Goal: Task Accomplishment & Management: Use online tool/utility

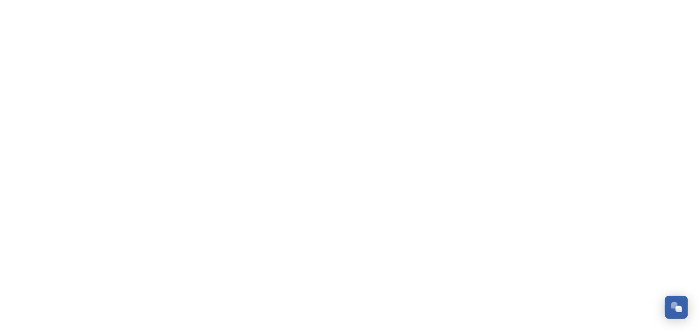
scroll to position [556, 0]
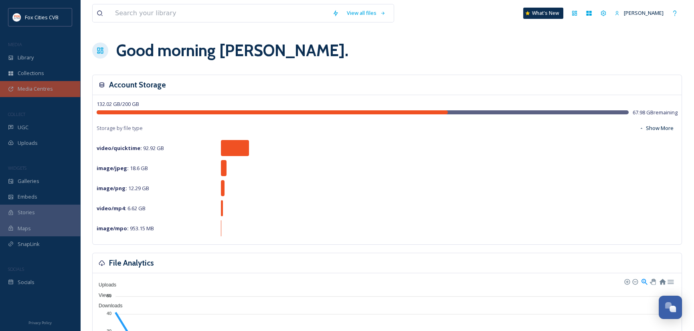
click at [34, 88] on span "Media Centres" at bounding box center [35, 89] width 35 height 8
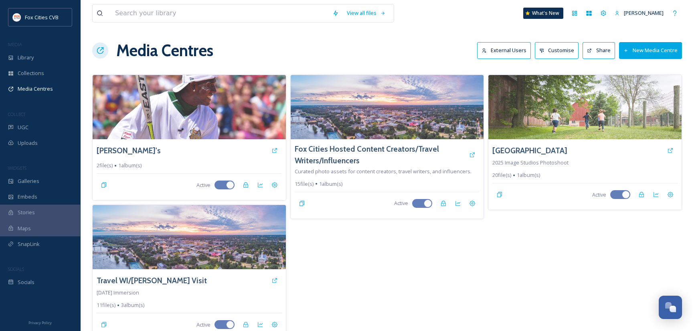
click at [665, 50] on button "New Media Centre" at bounding box center [650, 50] width 63 height 16
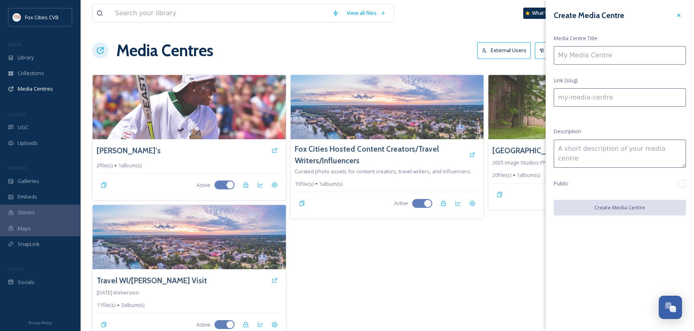
click at [595, 56] on input at bounding box center [620, 55] width 132 height 18
type input "F"
type input "f"
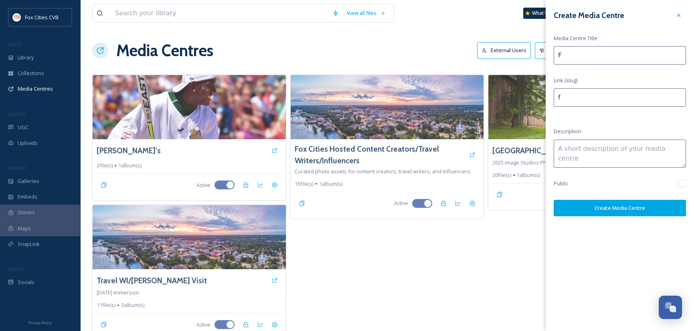
type input "Fa"
type input "fa"
type input "Fal"
type input "fal"
type input "Fall"
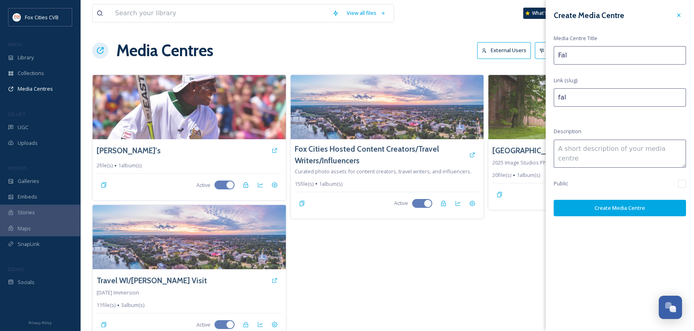
type input "fall"
type input "Fall/W"
type input "fallw"
type input "Fall/Wi"
type input "fallwi"
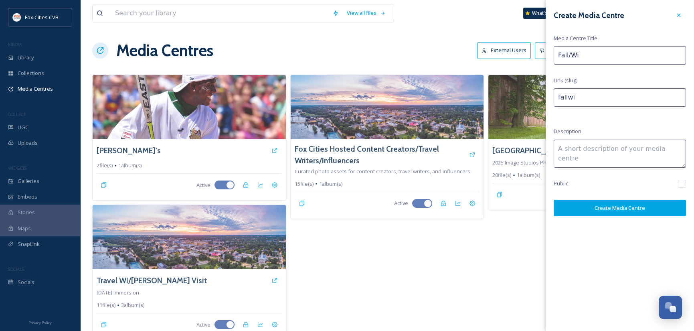
type input "Fall/Win"
type input "fallwin"
type input "Fall/Wint"
type input "fallwint"
type input "Fall/Winte"
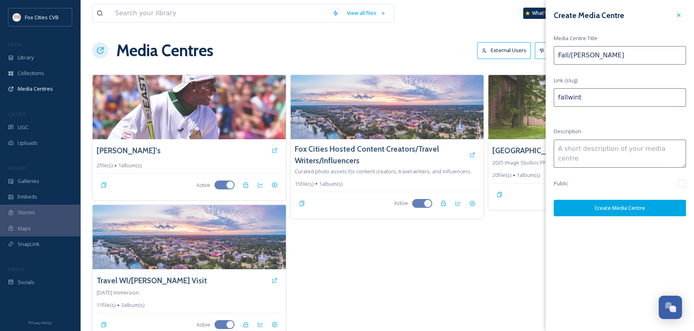
type input "fallwinte"
type input "Fall/Winter"
type input "fallwinter"
type input "Fall/Winter"
type input "fallwinter-"
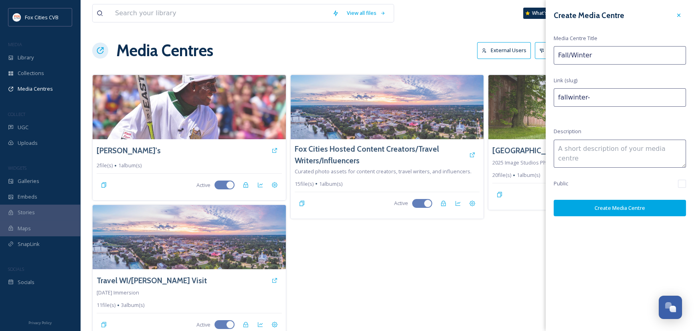
type input "Fall/Winter A"
type input "fallwinter-a"
type input "Fall/Winter As"
type input "fallwinter-as"
type input "Fall/Winter Ass"
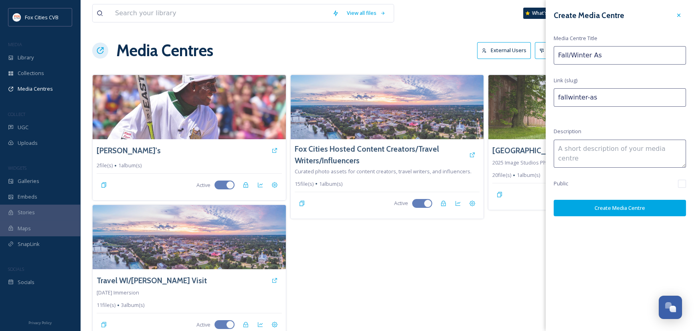
type input "fallwinter-ass"
type input "Fall/Winter Asse"
type input "fallwinter-asse"
type input "Fall/Winter Asset"
type input "fallwinter-asset"
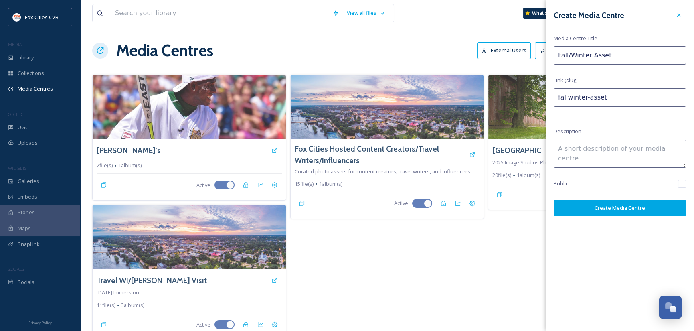
type input "Fall/Winter Assets"
type input "fallwinter-assets"
type input "Fall/Winter Assets"
click at [594, 156] on textarea at bounding box center [620, 154] width 132 height 28
click at [606, 210] on button "Create Media Centre" at bounding box center [620, 208] width 132 height 16
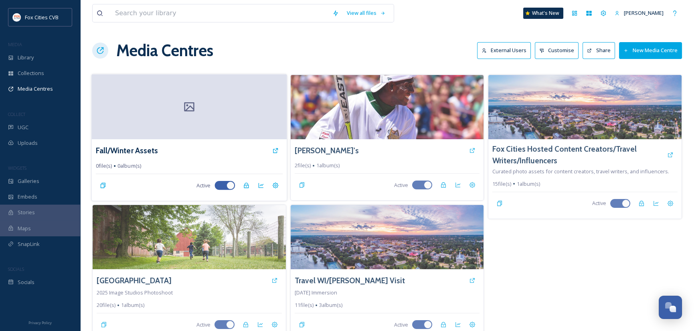
click at [225, 104] on div at bounding box center [189, 106] width 195 height 65
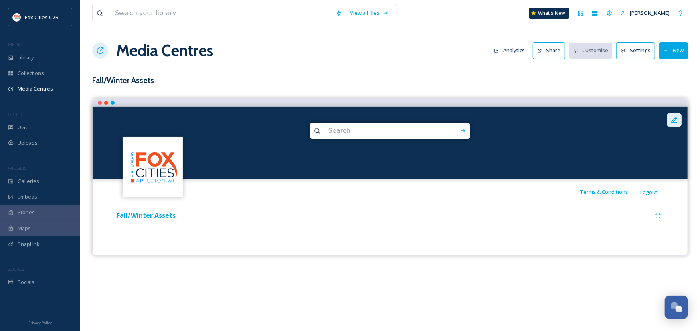
click at [669, 115] on div at bounding box center [674, 120] width 14 height 14
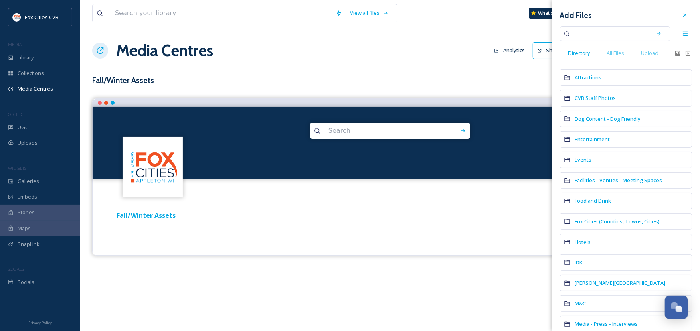
click at [609, 77] on div "Attractions" at bounding box center [626, 77] width 132 height 16
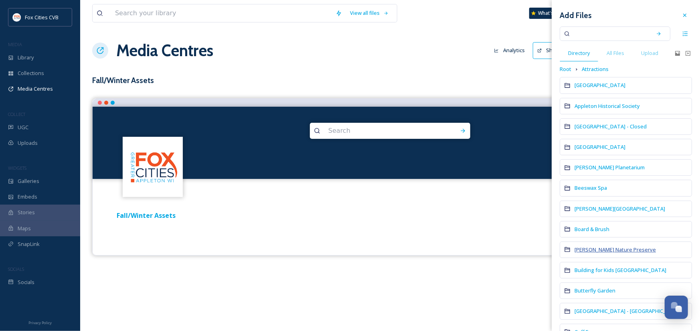
click at [602, 246] on span "Bubolz Nature Preserve" at bounding box center [614, 249] width 81 height 7
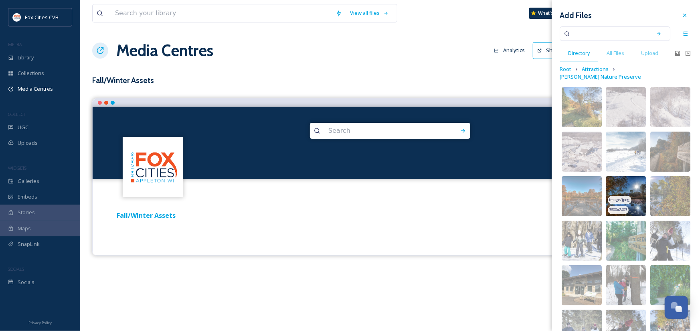
click at [623, 178] on img at bounding box center [626, 196] width 40 height 40
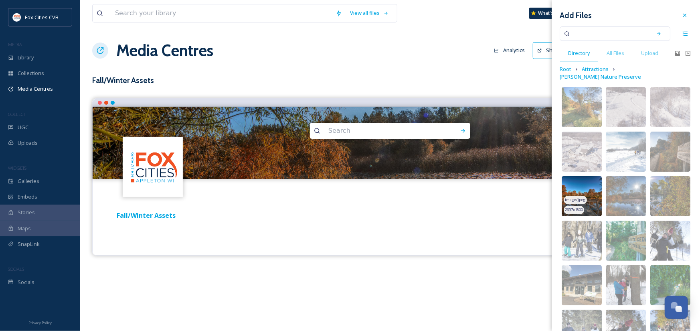
click at [591, 186] on img at bounding box center [582, 196] width 40 height 40
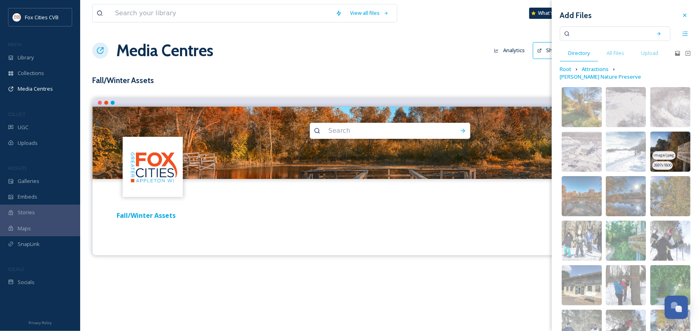
click at [667, 151] on div "image/jpeg" at bounding box center [663, 155] width 23 height 8
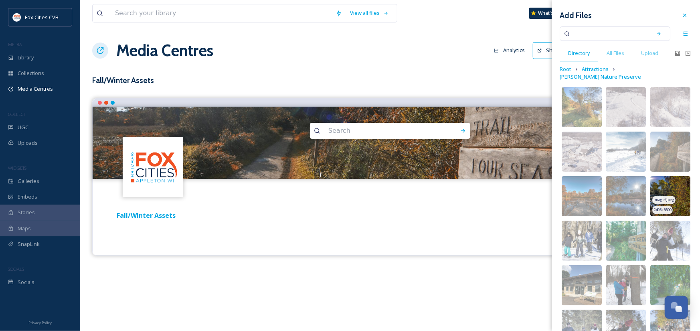
click at [676, 188] on img at bounding box center [670, 196] width 40 height 40
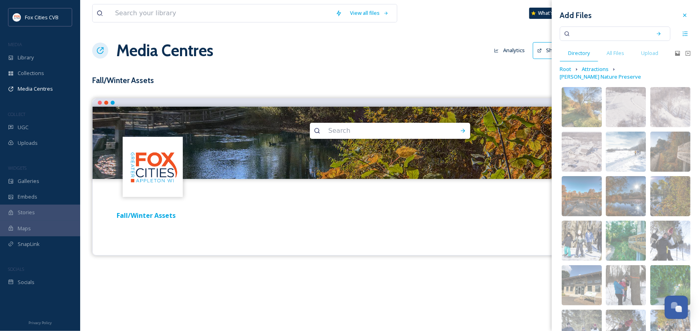
click at [598, 31] on input at bounding box center [610, 34] width 76 height 18
type input "lighthouse"
click at [657, 33] on div "Search" at bounding box center [658, 33] width 14 height 14
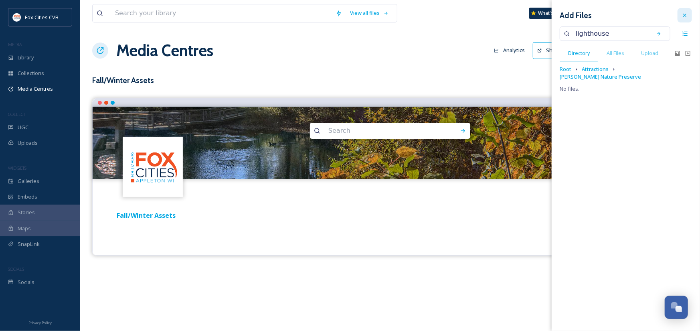
click at [686, 14] on icon at bounding box center [684, 15] width 3 height 3
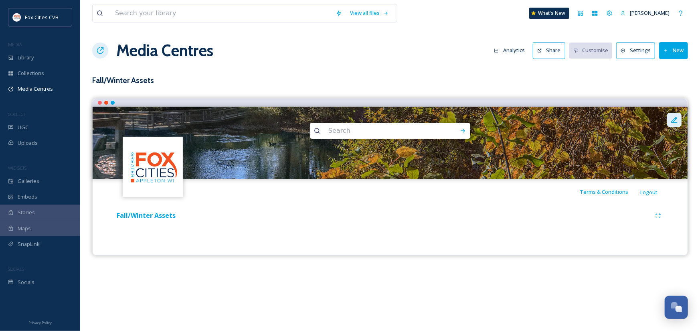
click at [671, 116] on icon at bounding box center [674, 120] width 8 height 8
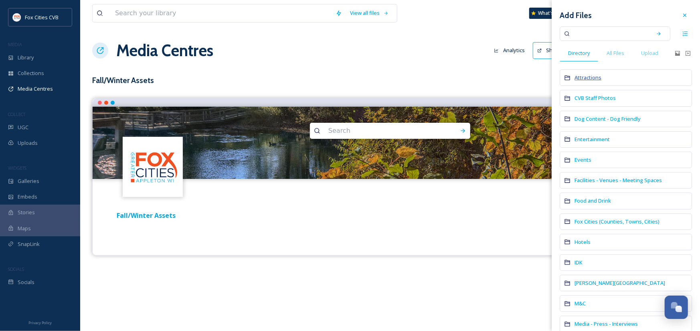
click at [593, 77] on span "Attractions" at bounding box center [587, 77] width 27 height 7
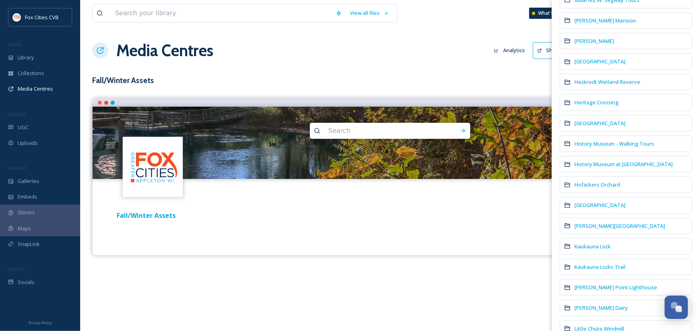
scroll to position [561, 0]
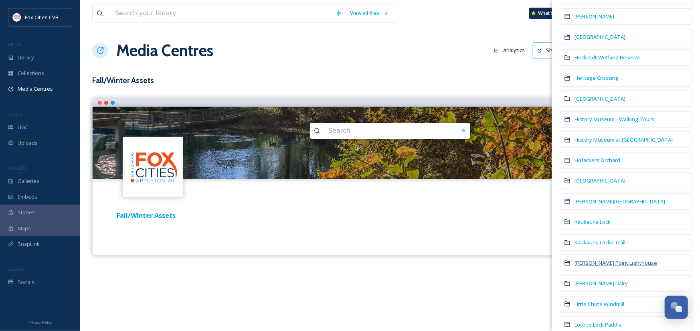
click at [619, 261] on span "Kimberly Point Lighthouse" at bounding box center [615, 262] width 83 height 7
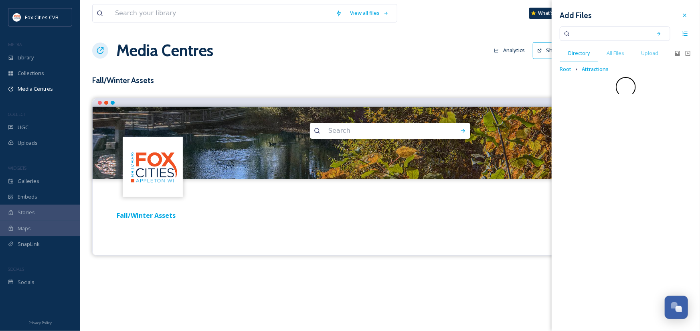
scroll to position [0, 0]
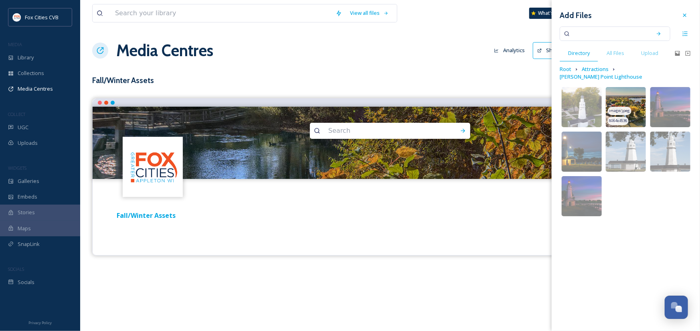
click at [633, 108] on img at bounding box center [626, 107] width 40 height 40
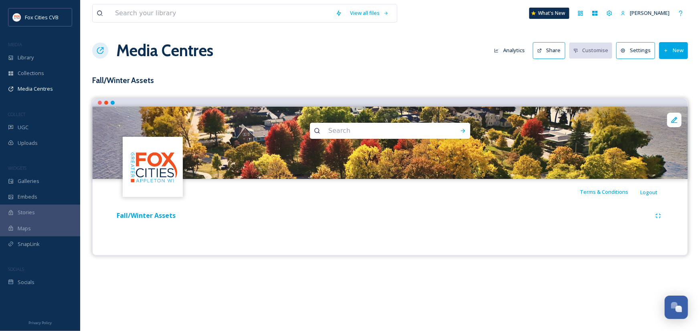
click at [541, 214] on div "Fall/Winter Assets" at bounding box center [383, 215] width 536 height 10
click at [305, 265] on div "View all files What's New Cathy Trebatoski Media Centres Analytics Share Custom…" at bounding box center [390, 165] width 620 height 331
click at [682, 51] on button "New" at bounding box center [673, 50] width 29 height 16
click at [670, 65] on span "Add Files" at bounding box center [668, 69] width 22 height 8
click at [668, 71] on span "Add Files" at bounding box center [668, 69] width 22 height 8
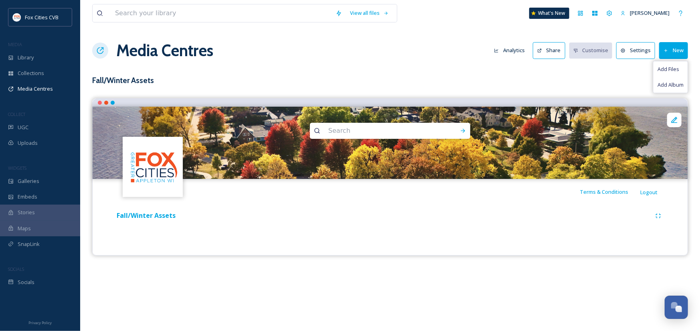
click at [607, 79] on h3 "Fall/Winter Assets" at bounding box center [390, 81] width 596 height 12
click at [28, 72] on span "Collections" at bounding box center [31, 73] width 26 height 8
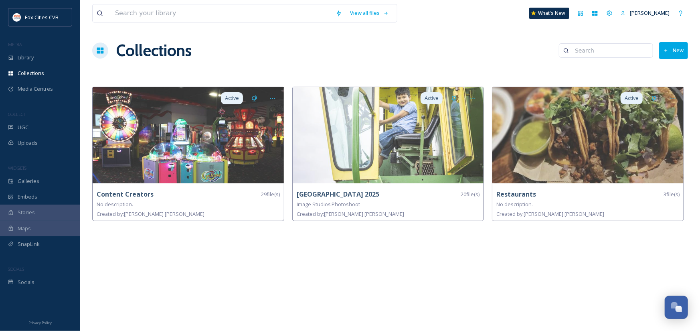
click at [682, 52] on button "New" at bounding box center [673, 50] width 29 height 16
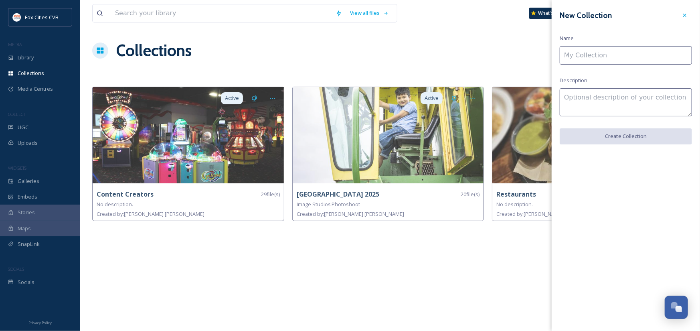
click at [661, 54] on input at bounding box center [626, 55] width 132 height 18
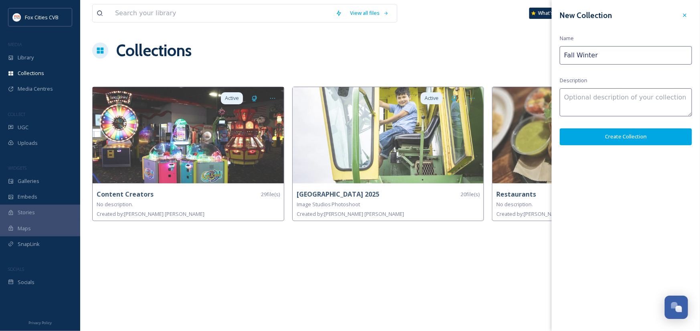
click at [565, 54] on input "Fall Winter" at bounding box center [626, 55] width 132 height 18
type input "Fox Cities Fall Winter"
click at [589, 140] on button "Create Collection" at bounding box center [626, 136] width 132 height 16
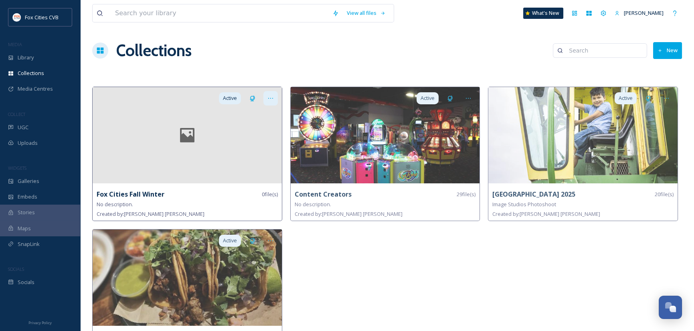
click at [273, 100] on icon at bounding box center [270, 98] width 6 height 6
click at [198, 161] on div at bounding box center [187, 135] width 189 height 96
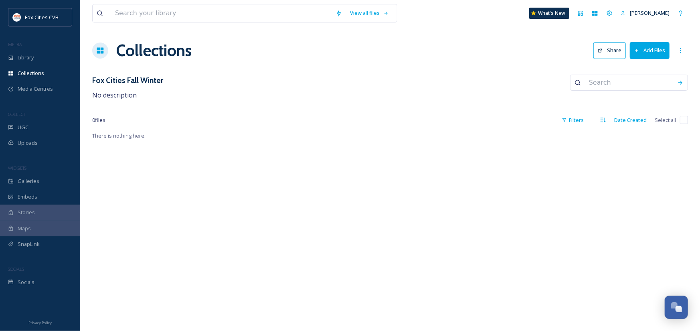
click at [655, 49] on button "Add Files" at bounding box center [650, 50] width 40 height 16
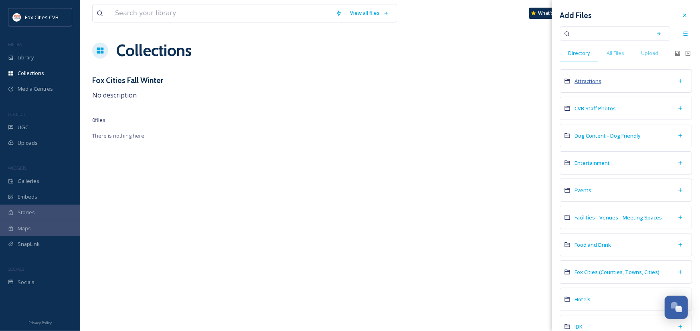
click at [586, 80] on span "Attractions" at bounding box center [587, 80] width 27 height 7
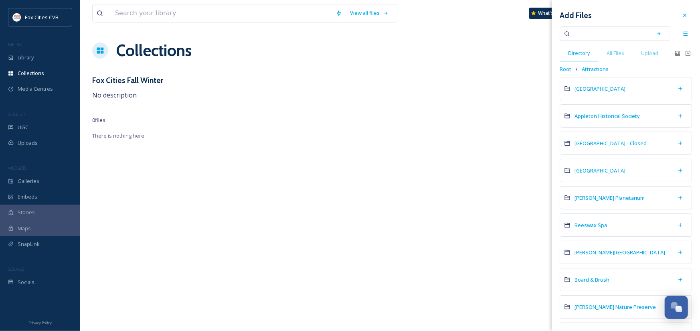
scroll to position [120, 0]
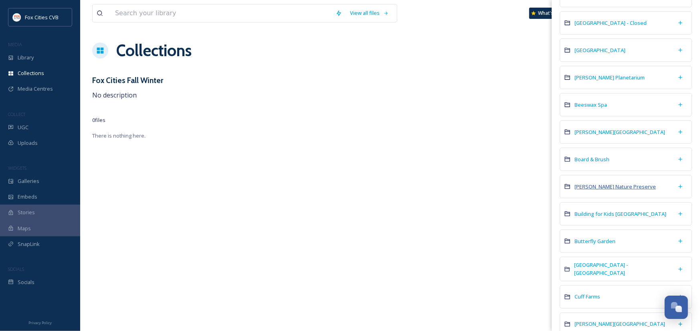
click at [609, 184] on span "Bubolz Nature Preserve" at bounding box center [614, 186] width 81 height 7
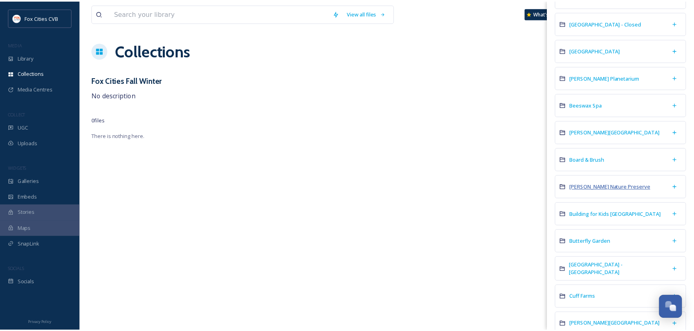
scroll to position [0, 0]
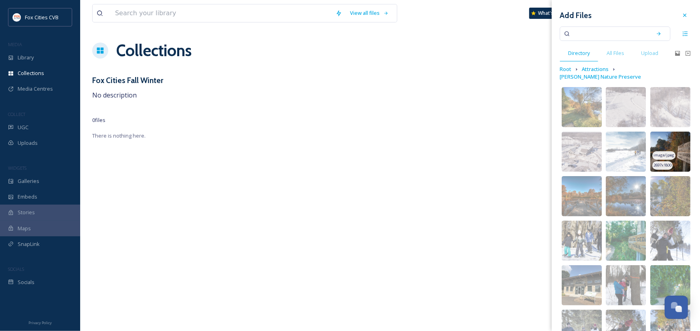
click at [668, 131] on img at bounding box center [670, 151] width 40 height 40
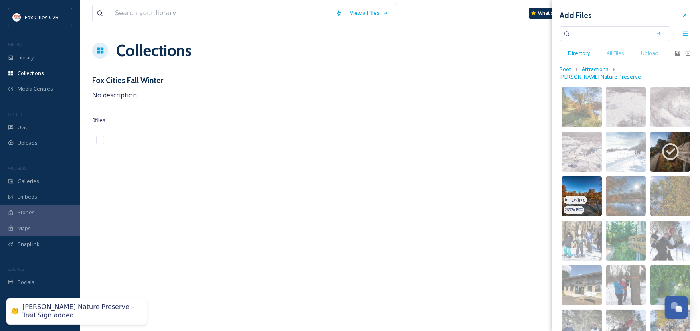
drag, startPoint x: 584, startPoint y: 192, endPoint x: 588, endPoint y: 191, distance: 4.1
click at [584, 197] on span "image/jpeg" at bounding box center [575, 200] width 21 height 6
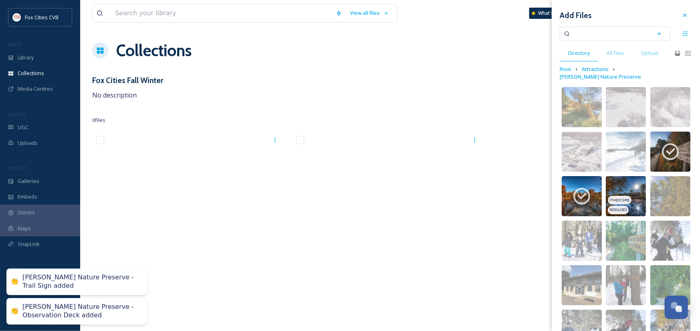
drag, startPoint x: 616, startPoint y: 184, endPoint x: 622, endPoint y: 184, distance: 6.0
click at [617, 184] on img at bounding box center [626, 196] width 40 height 40
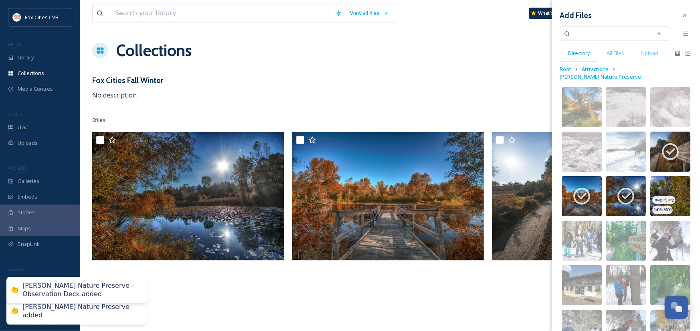
click at [664, 187] on img at bounding box center [670, 196] width 40 height 40
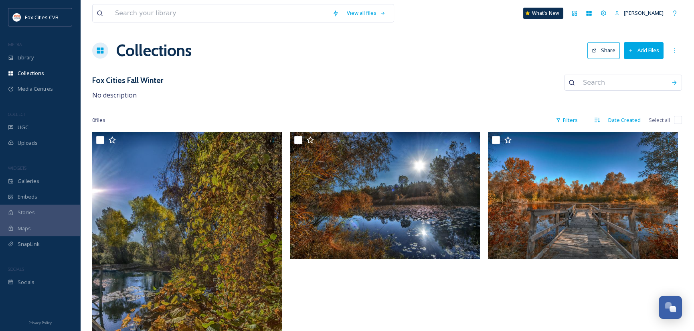
click at [611, 84] on input at bounding box center [623, 83] width 88 height 18
click at [650, 51] on button "Add Files" at bounding box center [644, 50] width 40 height 16
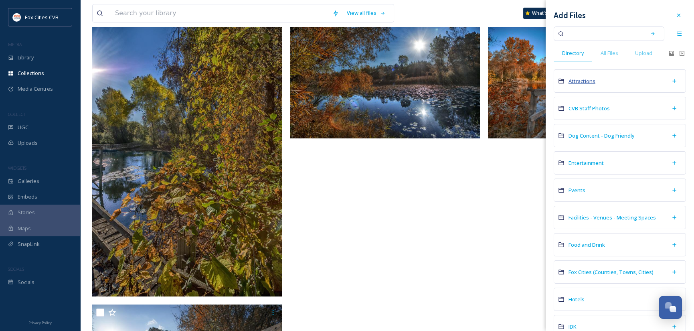
click at [588, 81] on span "Attractions" at bounding box center [581, 80] width 27 height 7
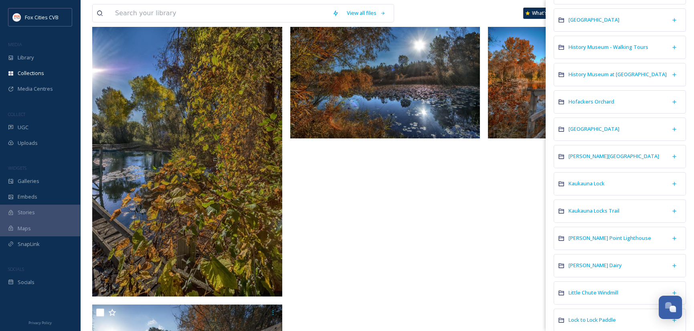
scroll to position [842, 0]
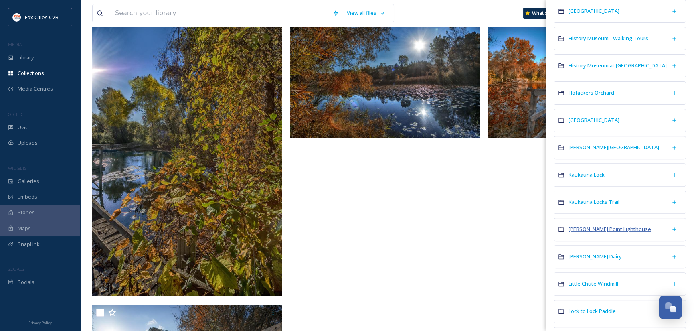
click at [599, 227] on span "Kimberly Point Lighthouse" at bounding box center [609, 228] width 83 height 7
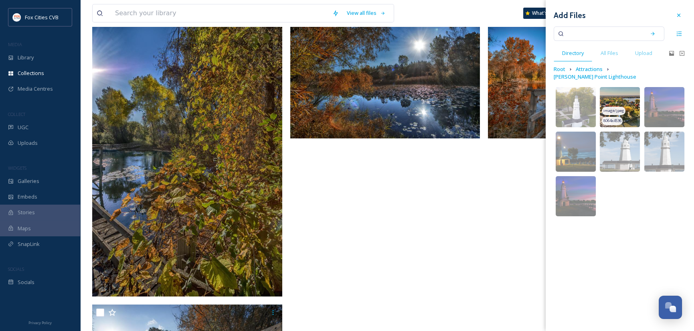
click at [612, 98] on img at bounding box center [620, 107] width 40 height 40
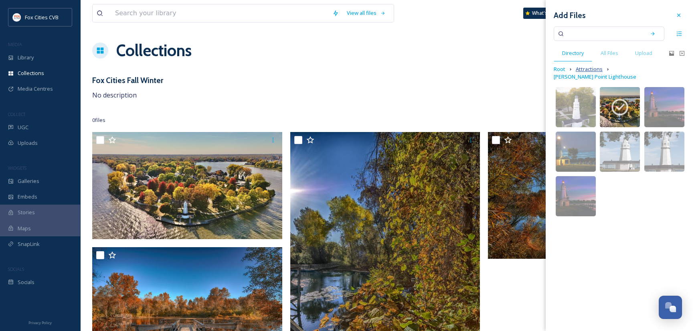
click at [588, 69] on span "Attractions" at bounding box center [589, 69] width 27 height 8
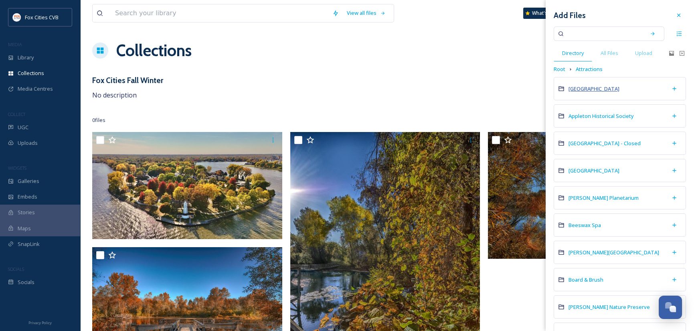
click at [590, 87] on span "1000 Islands Environmental Center" at bounding box center [593, 88] width 51 height 7
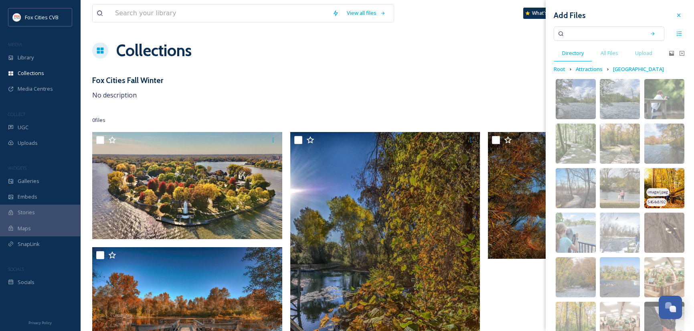
click at [675, 190] on img at bounding box center [664, 188] width 40 height 40
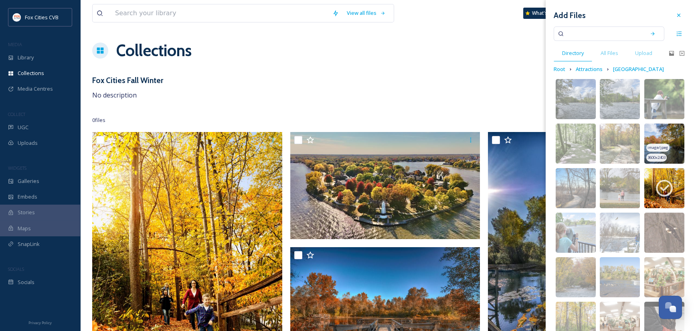
click at [669, 154] on img at bounding box center [664, 143] width 40 height 40
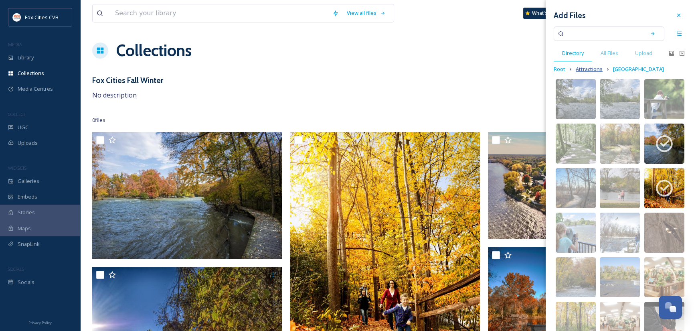
click at [584, 65] on span "Attractions" at bounding box center [589, 69] width 27 height 8
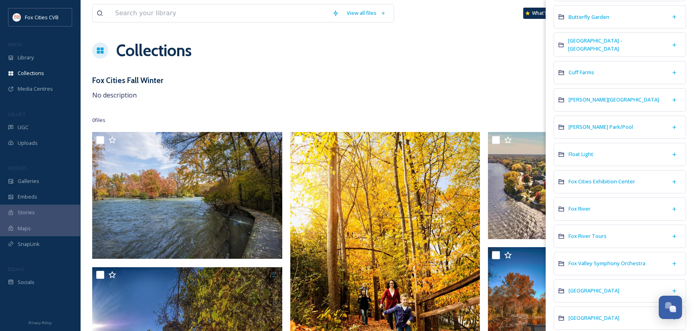
scroll to position [361, 0]
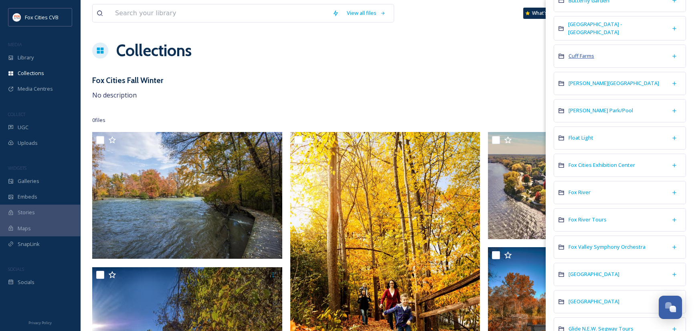
click at [593, 53] on span "Cuff Farms" at bounding box center [581, 55] width 26 height 7
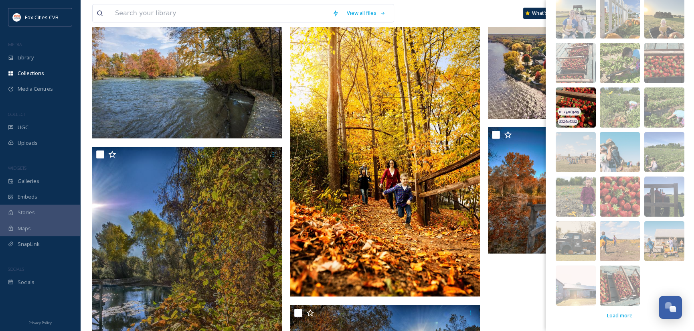
scroll to position [160, 0]
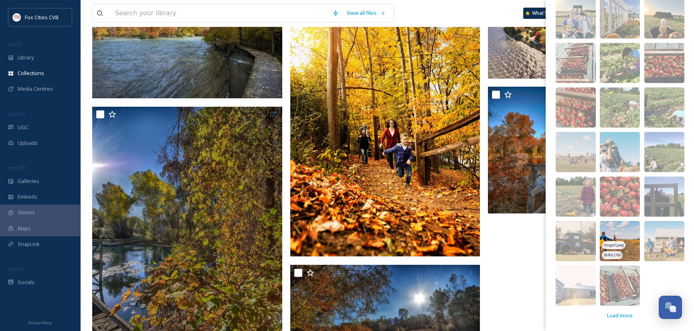
click at [628, 241] on img at bounding box center [620, 241] width 40 height 40
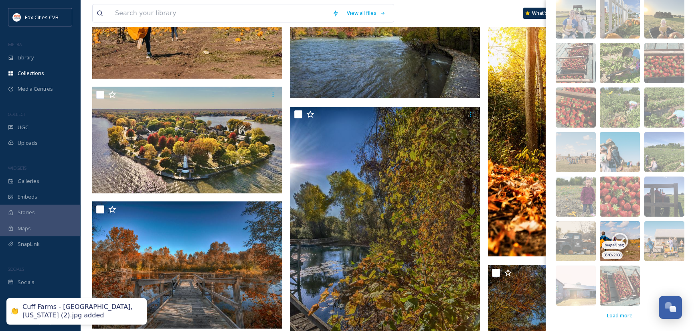
scroll to position [0, 0]
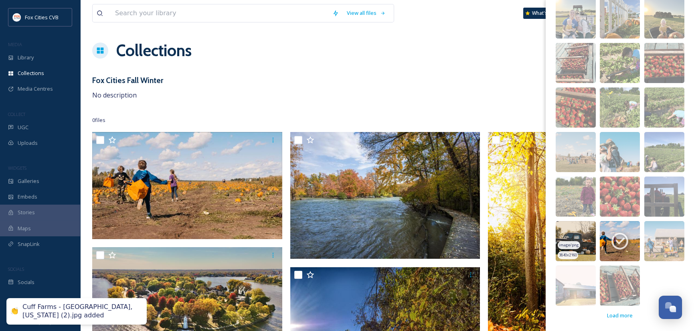
click at [588, 232] on img at bounding box center [576, 241] width 40 height 40
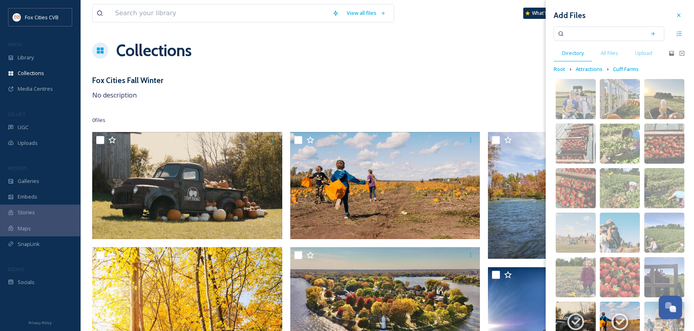
click at [601, 31] on input at bounding box center [604, 34] width 76 height 18
click at [593, 69] on span "Attractions" at bounding box center [589, 69] width 27 height 8
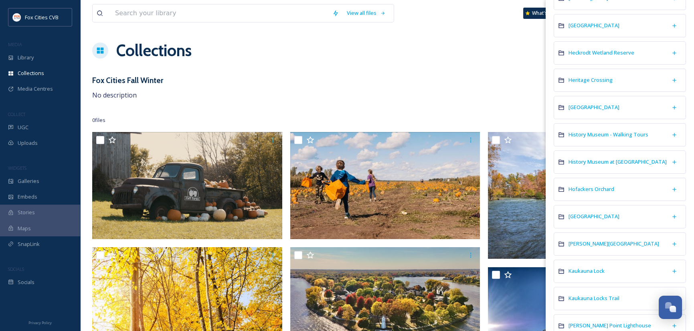
scroll to position [762, 0]
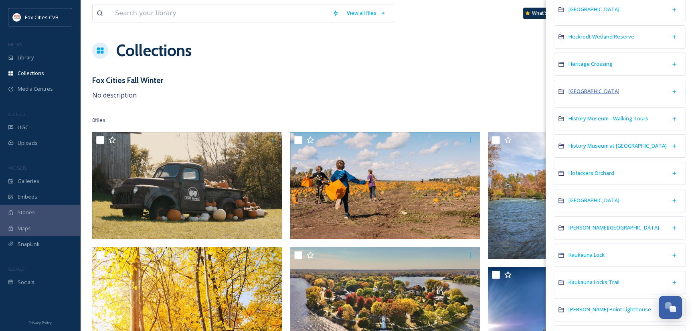
click at [593, 90] on span "High Cliff State Park" at bounding box center [593, 90] width 51 height 7
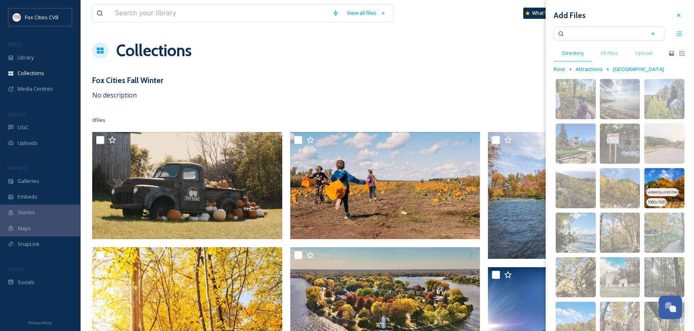
click at [673, 176] on img at bounding box center [664, 188] width 40 height 40
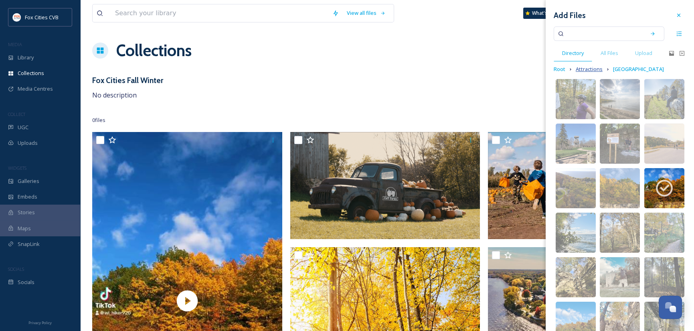
click at [589, 67] on span "Attractions" at bounding box center [589, 69] width 27 height 8
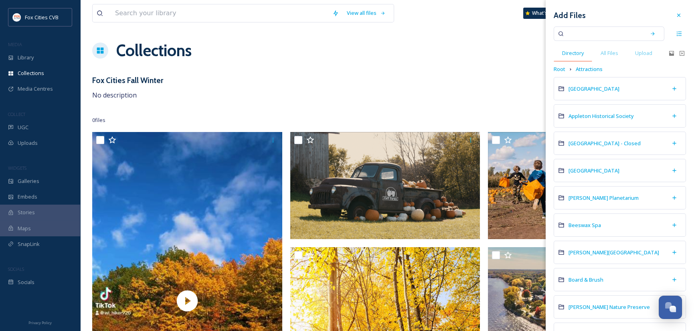
click at [564, 54] on span "Directory" at bounding box center [573, 53] width 22 height 8
click at [611, 53] on span "All Files" at bounding box center [610, 53] width 18 height 8
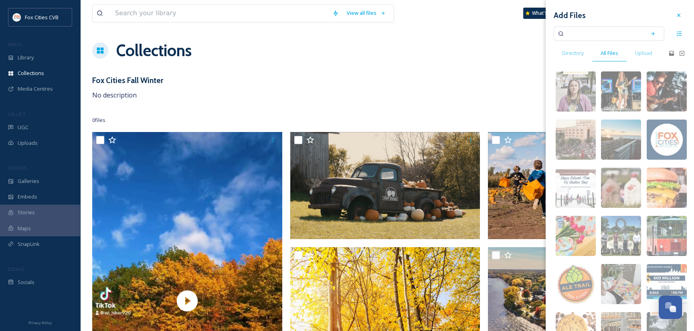
click at [596, 36] on input at bounding box center [604, 34] width 76 height 18
type input "aerial"
click at [650, 36] on icon at bounding box center [653, 34] width 6 height 6
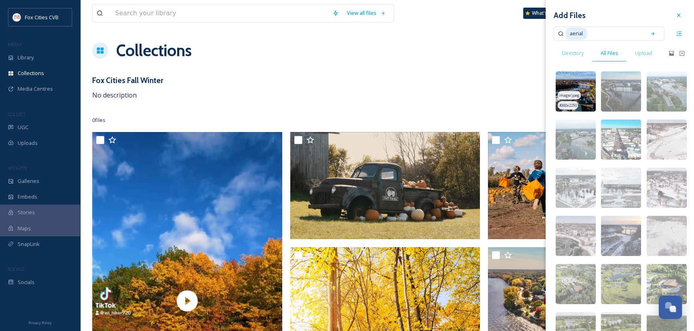
click at [578, 81] on img at bounding box center [576, 91] width 40 height 40
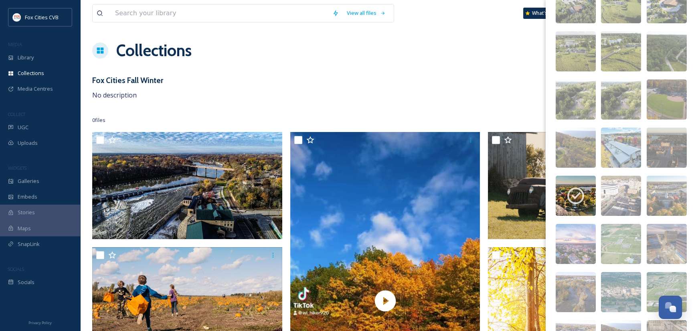
scroll to position [321, 0]
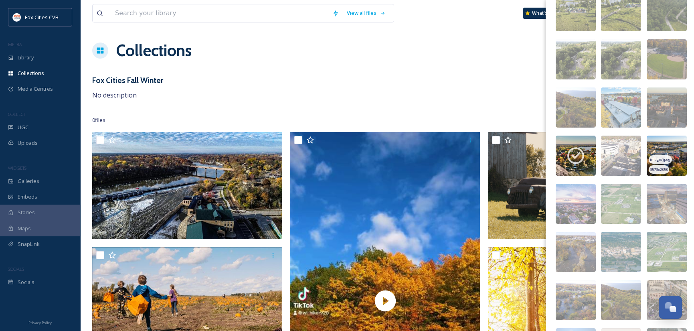
click at [675, 152] on img at bounding box center [667, 155] width 40 height 40
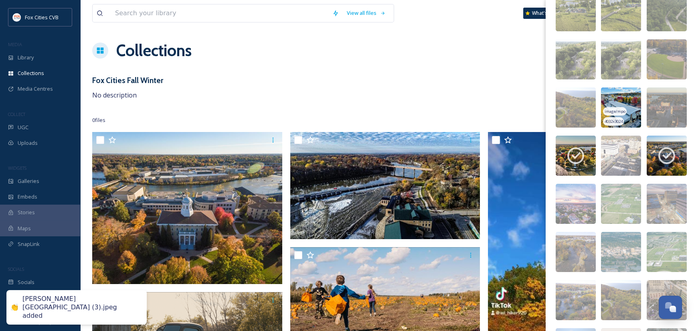
click at [628, 94] on img at bounding box center [621, 107] width 40 height 40
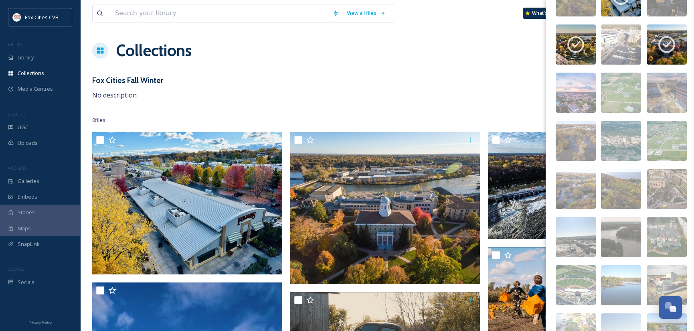
scroll to position [441, 0]
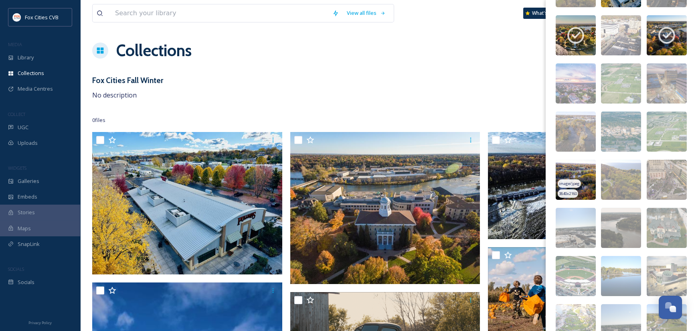
click at [585, 172] on img at bounding box center [576, 180] width 40 height 40
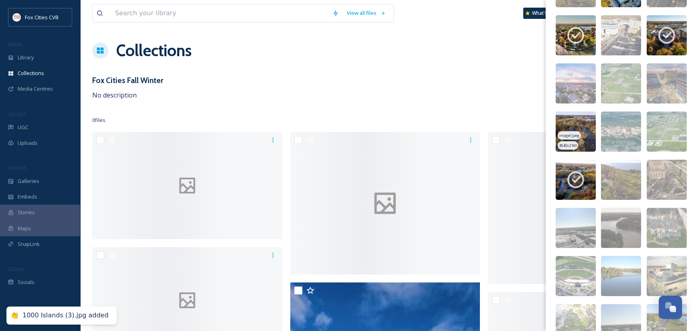
click at [586, 134] on img at bounding box center [576, 131] width 40 height 40
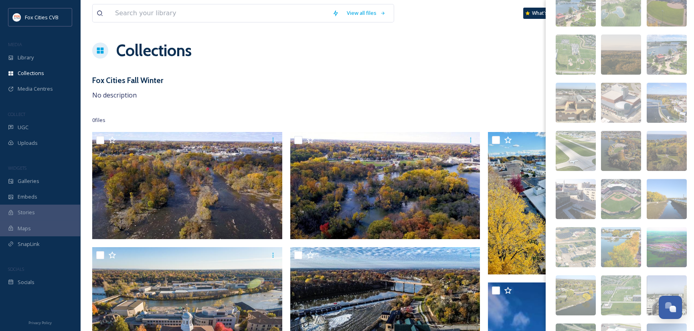
scroll to position [962, 0]
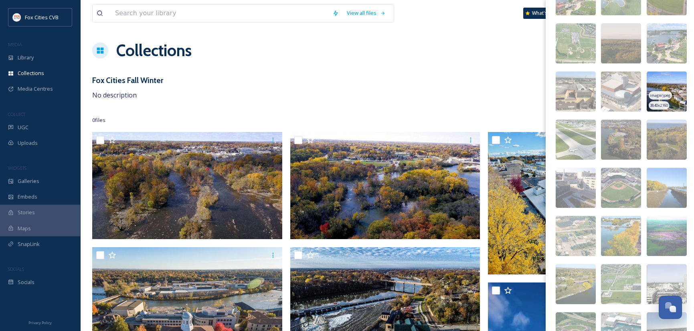
click at [671, 99] on img at bounding box center [667, 91] width 40 height 40
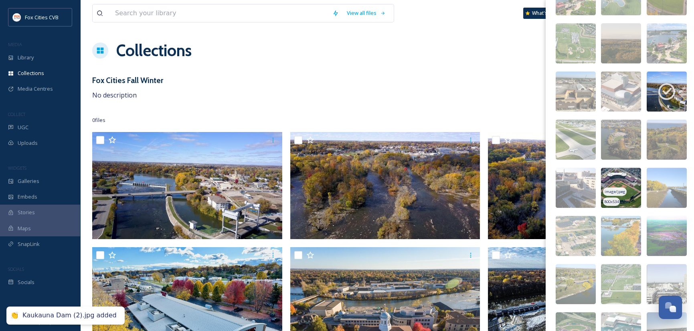
scroll to position [1082, 0]
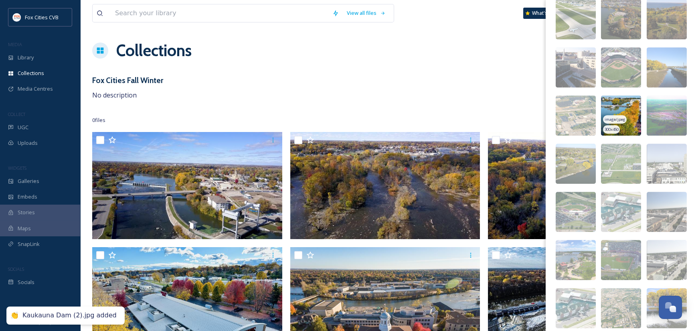
click at [618, 120] on span "image/jpeg" at bounding box center [615, 120] width 21 height 6
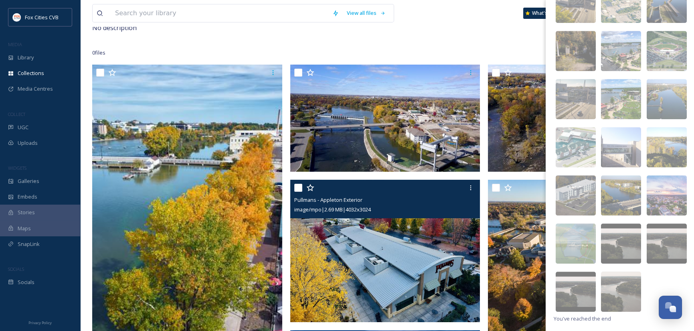
scroll to position [40, 0]
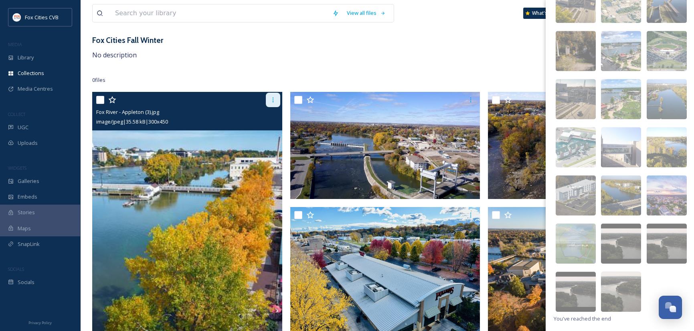
click at [273, 98] on icon at bounding box center [273, 100] width 6 height 6
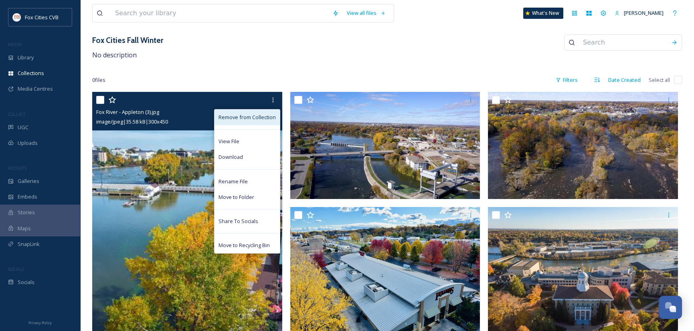
click at [243, 115] on span "Remove from Collection" at bounding box center [246, 117] width 57 height 8
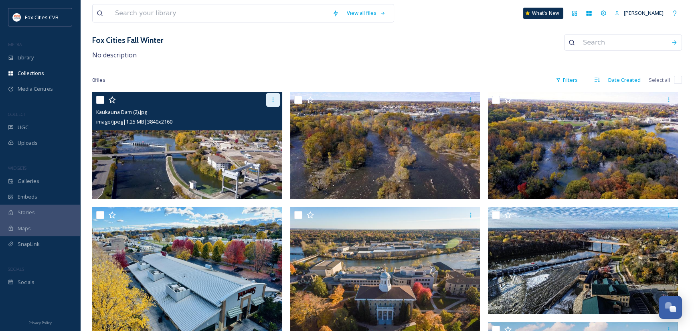
click at [272, 100] on icon at bounding box center [273, 100] width 6 height 6
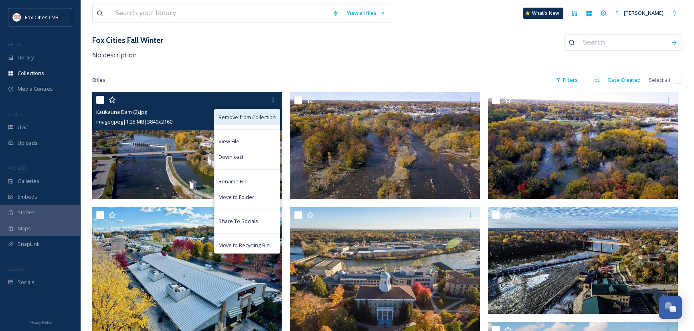
click at [258, 119] on span "Remove from Collection" at bounding box center [246, 117] width 57 height 8
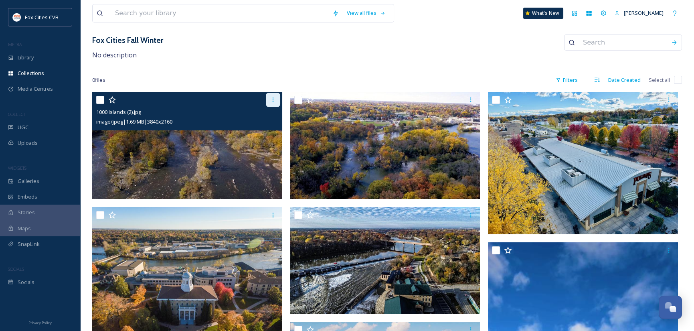
click at [275, 100] on icon at bounding box center [273, 100] width 6 height 6
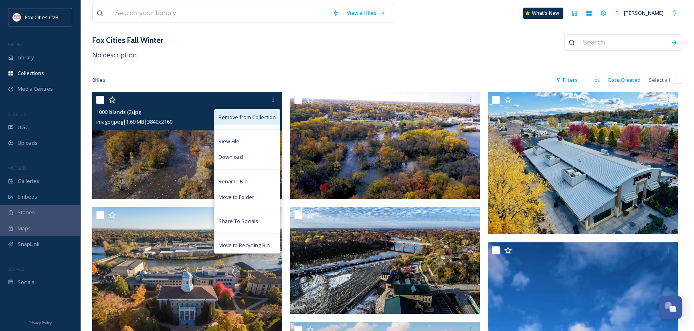
click at [272, 116] on span "Remove from Collection" at bounding box center [246, 117] width 57 height 8
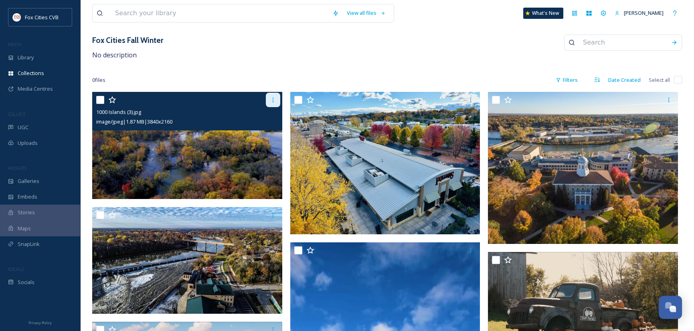
click at [273, 99] on icon at bounding box center [273, 100] width 6 height 6
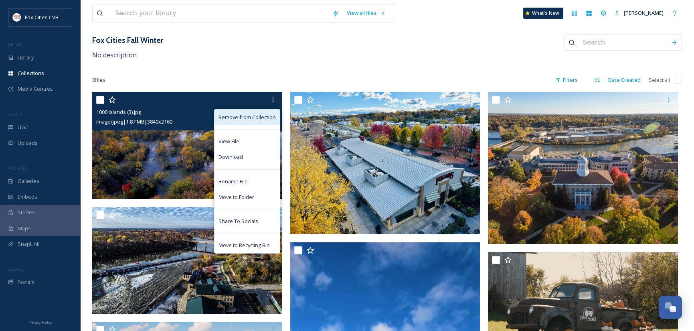
click at [269, 119] on span "Remove from Collection" at bounding box center [246, 117] width 57 height 8
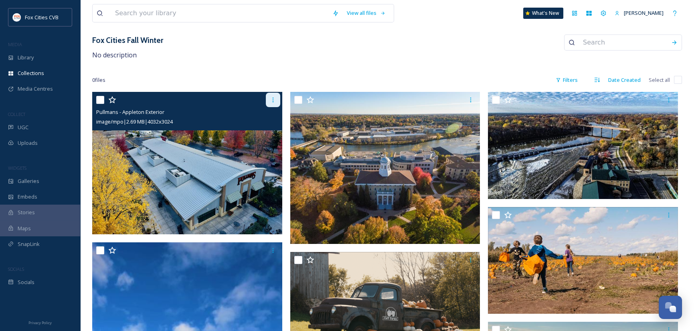
click at [270, 100] on icon at bounding box center [273, 100] width 6 height 6
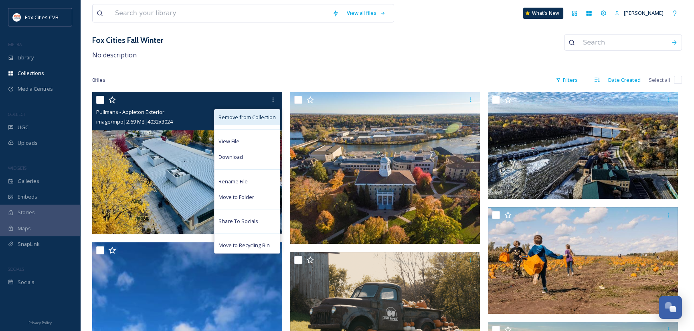
click at [266, 116] on span "Remove from Collection" at bounding box center [246, 117] width 57 height 8
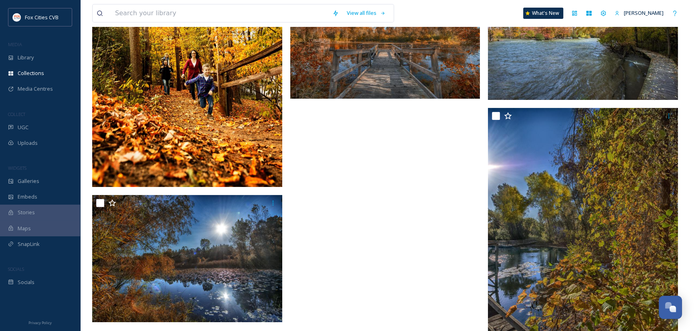
scroll to position [504, 0]
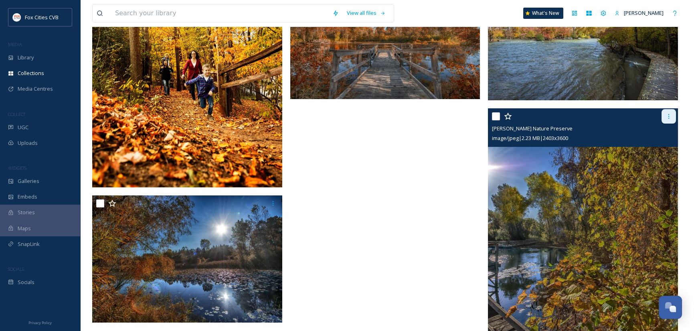
click at [668, 119] on div at bounding box center [668, 116] width 14 height 14
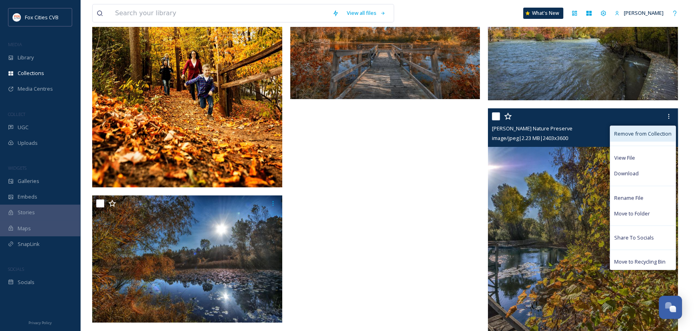
click at [654, 132] on span "Remove from Collection" at bounding box center [642, 134] width 57 height 8
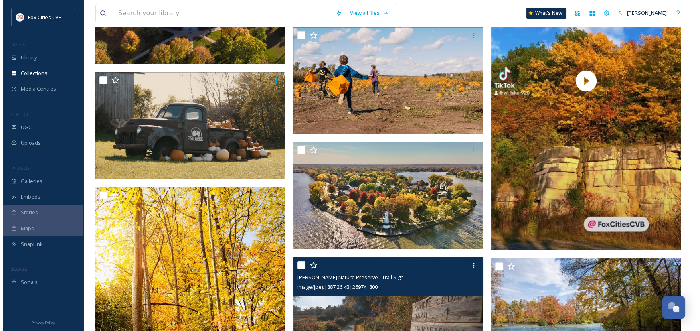
scroll to position [0, 0]
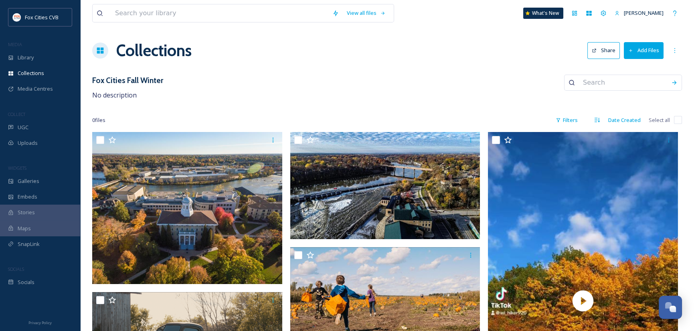
click at [627, 77] on input at bounding box center [623, 83] width 88 height 18
type input "bubolz"
click at [675, 81] on icon at bounding box center [674, 83] width 4 height 4
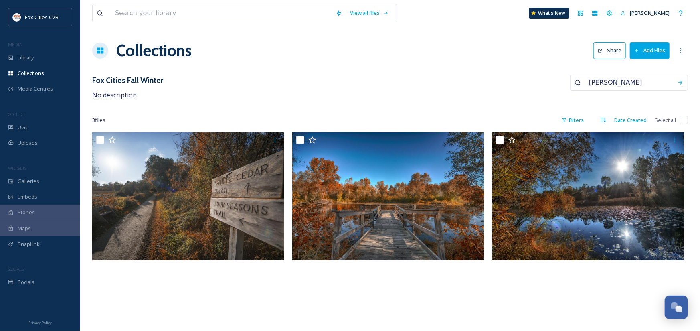
click at [655, 55] on button "Add Files" at bounding box center [650, 50] width 40 height 16
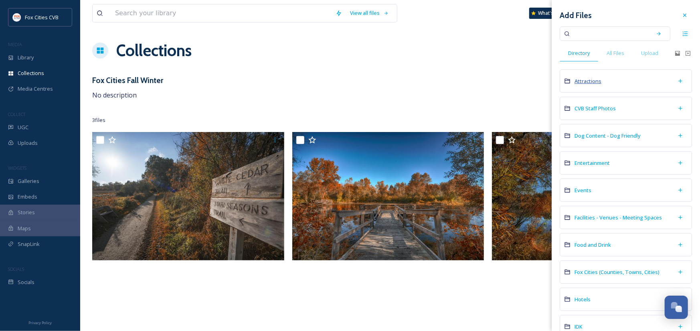
click at [591, 83] on span "Attractions" at bounding box center [587, 80] width 27 height 7
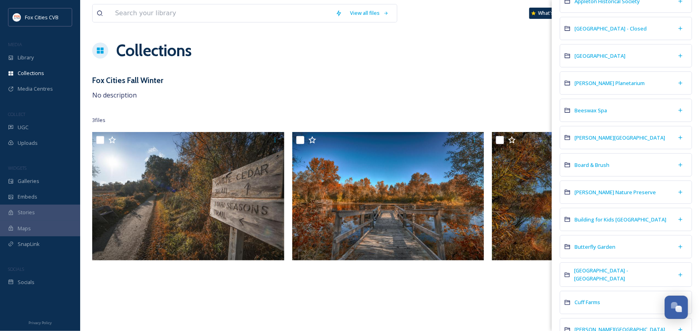
scroll to position [120, 0]
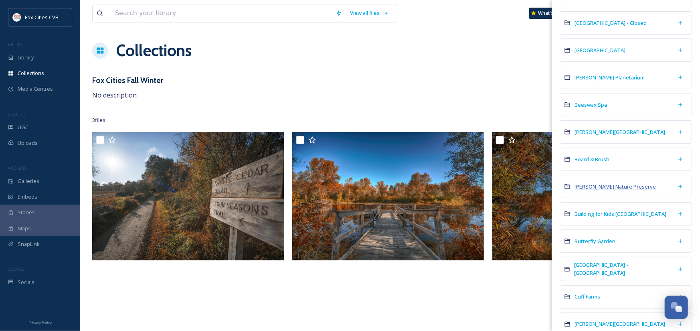
click at [606, 186] on span "Bubolz Nature Preserve" at bounding box center [614, 186] width 81 height 7
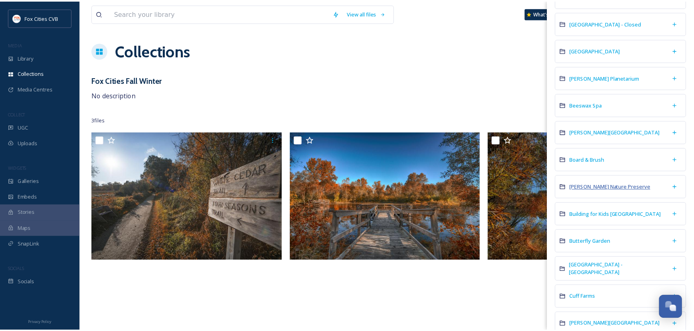
scroll to position [0, 0]
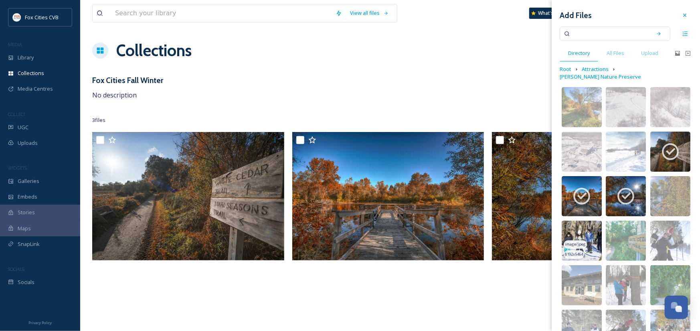
click at [591, 221] on img at bounding box center [582, 240] width 40 height 40
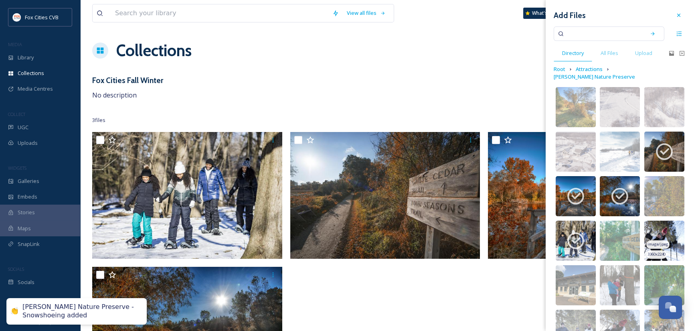
click at [677, 226] on img at bounding box center [664, 240] width 40 height 40
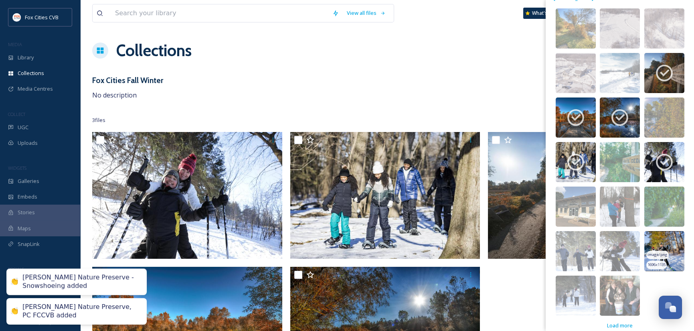
scroll to position [81, 0]
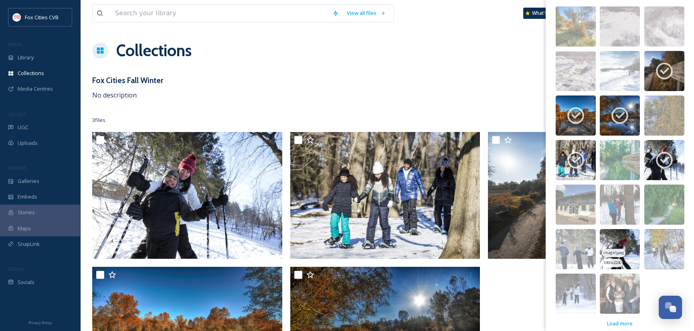
click at [632, 229] on img at bounding box center [620, 249] width 40 height 40
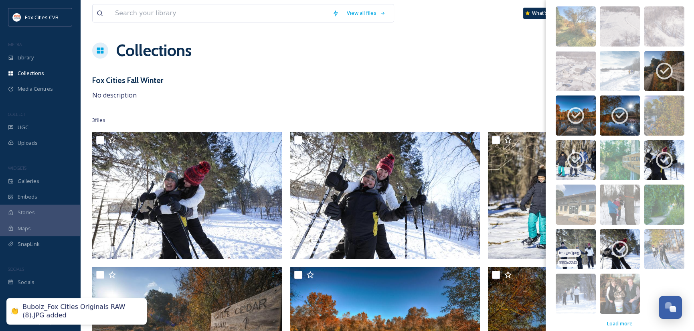
click at [585, 229] on img at bounding box center [576, 249] width 40 height 40
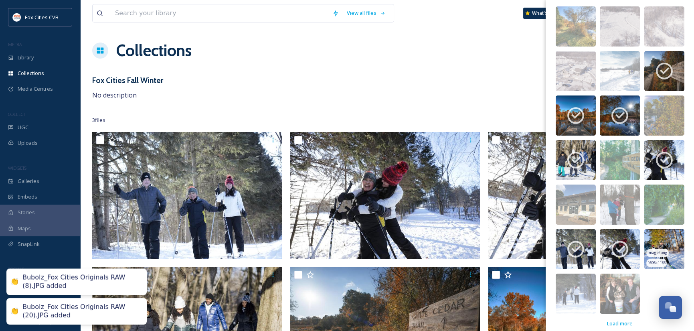
click at [671, 230] on img at bounding box center [664, 249] width 40 height 40
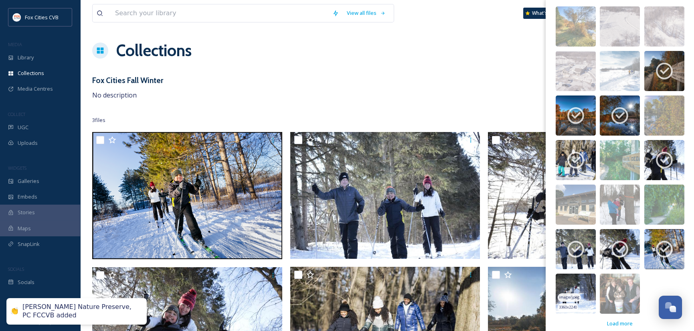
click at [582, 287] on img at bounding box center [576, 293] width 40 height 40
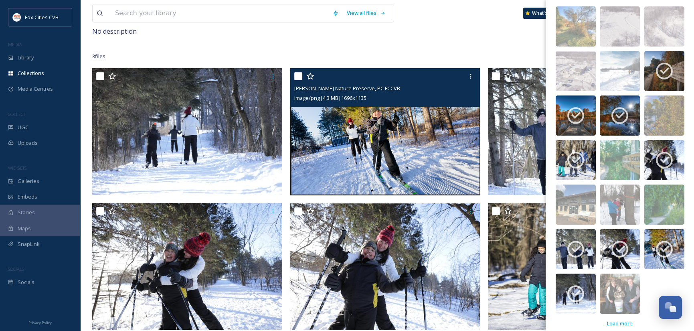
scroll to position [120, 0]
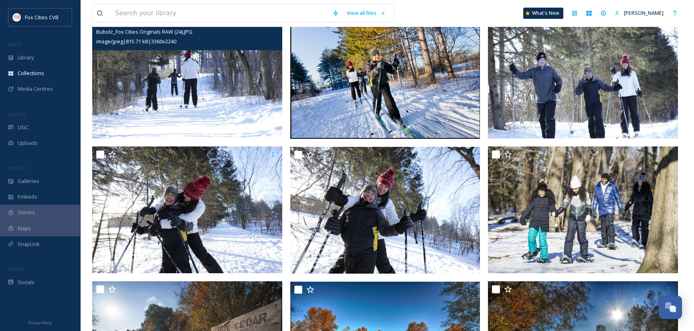
click at [271, 36] on div "image/jpeg | 815.71 kB | 3360 x 2240" at bounding box center [188, 41] width 184 height 10
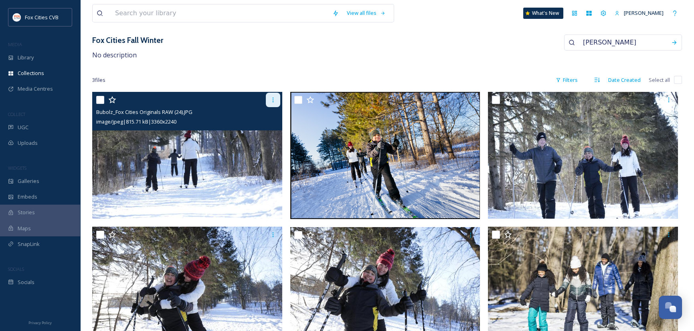
click at [273, 101] on icon at bounding box center [272, 99] width 1 height 5
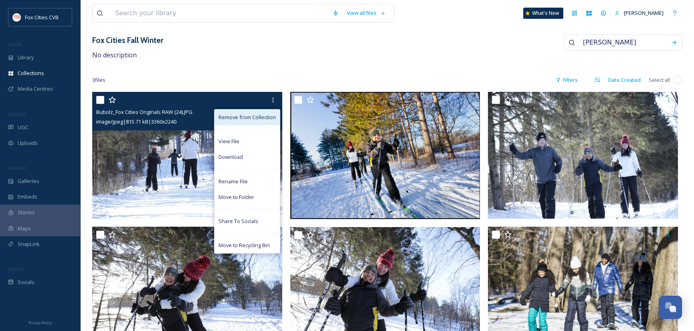
click at [241, 117] on span "Remove from Collection" at bounding box center [246, 117] width 57 height 8
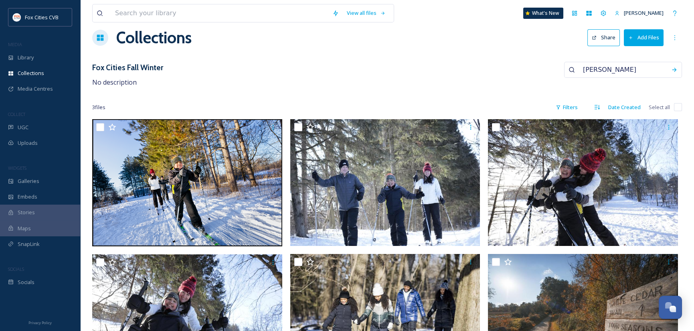
scroll to position [0, 0]
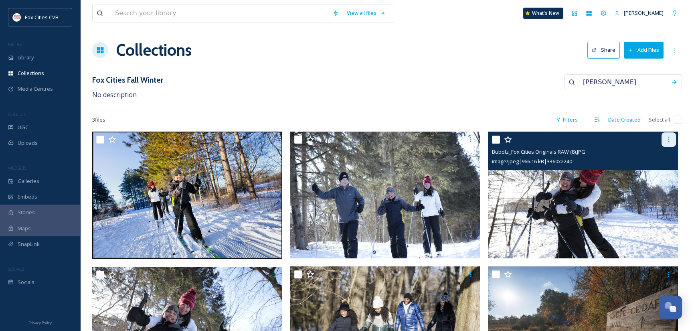
click at [665, 136] on icon at bounding box center [668, 139] width 6 height 6
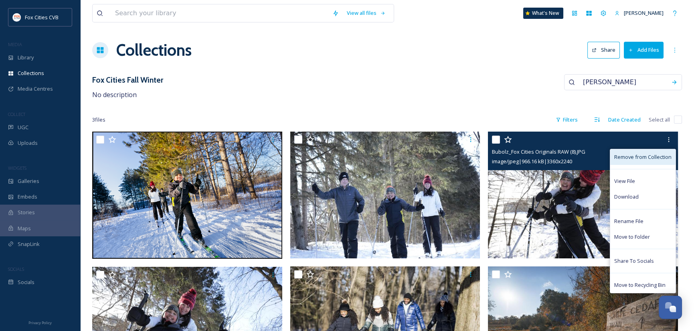
click at [633, 156] on span "Remove from Collection" at bounding box center [642, 157] width 57 height 8
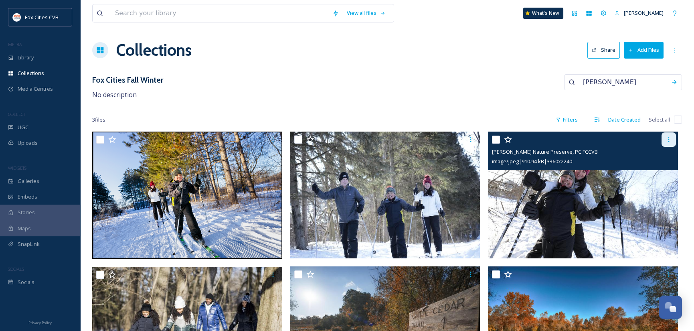
click at [668, 142] on icon at bounding box center [668, 139] width 6 height 6
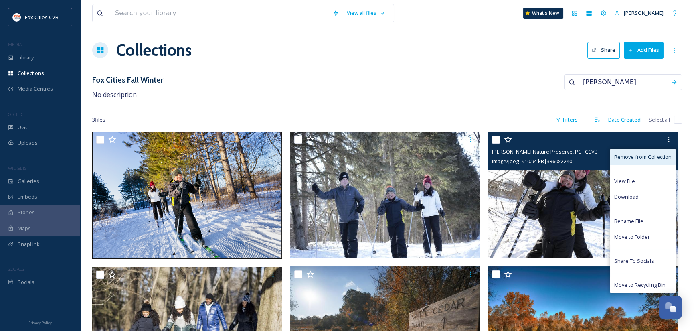
click at [649, 159] on span "Remove from Collection" at bounding box center [642, 157] width 57 height 8
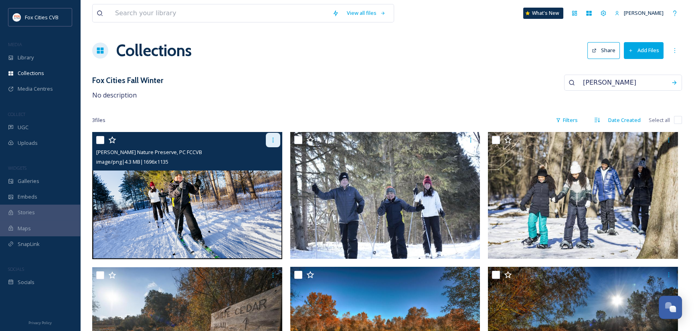
click at [273, 140] on icon at bounding box center [272, 140] width 1 height 5
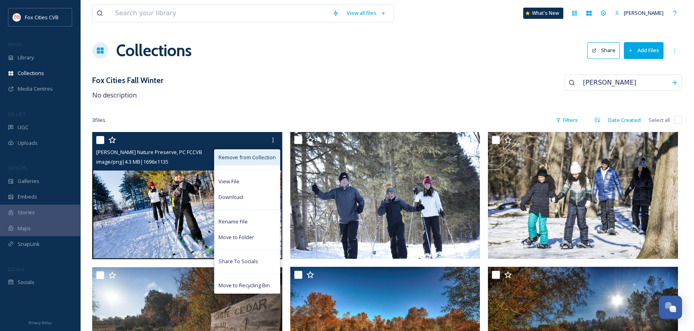
click at [257, 154] on span "Remove from Collection" at bounding box center [246, 158] width 57 height 8
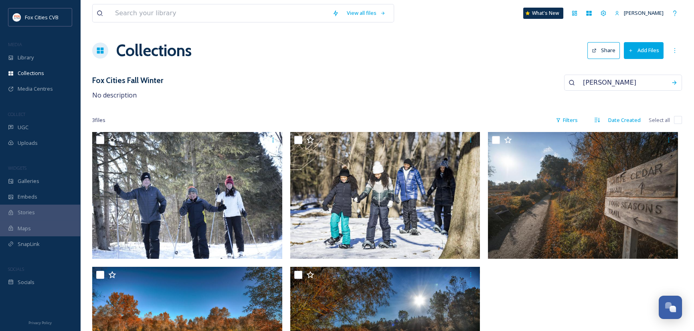
click at [156, 50] on h1 "Collections" at bounding box center [153, 50] width 75 height 24
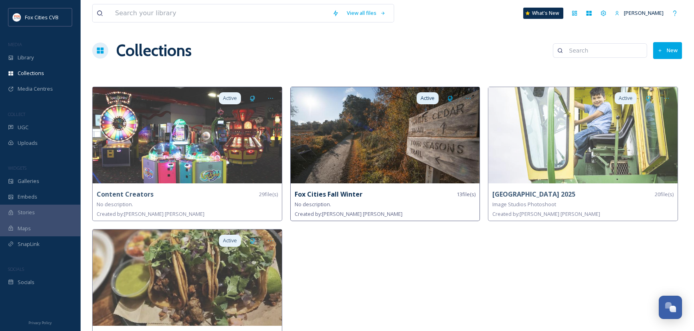
click at [367, 153] on img at bounding box center [385, 135] width 189 height 96
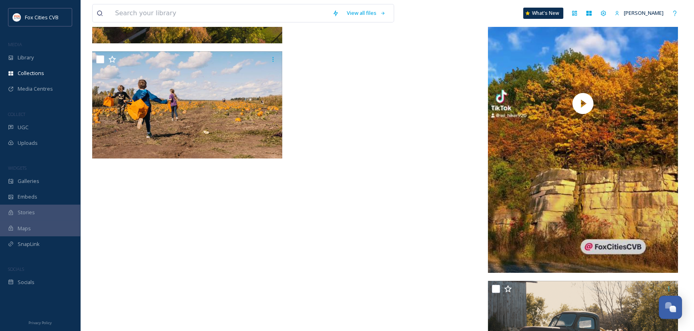
scroll to position [641, 0]
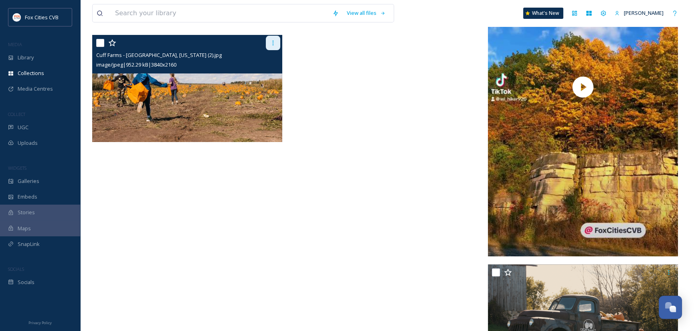
click at [273, 48] on div at bounding box center [273, 43] width 14 height 14
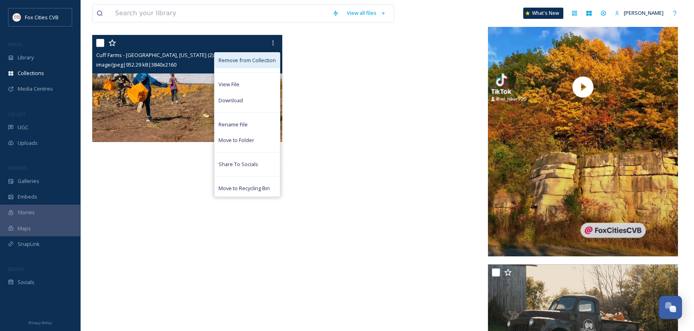
click at [261, 59] on span "Remove from Collection" at bounding box center [246, 61] width 57 height 8
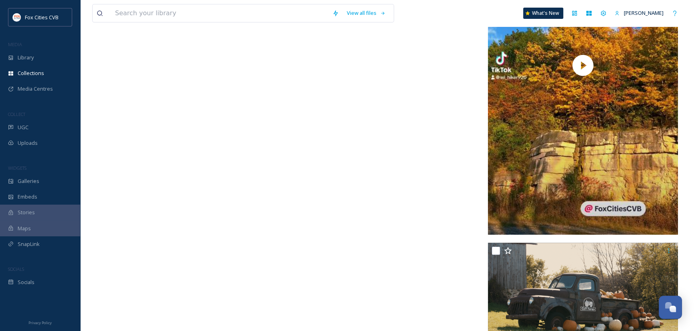
scroll to position [685, 0]
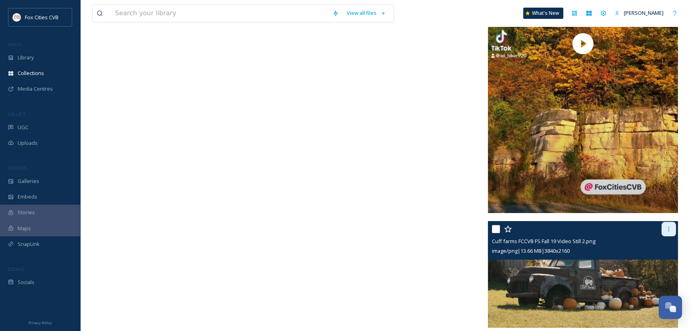
click at [669, 228] on icon at bounding box center [668, 229] width 6 height 6
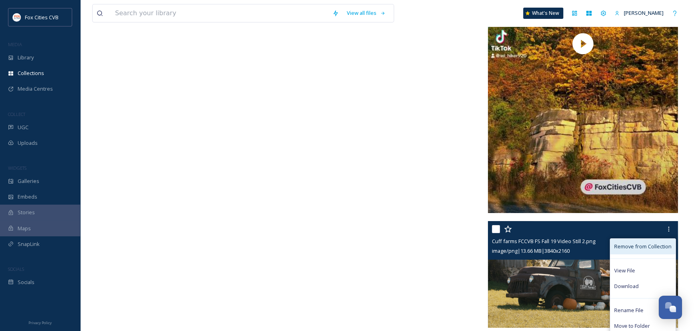
click at [646, 250] on div "Remove from Collection" at bounding box center [642, 247] width 65 height 16
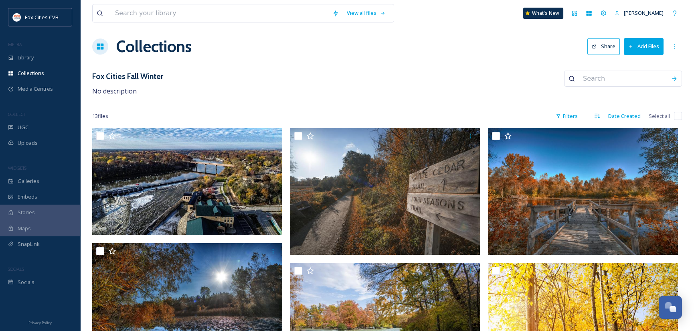
scroll to position [0, 0]
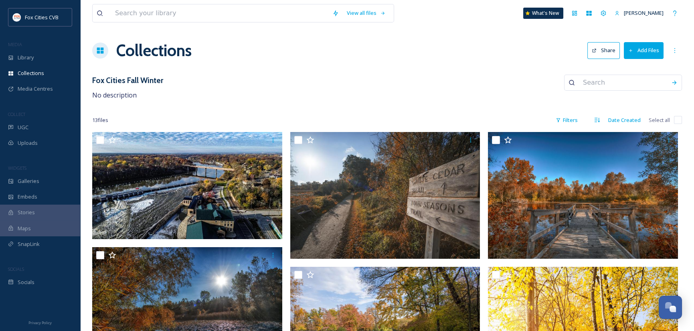
click at [649, 42] on button "Add Files" at bounding box center [644, 50] width 40 height 16
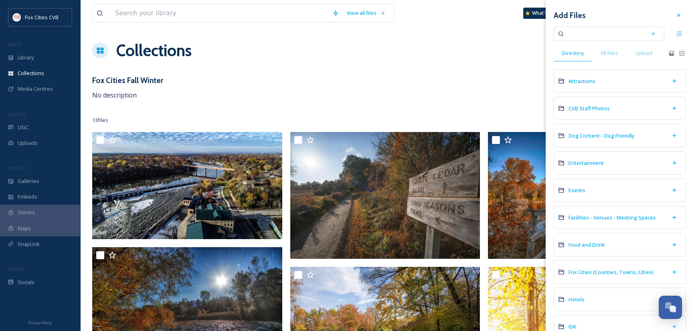
click at [599, 34] on input at bounding box center [604, 34] width 76 height 18
type input "kayak"
click at [646, 30] on div "Search" at bounding box center [652, 33] width 14 height 14
click at [650, 31] on icon at bounding box center [653, 34] width 6 height 6
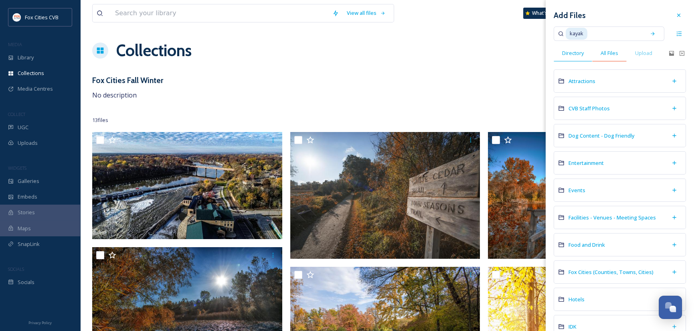
click at [613, 52] on span "All Files" at bounding box center [610, 53] width 18 height 8
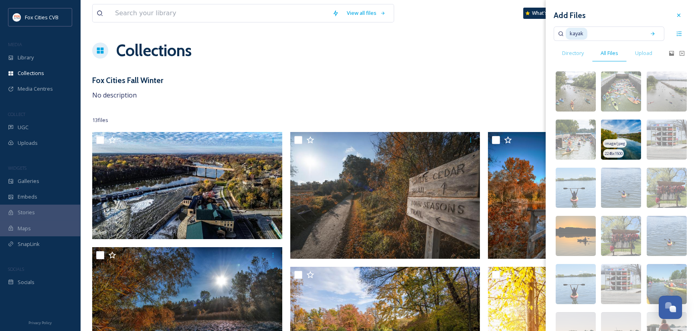
click at [625, 133] on img at bounding box center [621, 139] width 40 height 40
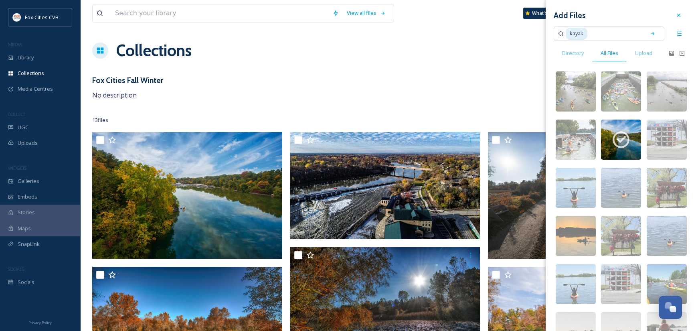
click at [600, 34] on input at bounding box center [614, 34] width 53 height 18
drag, startPoint x: 592, startPoint y: 35, endPoint x: 566, endPoint y: 35, distance: 25.7
click at [566, 35] on div "kayak" at bounding box center [604, 34] width 76 height 18
click at [675, 14] on icon at bounding box center [678, 15] width 6 height 6
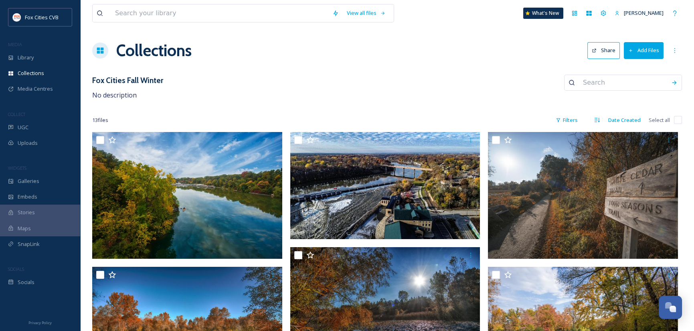
click at [649, 51] on button "Add Files" at bounding box center [644, 50] width 40 height 16
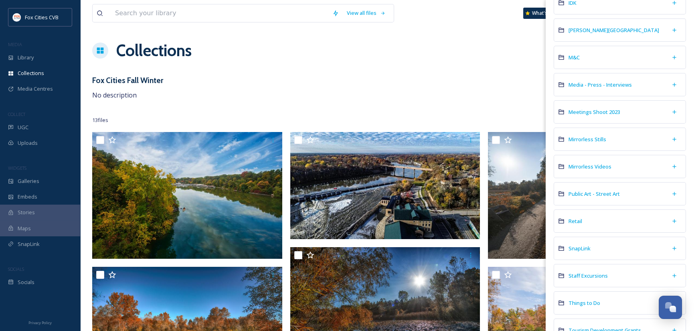
scroll to position [461, 0]
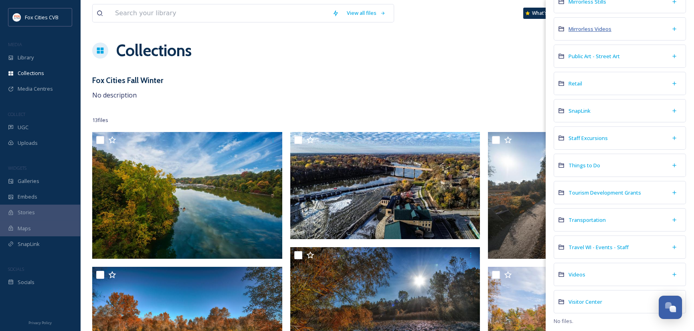
click at [603, 28] on span "Mirrorless Videos" at bounding box center [589, 28] width 43 height 7
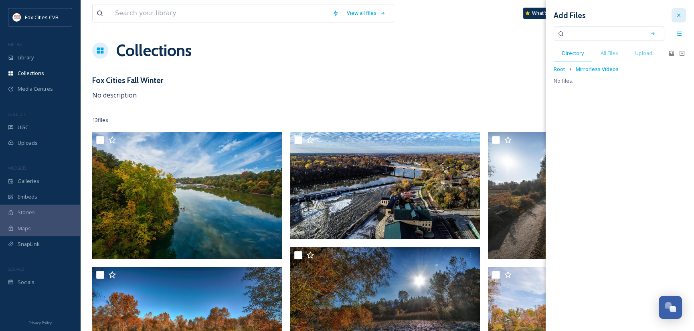
click at [678, 13] on icon at bounding box center [678, 15] width 6 height 6
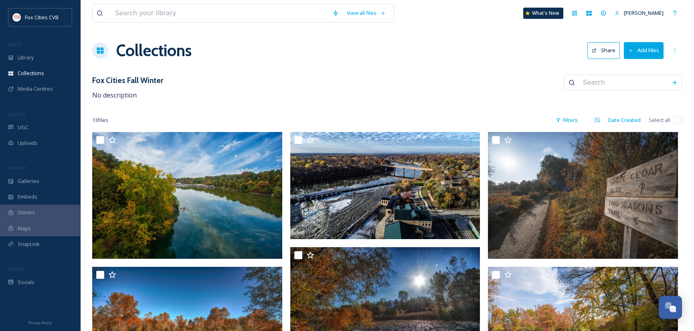
click at [651, 50] on button "Add Files" at bounding box center [644, 50] width 40 height 16
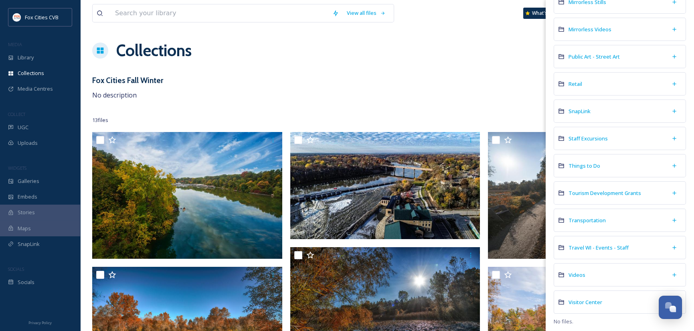
scroll to position [461, 0]
click at [576, 275] on span "Videos" at bounding box center [576, 274] width 17 height 7
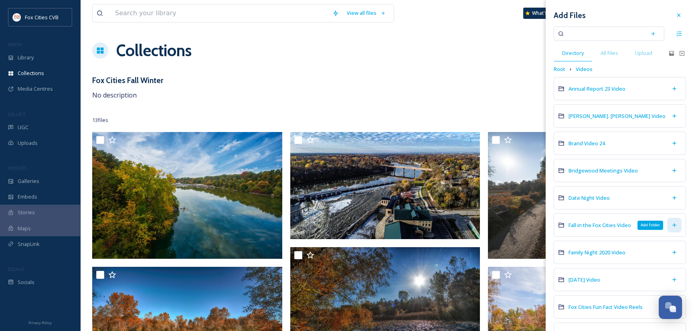
click at [671, 222] on icon at bounding box center [674, 225] width 6 height 6
click at [672, 224] on icon at bounding box center [674, 225] width 4 height 4
click at [612, 225] on span "Fall in the Fox Cities Video" at bounding box center [599, 224] width 63 height 7
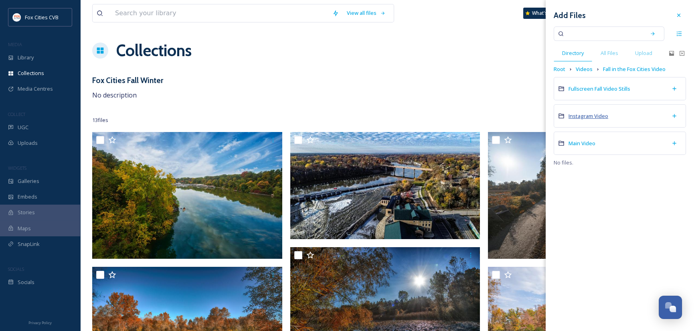
click at [585, 114] on span "Instagram Video" at bounding box center [588, 115] width 40 height 7
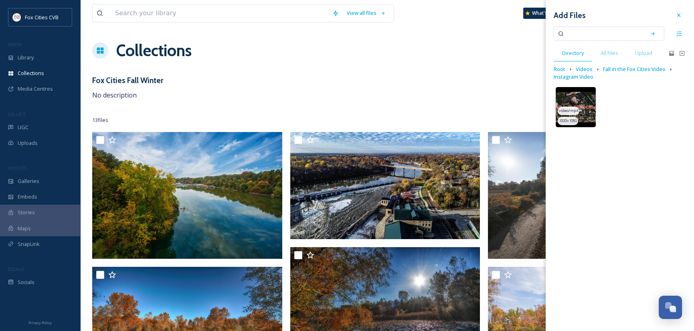
click at [587, 92] on img at bounding box center [576, 107] width 40 height 40
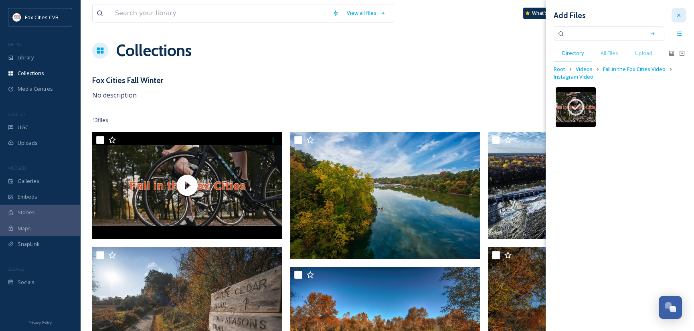
click at [677, 14] on icon at bounding box center [678, 15] width 3 height 3
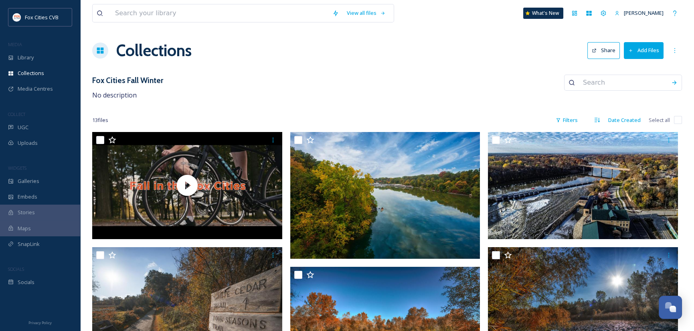
click at [647, 53] on button "Add Files" at bounding box center [644, 50] width 40 height 16
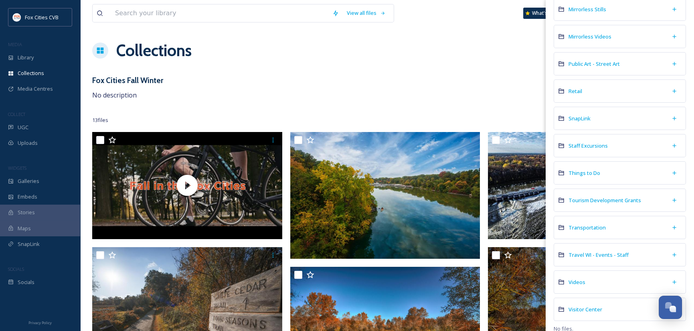
scroll to position [461, 0]
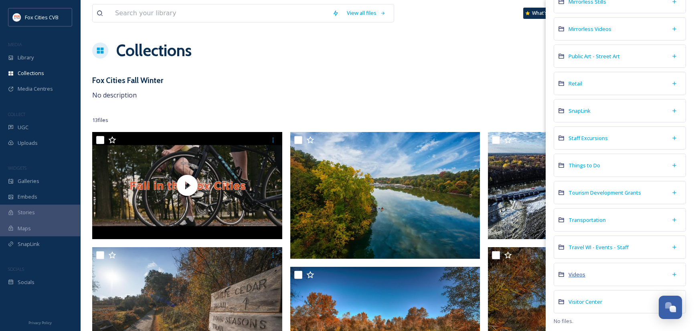
click at [584, 271] on span "Videos" at bounding box center [576, 274] width 17 height 7
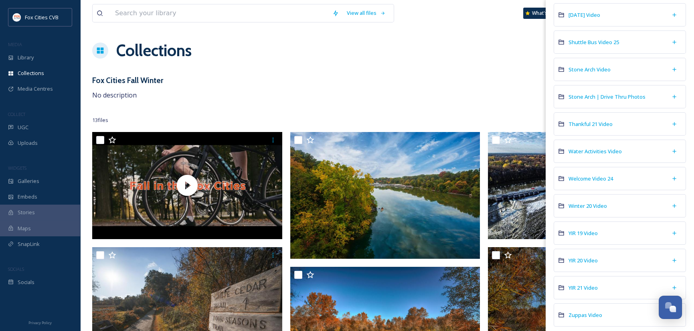
scroll to position [550, 0]
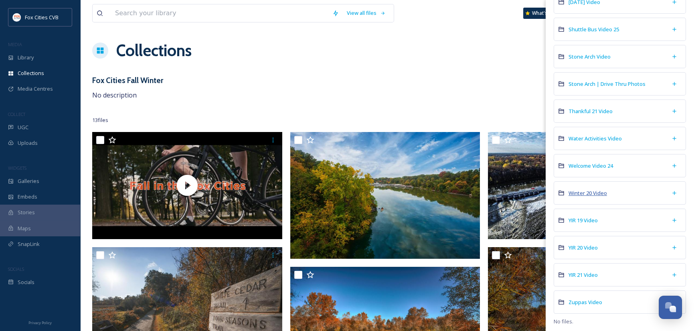
click at [595, 192] on span "Winter 20 Video" at bounding box center [587, 192] width 38 height 7
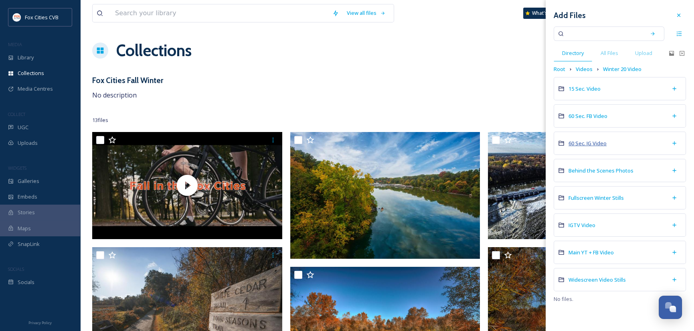
click at [592, 142] on span "60 Sec. IG Video" at bounding box center [587, 143] width 38 height 7
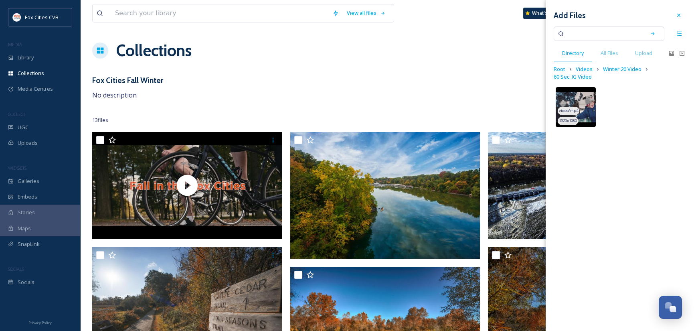
click at [583, 108] on img at bounding box center [576, 107] width 40 height 40
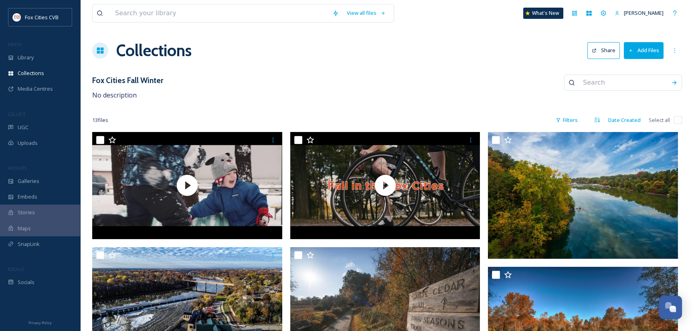
click at [514, 58] on div "Collections Share Add Files" at bounding box center [387, 50] width 590 height 24
click at [638, 55] on button "Add Files" at bounding box center [644, 50] width 40 height 16
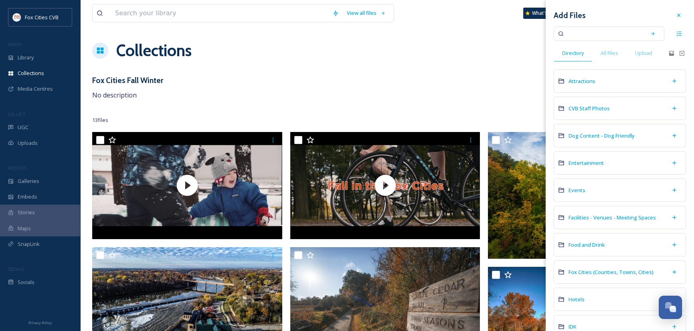
click at [587, 32] on input at bounding box center [604, 34] width 76 height 18
type input "ice skating"
click at [650, 36] on icon at bounding box center [653, 34] width 6 height 6
click at [632, 32] on input at bounding box center [621, 34] width 42 height 18
click at [650, 31] on icon at bounding box center [653, 34] width 6 height 6
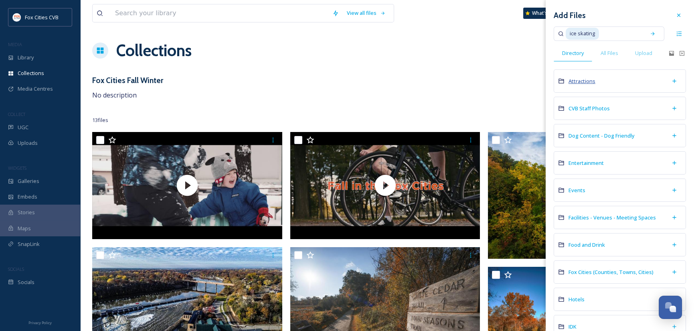
click at [582, 79] on span "Attractions" at bounding box center [581, 80] width 27 height 7
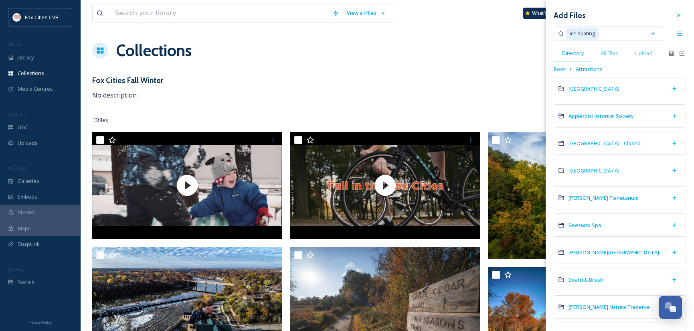
click at [605, 30] on input at bounding box center [621, 34] width 42 height 18
click at [650, 32] on div "Search" at bounding box center [652, 33] width 14 height 14
click at [677, 14] on icon at bounding box center [678, 15] width 3 height 3
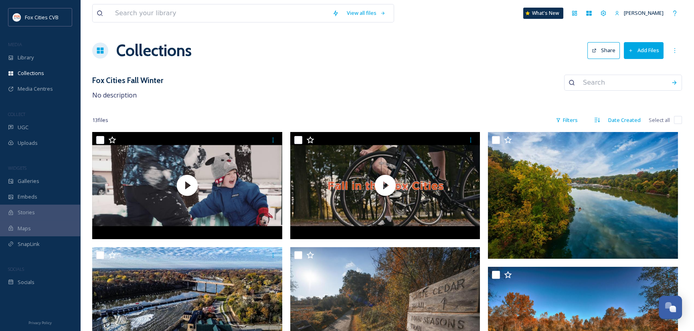
click at [645, 52] on button "Add Files" at bounding box center [644, 50] width 40 height 16
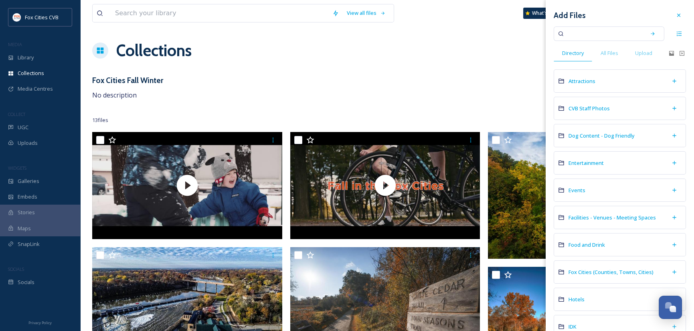
click at [601, 35] on input at bounding box center [604, 34] width 76 height 18
type input "plaza"
click at [652, 35] on div "Search" at bounding box center [652, 33] width 14 height 14
click at [649, 34] on div "Search" at bounding box center [652, 33] width 14 height 14
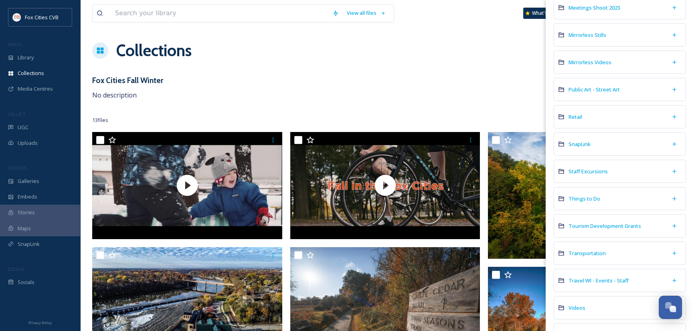
scroll to position [441, 0]
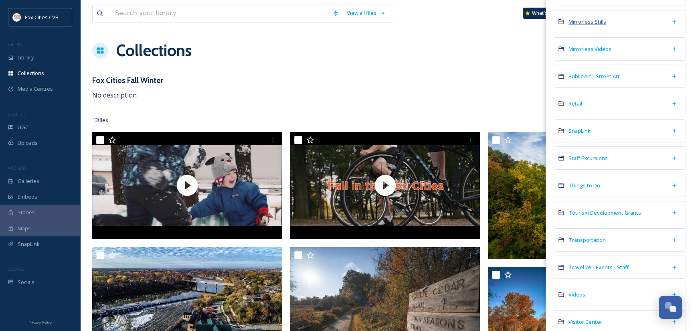
click at [599, 21] on span "Mirrorless Stills" at bounding box center [587, 21] width 38 height 7
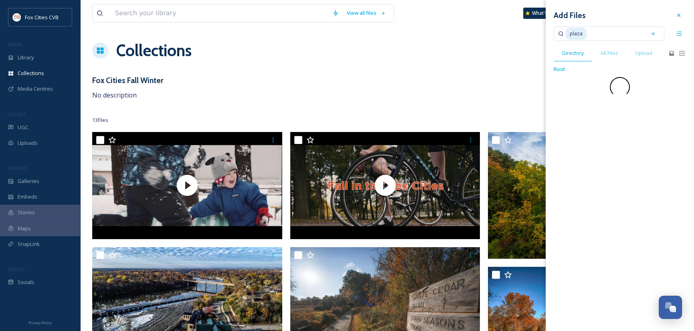
scroll to position [0, 0]
click at [595, 69] on span "Mirrorless Stills" at bounding box center [595, 69] width 38 height 8
click at [593, 32] on input at bounding box center [614, 34] width 54 height 18
click at [581, 35] on span "plaza" at bounding box center [576, 34] width 21 height 12
click at [652, 32] on icon at bounding box center [653, 34] width 6 height 6
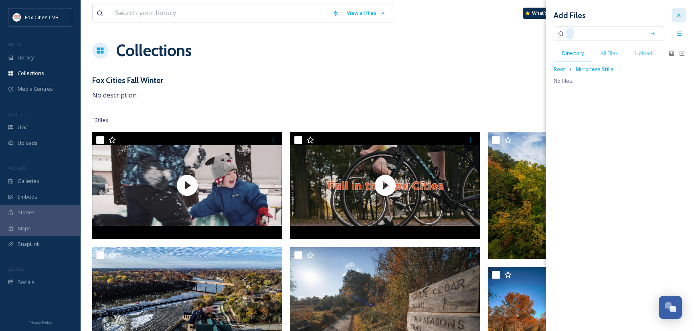
click at [677, 14] on icon at bounding box center [678, 15] width 6 height 6
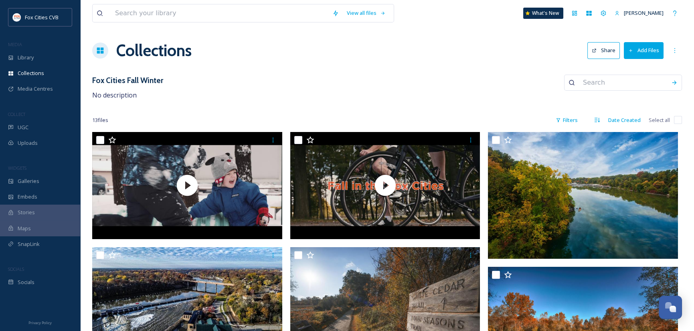
click at [657, 47] on button "Add Files" at bounding box center [644, 50] width 40 height 16
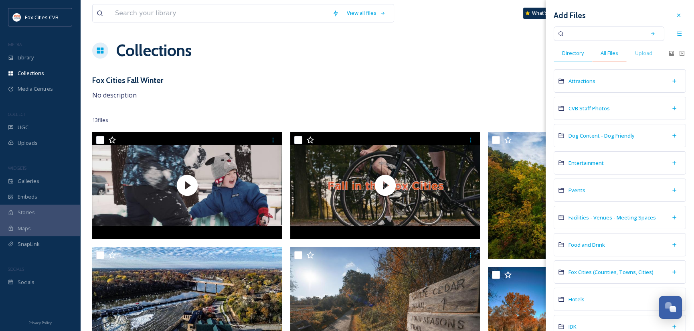
click at [609, 52] on span "All Files" at bounding box center [610, 53] width 18 height 8
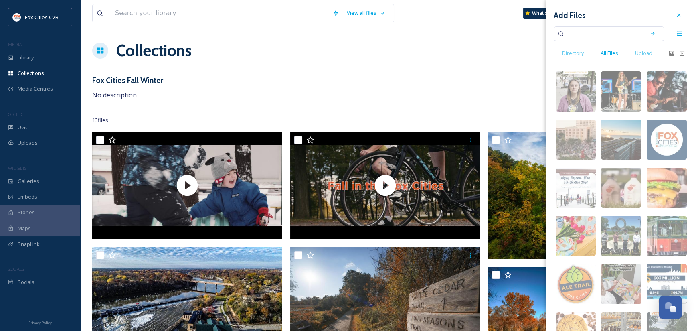
click at [584, 32] on input at bounding box center [604, 34] width 76 height 18
type input "ice skating"
click at [650, 34] on icon at bounding box center [653, 34] width 6 height 6
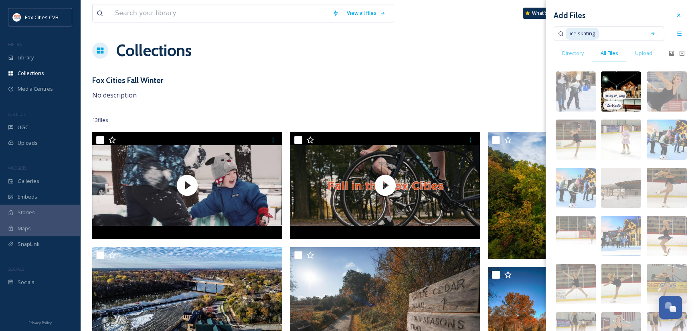
click at [631, 92] on img at bounding box center [621, 91] width 40 height 40
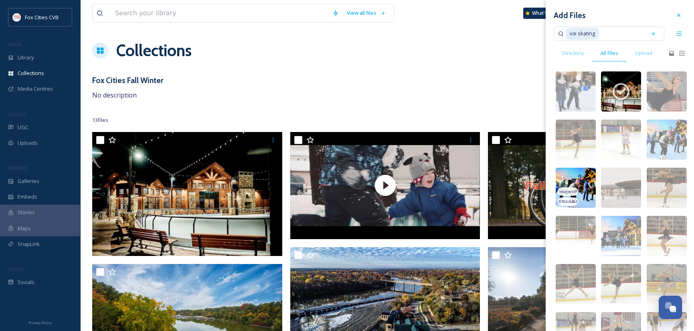
click at [588, 178] on img at bounding box center [576, 188] width 40 height 40
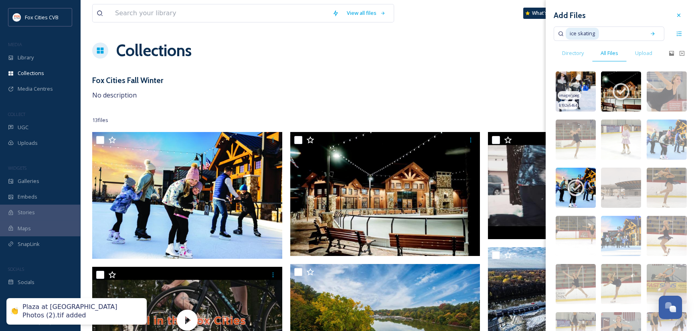
click at [588, 92] on img at bounding box center [576, 91] width 40 height 40
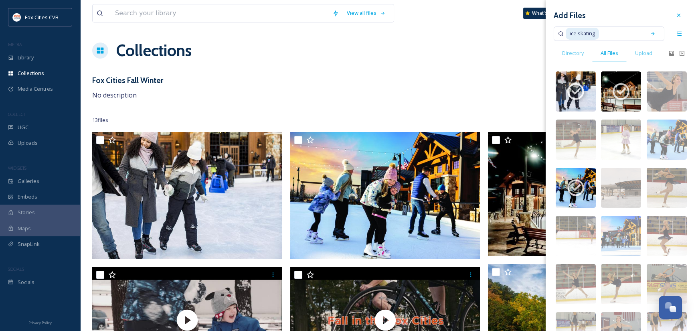
click at [598, 32] on span "ice skating" at bounding box center [582, 34] width 33 height 12
click at [650, 32] on icon at bounding box center [653, 34] width 6 height 6
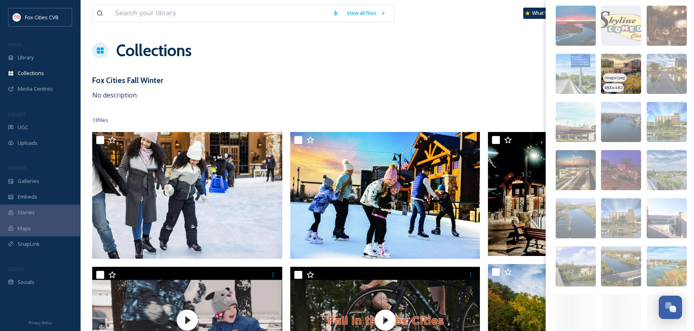
scroll to position [601, 0]
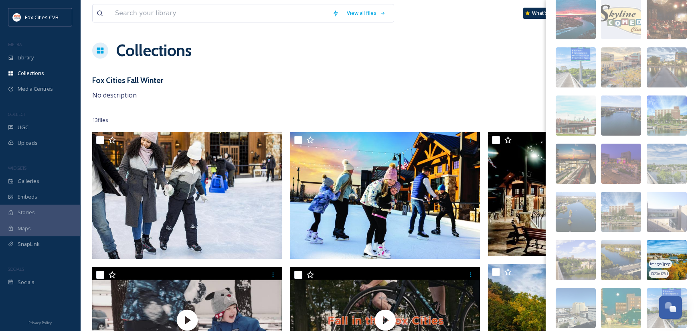
click at [660, 251] on img at bounding box center [667, 260] width 40 height 40
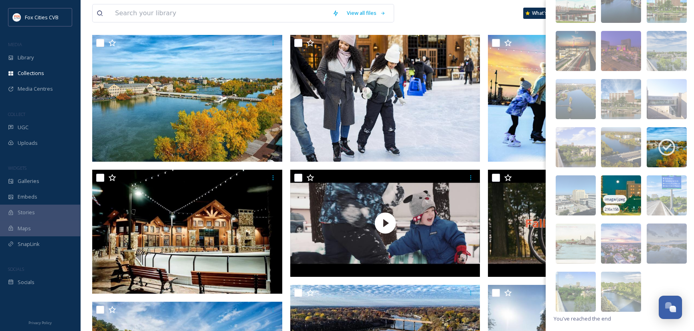
scroll to position [120, 0]
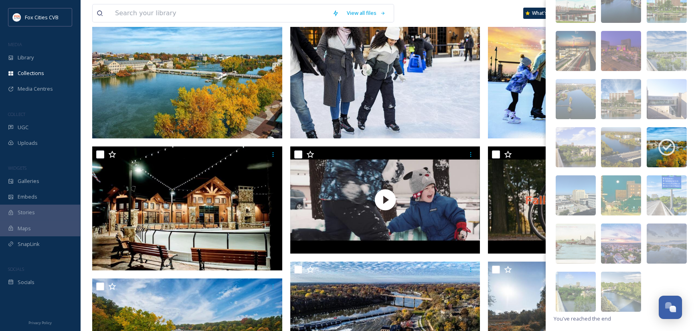
click at [471, 5] on div "View all files What's New Cathy Trebatoski" at bounding box center [387, 13] width 590 height 26
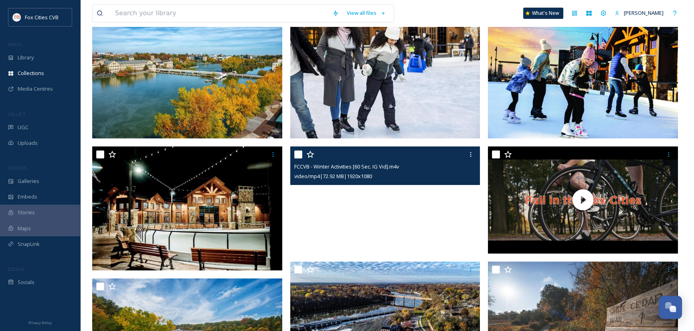
click at [389, 197] on video "FCCVB - Winter Activities [60 Sec. IG Vid].m4v" at bounding box center [385, 199] width 190 height 107
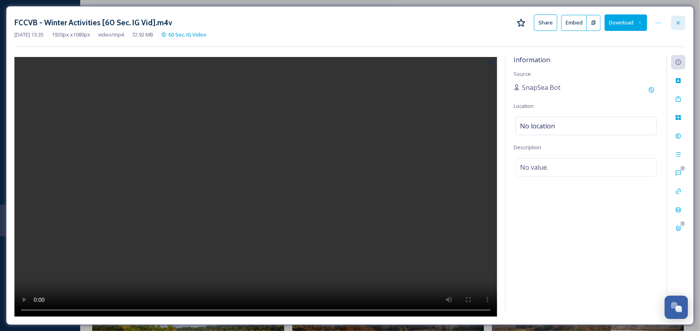
click at [679, 21] on icon at bounding box center [678, 22] width 3 height 3
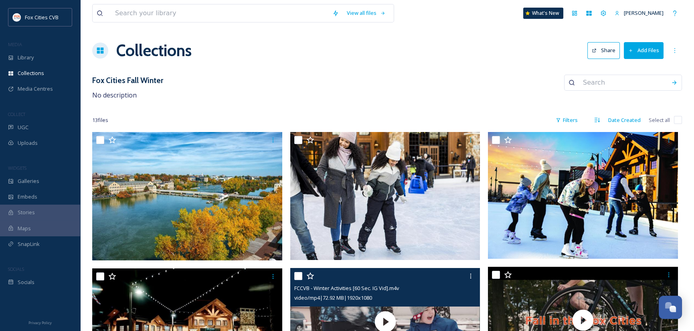
click at [625, 80] on input at bounding box center [623, 83] width 88 height 18
click at [643, 55] on button "Add Files" at bounding box center [644, 50] width 40 height 16
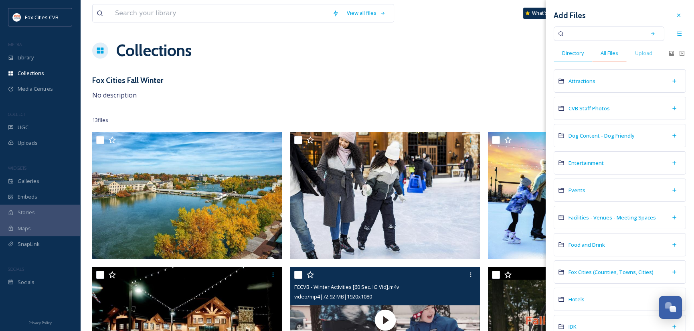
click at [610, 50] on span "All Files" at bounding box center [610, 53] width 18 height 8
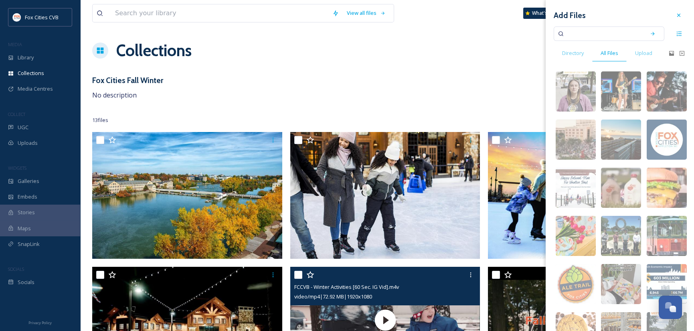
click at [596, 32] on input at bounding box center [604, 34] width 76 height 18
type input "ice skating"
click at [650, 33] on icon at bounding box center [653, 34] width 6 height 6
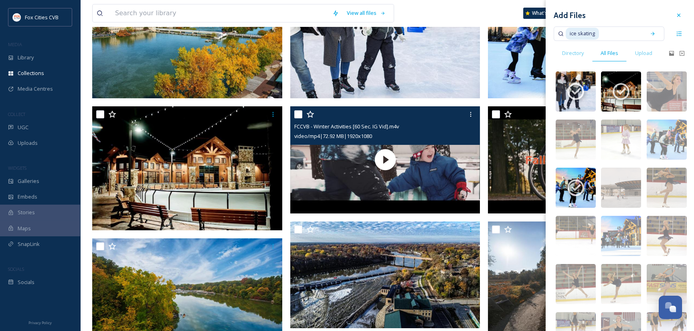
click at [597, 36] on span "ice skating" at bounding box center [582, 34] width 33 height 12
click at [650, 34] on icon at bounding box center [653, 34] width 6 height 6
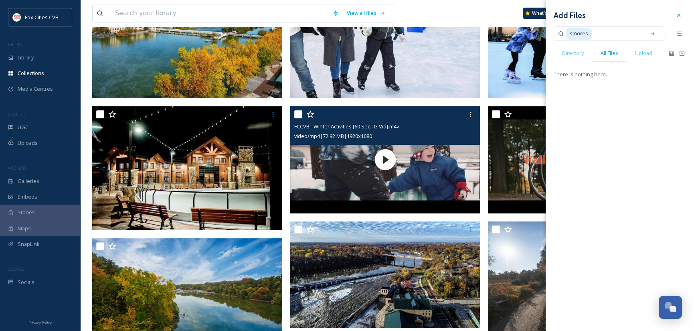
click at [593, 31] on input at bounding box center [617, 34] width 49 height 18
drag, startPoint x: 589, startPoint y: 33, endPoint x: 561, endPoint y: 34, distance: 28.5
click at [561, 34] on div "smores" at bounding box center [609, 33] width 111 height 14
click at [653, 34] on icon at bounding box center [653, 34] width 4 height 4
click at [594, 32] on input at bounding box center [615, 34] width 51 height 18
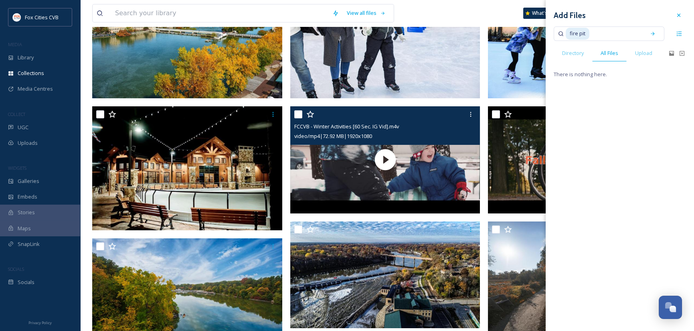
click at [588, 33] on span "fire pit" at bounding box center [578, 34] width 24 height 12
click at [604, 53] on span "All Files" at bounding box center [610, 53] width 18 height 8
click at [568, 52] on span "Directory" at bounding box center [573, 53] width 22 height 8
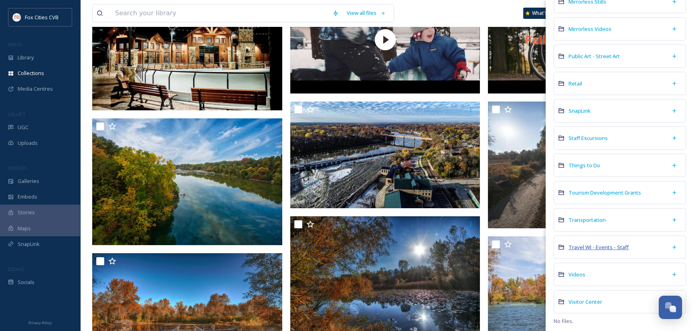
scroll to position [281, 0]
click at [617, 244] on span "Travel WI - Events - Staff" at bounding box center [598, 246] width 60 height 7
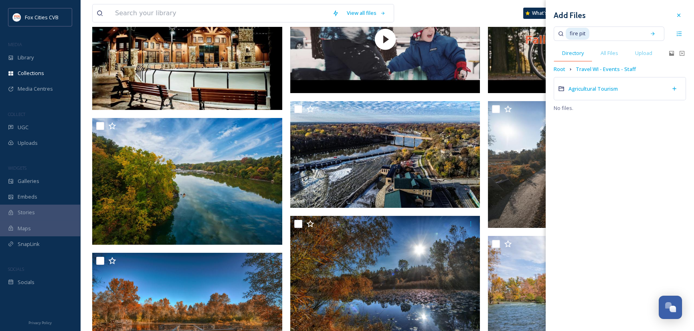
click at [577, 52] on span "Directory" at bounding box center [573, 53] width 22 height 8
click at [607, 51] on span "All Files" at bounding box center [610, 53] width 18 height 8
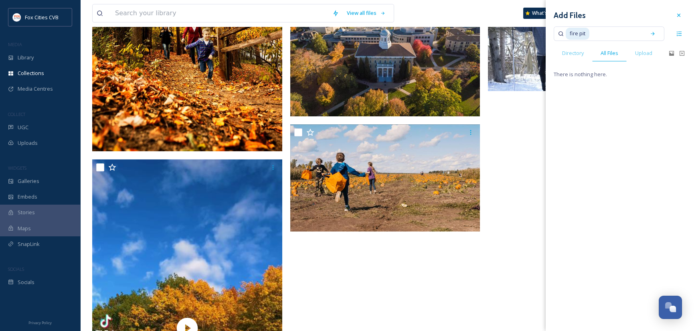
scroll to position [762, 0]
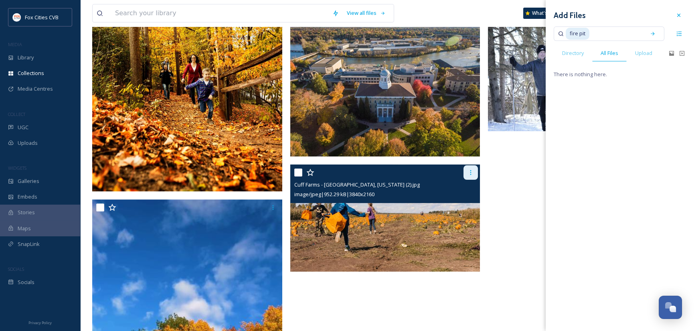
click at [469, 169] on icon at bounding box center [470, 172] width 6 height 6
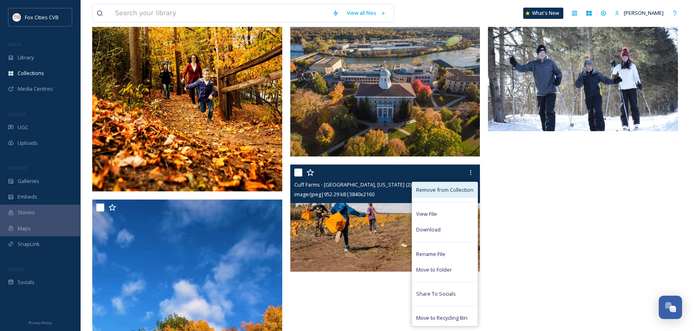
click at [451, 184] on div "Remove from Collection" at bounding box center [444, 190] width 65 height 16
click at [451, 188] on span "Remove from Collection" at bounding box center [444, 190] width 57 height 8
click at [449, 189] on span "Remove from Collection" at bounding box center [444, 190] width 57 height 8
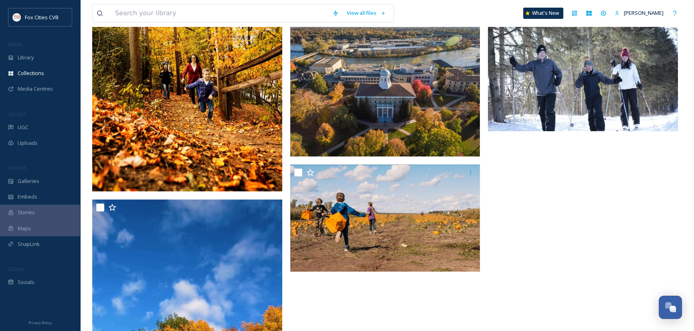
click at [515, 201] on div at bounding box center [585, 13] width 194 height 1286
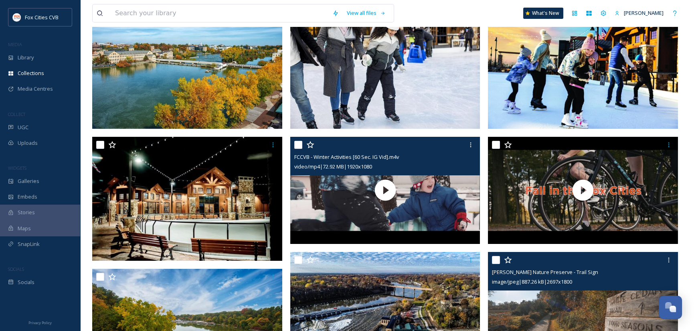
scroll to position [0, 0]
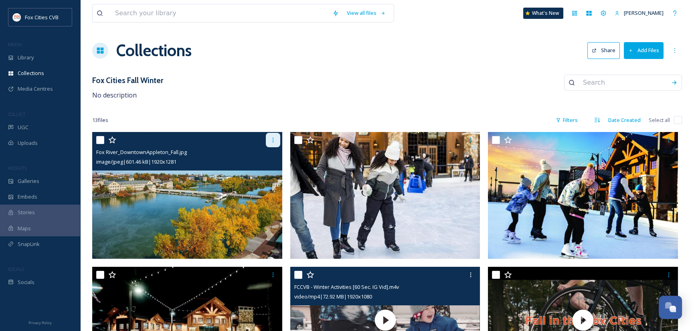
click at [272, 140] on icon at bounding box center [273, 140] width 6 height 6
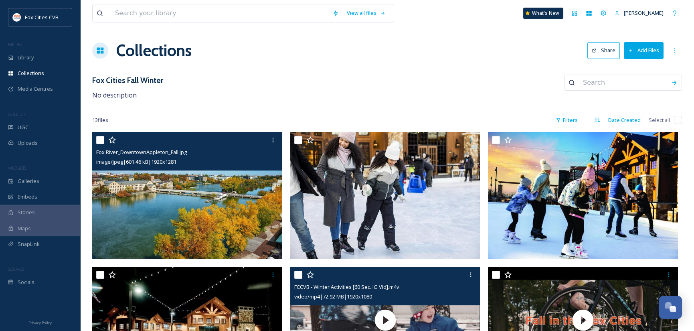
click at [196, 200] on img at bounding box center [187, 195] width 190 height 127
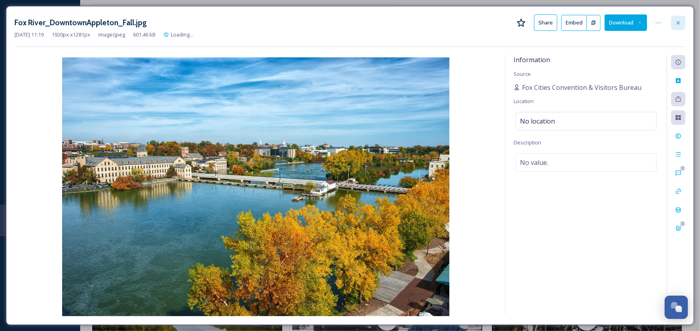
click at [681, 21] on icon at bounding box center [678, 23] width 6 height 6
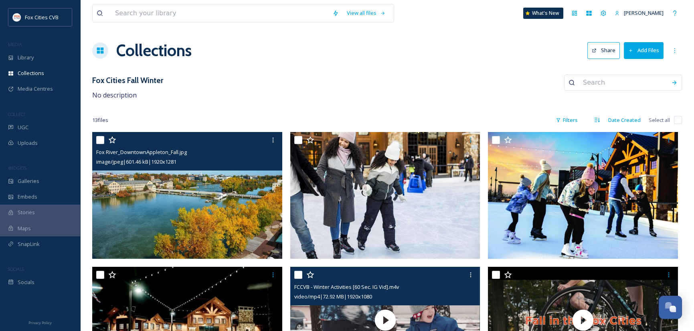
click at [102, 138] on input "checkbox" at bounding box center [100, 140] width 8 height 8
checkbox input "true"
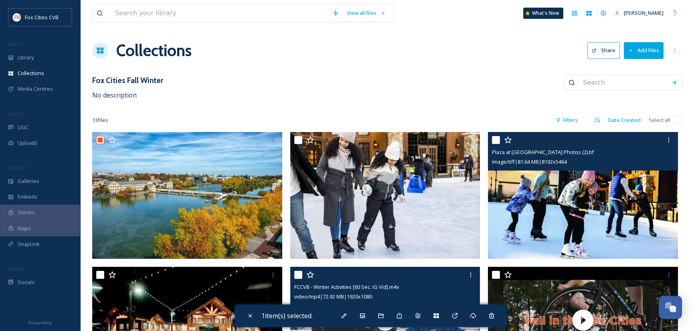
click at [495, 140] on input "checkbox" at bounding box center [496, 140] width 8 height 8
checkbox input "true"
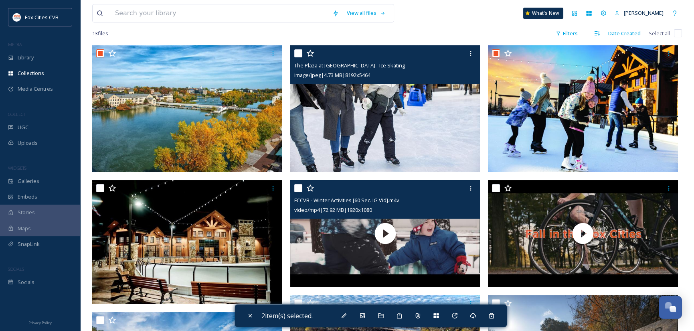
scroll to position [120, 0]
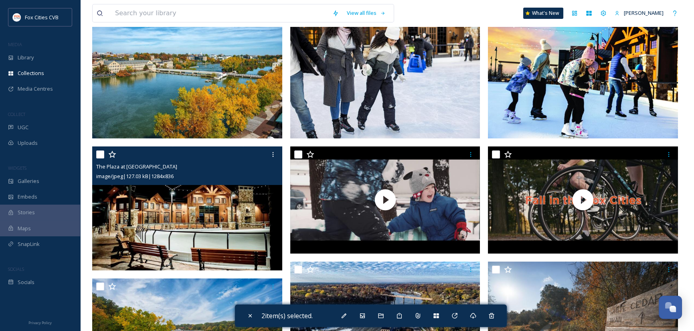
click at [105, 154] on div at bounding box center [188, 154] width 184 height 14
click at [99, 153] on input "checkbox" at bounding box center [100, 154] width 8 height 8
checkbox input "true"
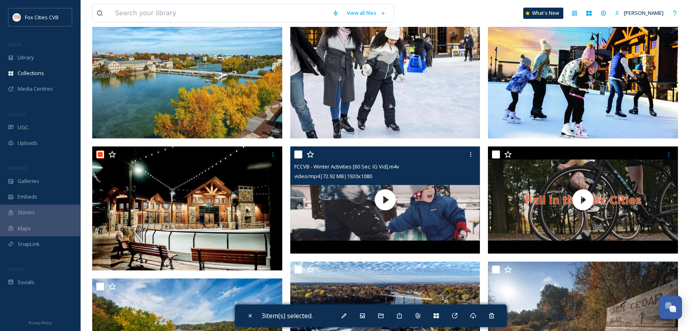
click at [296, 153] on input "checkbox" at bounding box center [298, 154] width 8 height 8
checkbox input "true"
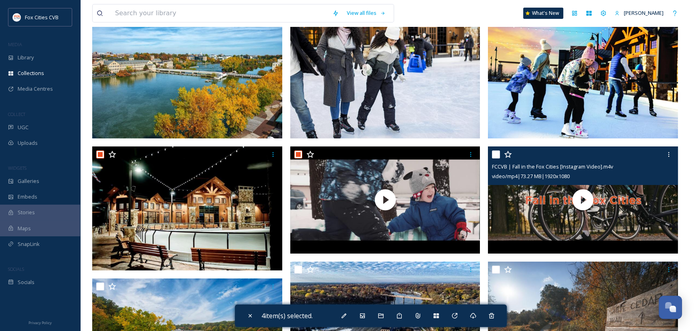
click at [494, 152] on input "checkbox" at bounding box center [496, 154] width 8 height 8
checkbox input "true"
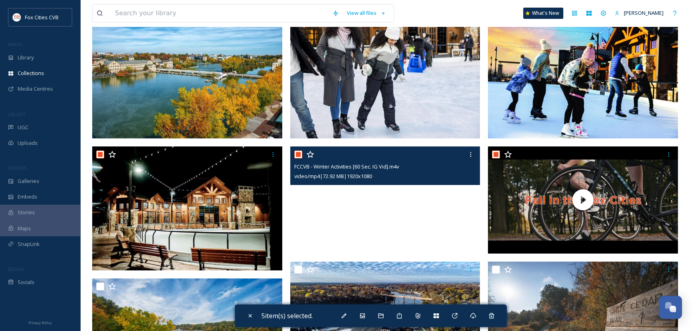
scroll to position [281, 0]
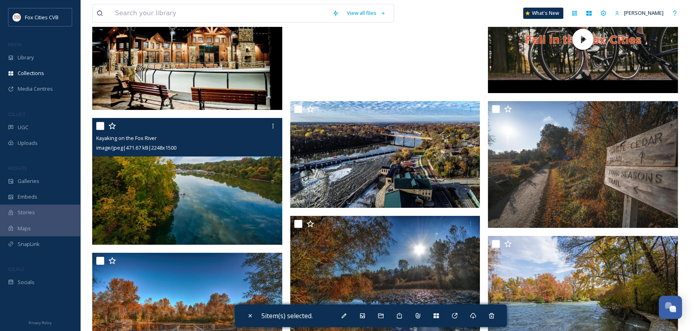
click at [101, 125] on input "checkbox" at bounding box center [100, 126] width 8 height 8
checkbox input "true"
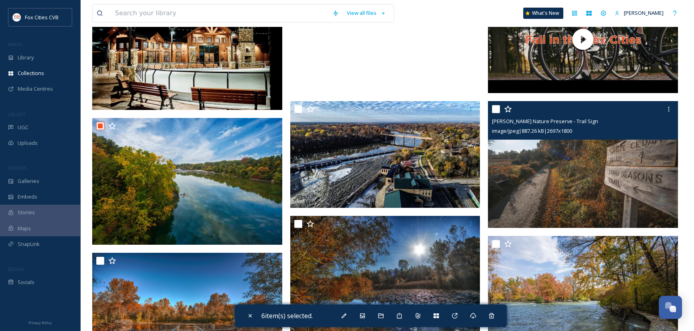
click at [497, 107] on input "checkbox" at bounding box center [496, 109] width 8 height 8
checkbox input "true"
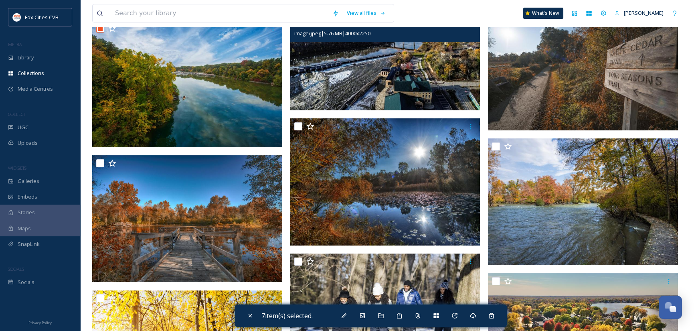
scroll to position [401, 0]
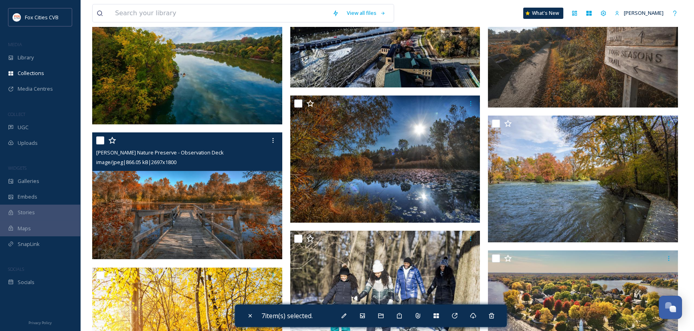
click at [100, 140] on input "checkbox" at bounding box center [100, 140] width 8 height 8
checkbox input "true"
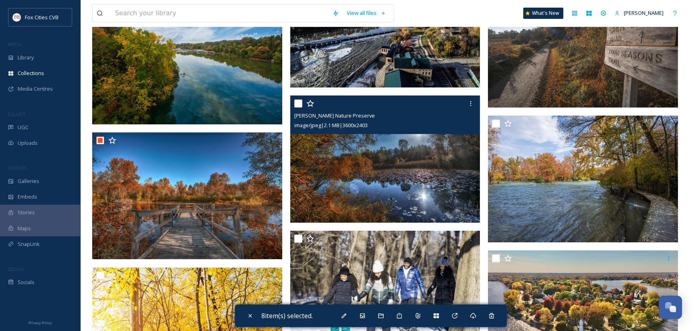
click at [297, 104] on input "checkbox" at bounding box center [298, 103] width 8 height 8
checkbox input "true"
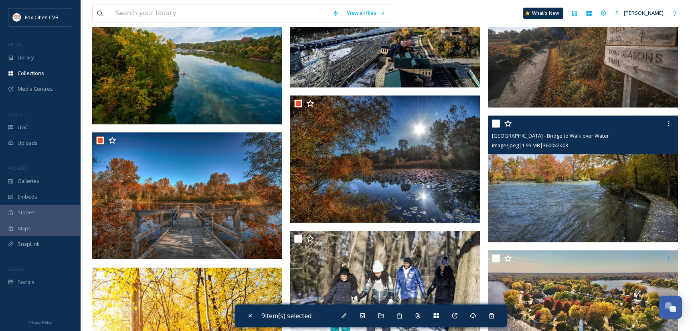
click at [497, 124] on input "checkbox" at bounding box center [496, 123] width 8 height 8
checkbox input "true"
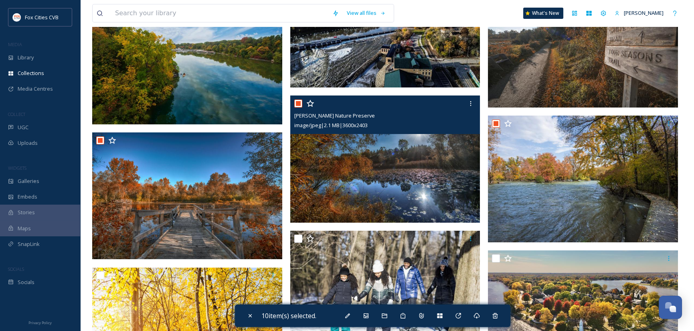
scroll to position [481, 0]
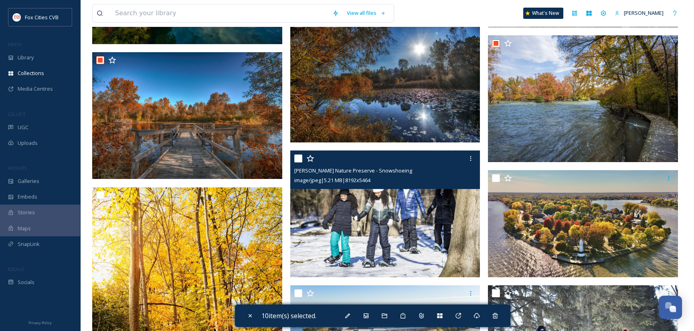
click at [297, 155] on input "checkbox" at bounding box center [298, 158] width 8 height 8
checkbox input "true"
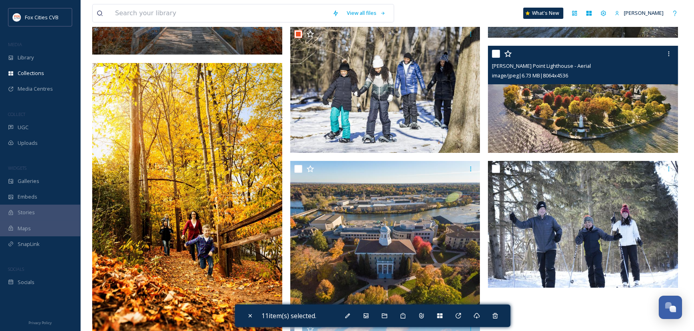
scroll to position [561, 0]
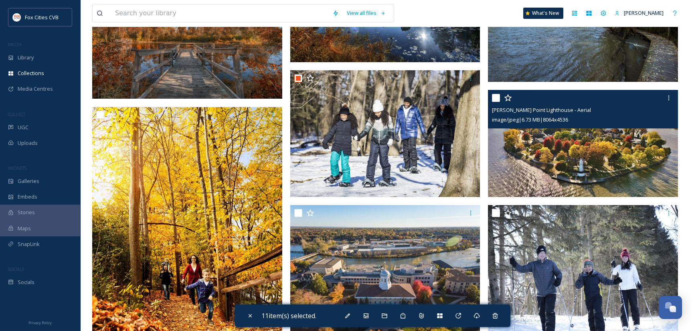
click at [498, 98] on input "checkbox" at bounding box center [496, 98] width 8 height 8
checkbox input "true"
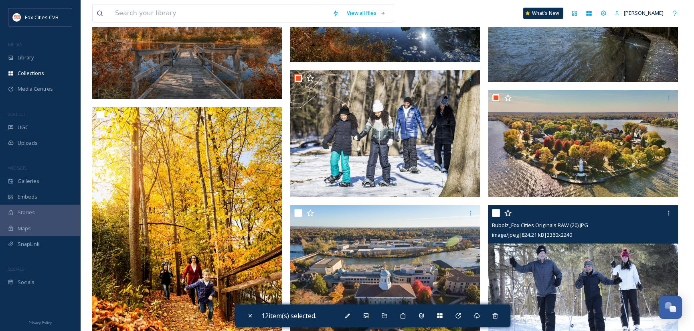
click at [494, 211] on input "checkbox" at bounding box center [496, 213] width 8 height 8
checkbox input "true"
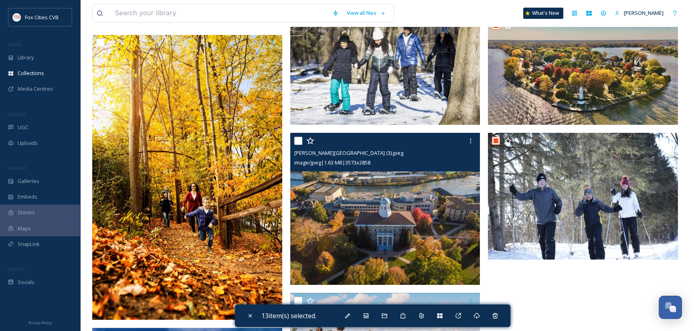
scroll to position [641, 0]
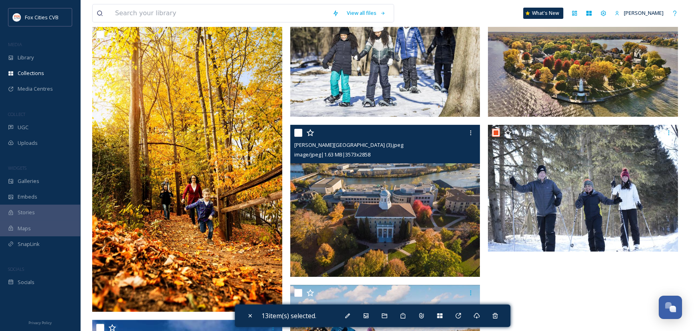
click at [296, 130] on input "checkbox" at bounding box center [298, 133] width 8 height 8
checkbox input "true"
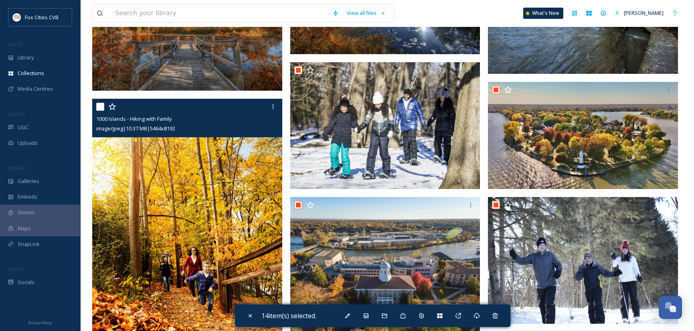
scroll to position [561, 0]
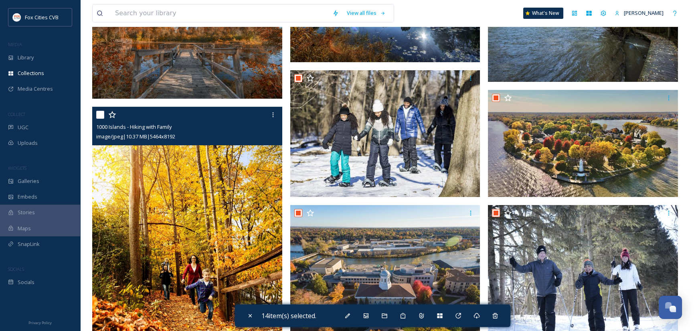
click at [100, 111] on input "checkbox" at bounding box center [100, 115] width 8 height 8
checkbox input "true"
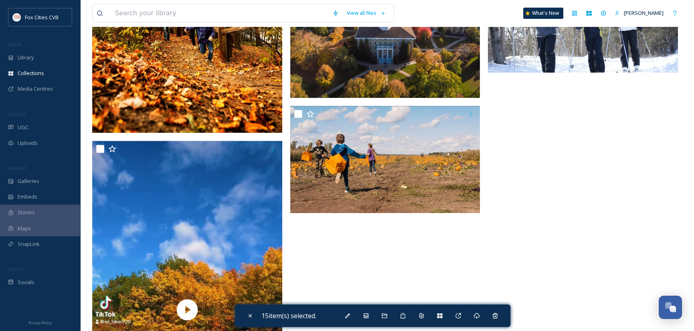
scroll to position [842, 0]
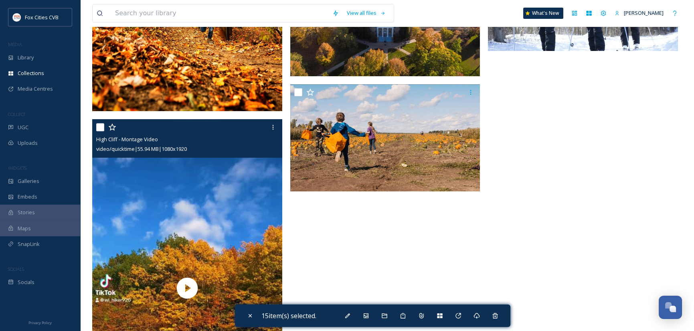
click at [100, 126] on input "checkbox" at bounding box center [100, 127] width 8 height 8
checkbox input "true"
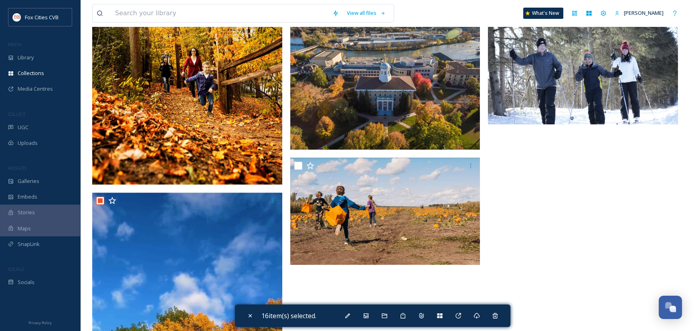
scroll to position [806, 0]
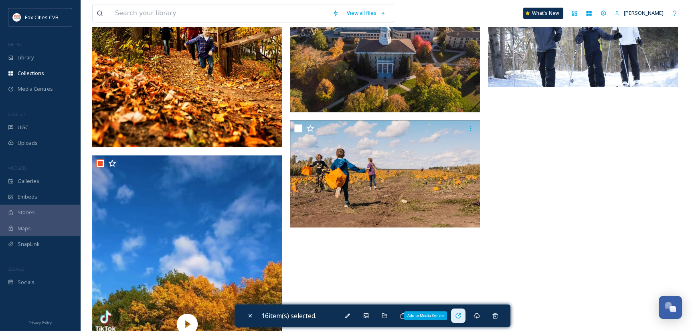
click at [464, 312] on div "Add to Media Centre" at bounding box center [458, 315] width 14 height 14
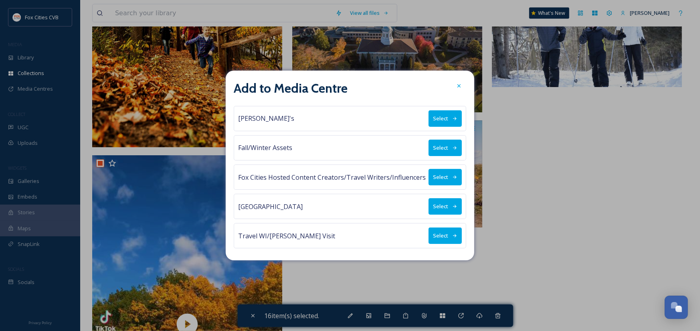
click at [442, 144] on button "Select" at bounding box center [445, 148] width 33 height 16
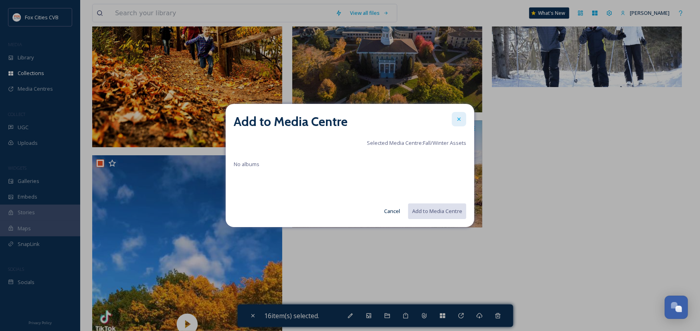
click at [463, 117] on div at bounding box center [459, 119] width 14 height 14
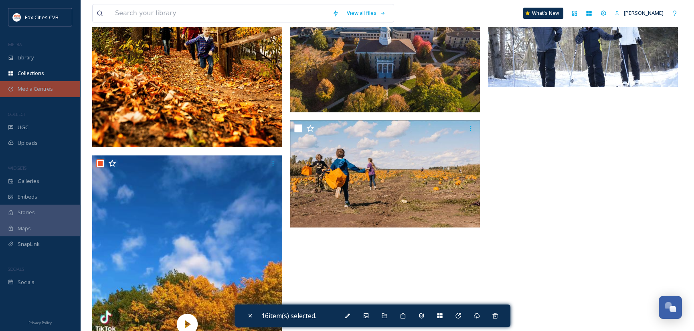
click at [35, 87] on span "Media Centres" at bounding box center [35, 89] width 35 height 8
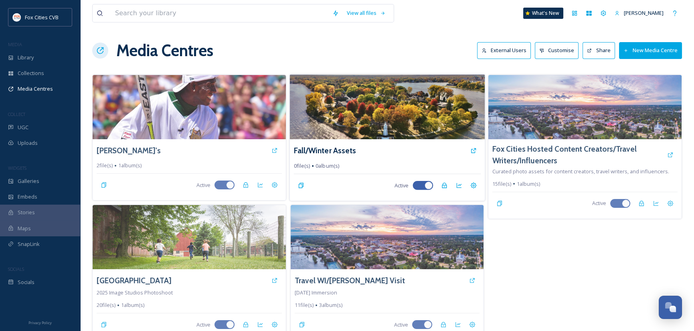
click at [439, 112] on img at bounding box center [386, 106] width 195 height 65
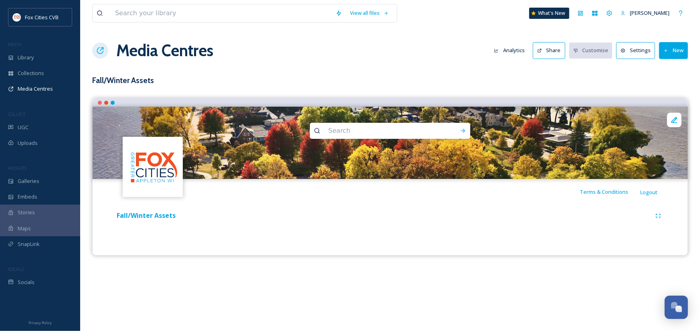
click at [671, 39] on div "Media Centres Analytics Share Customise Settings New" at bounding box center [390, 50] width 596 height 24
click at [672, 46] on button "New" at bounding box center [673, 50] width 29 height 16
click at [676, 82] on span "Add Album" at bounding box center [670, 85] width 26 height 8
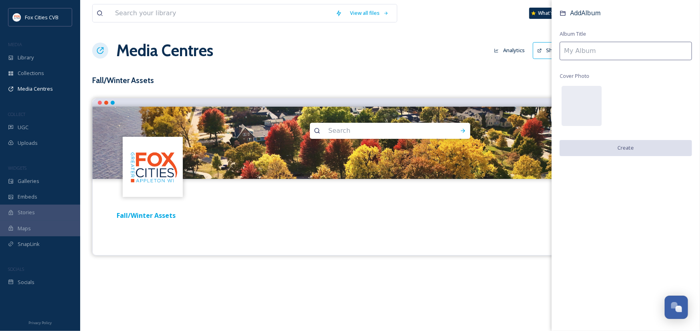
click at [591, 53] on input at bounding box center [626, 51] width 132 height 18
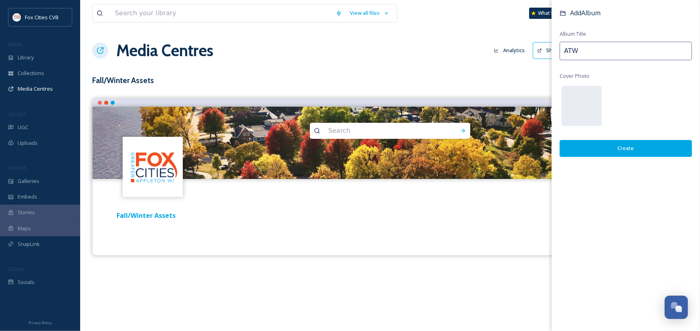
type input "ATW"
click at [614, 151] on button "Create" at bounding box center [626, 148] width 132 height 16
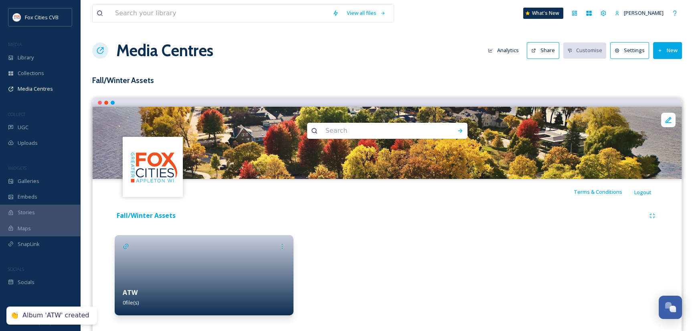
click at [238, 268] on div at bounding box center [204, 275] width 179 height 80
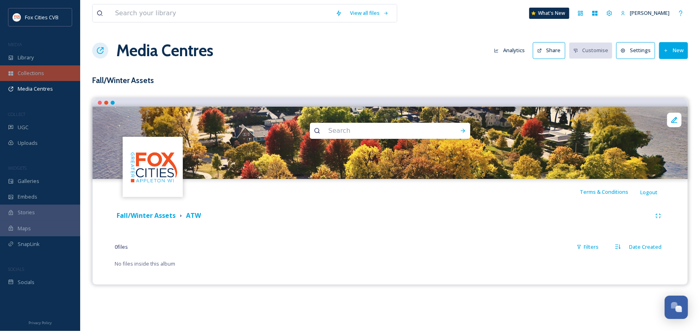
click at [33, 69] on span "Collections" at bounding box center [31, 73] width 26 height 8
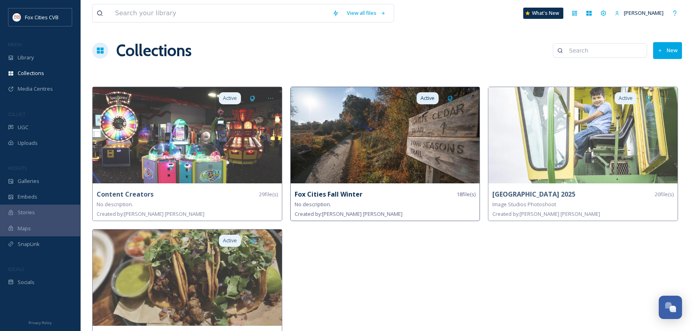
click at [401, 148] on img at bounding box center [385, 135] width 189 height 96
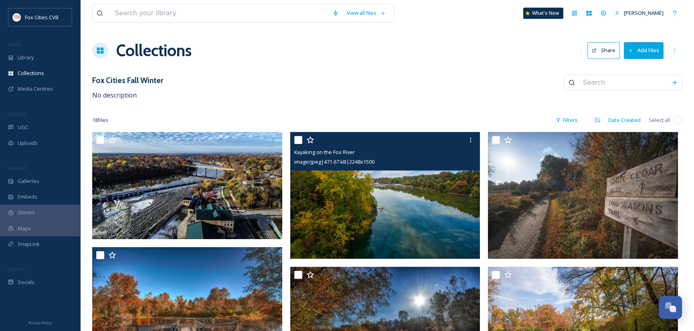
click at [299, 141] on input "checkbox" at bounding box center [298, 140] width 8 height 8
checkbox input "true"
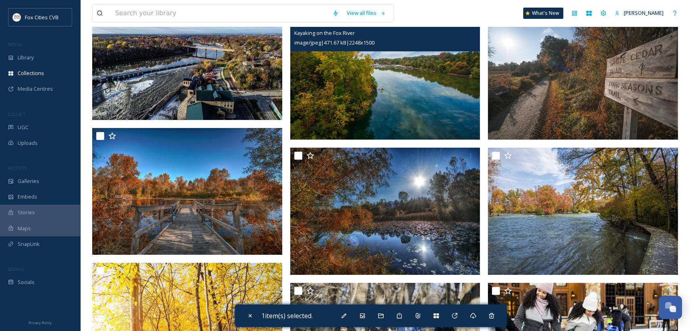
scroll to position [120, 0]
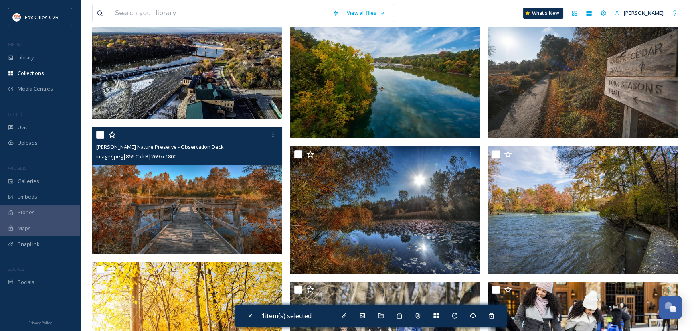
click at [101, 133] on input "checkbox" at bounding box center [100, 135] width 8 height 8
checkbox input "true"
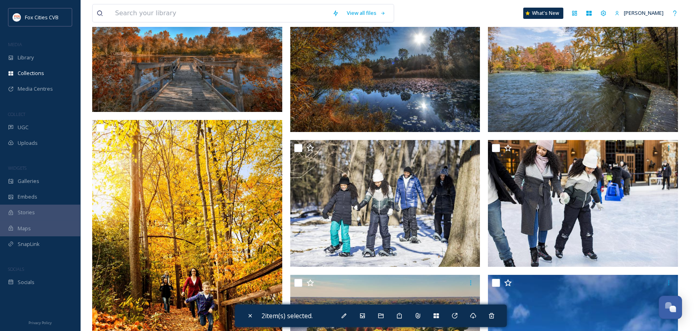
scroll to position [281, 0]
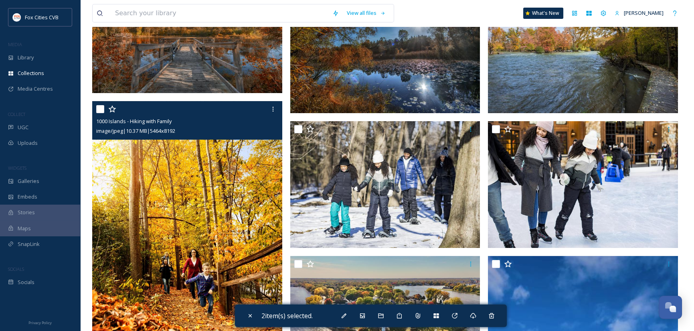
click at [101, 108] on input "checkbox" at bounding box center [100, 109] width 8 height 8
checkbox input "true"
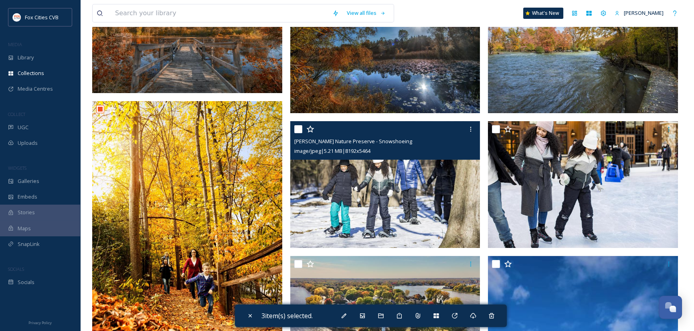
click at [297, 127] on input "checkbox" at bounding box center [298, 129] width 8 height 8
checkbox input "true"
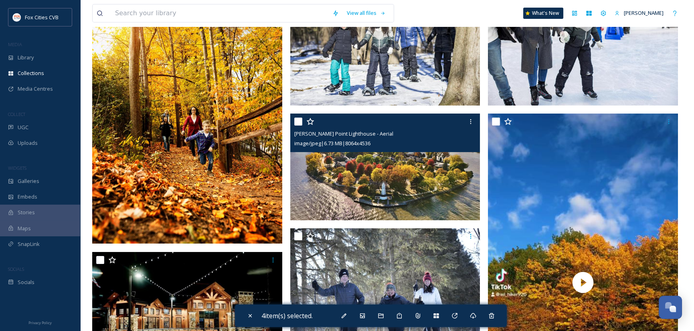
scroll to position [441, 0]
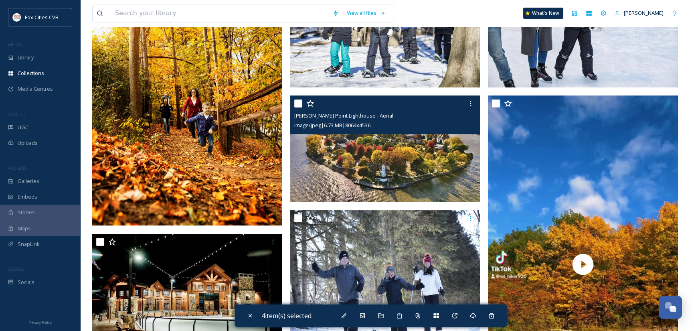
click at [297, 101] on input "checkbox" at bounding box center [298, 103] width 8 height 8
checkbox input "true"
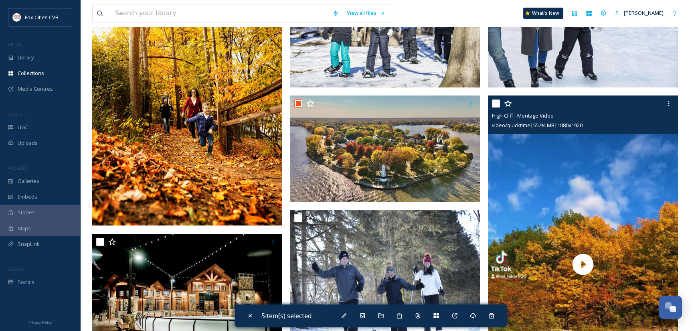
click at [495, 101] on input "checkbox" at bounding box center [496, 103] width 8 height 8
checkbox input "true"
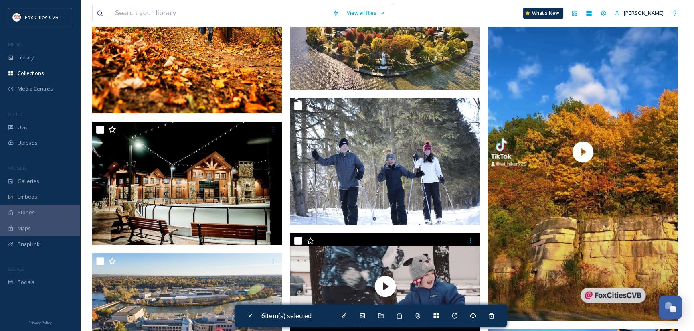
scroll to position [561, 0]
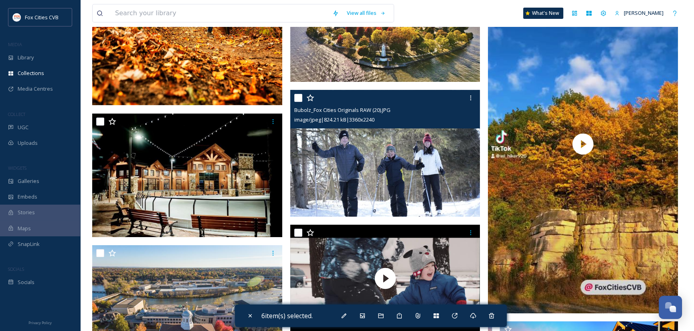
click at [298, 98] on input "checkbox" at bounding box center [298, 98] width 8 height 8
checkbox input "true"
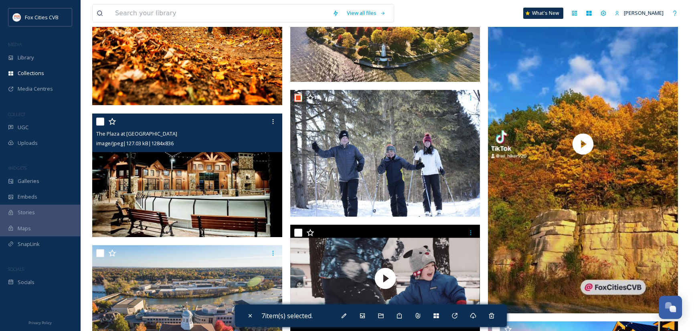
click at [97, 119] on input "checkbox" at bounding box center [100, 121] width 8 height 8
checkbox input "true"
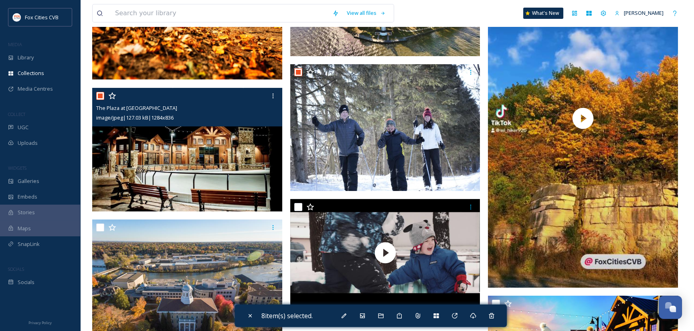
scroll to position [641, 0]
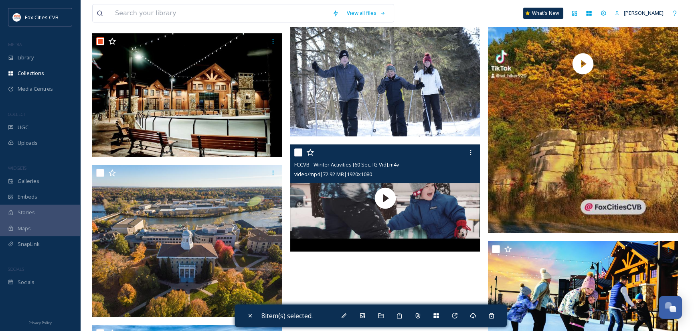
click at [298, 149] on input "checkbox" at bounding box center [298, 152] width 8 height 8
checkbox input "true"
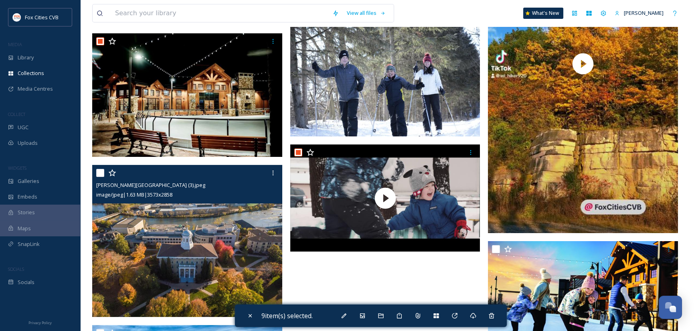
click at [102, 173] on input "checkbox" at bounding box center [100, 173] width 8 height 8
checkbox input "true"
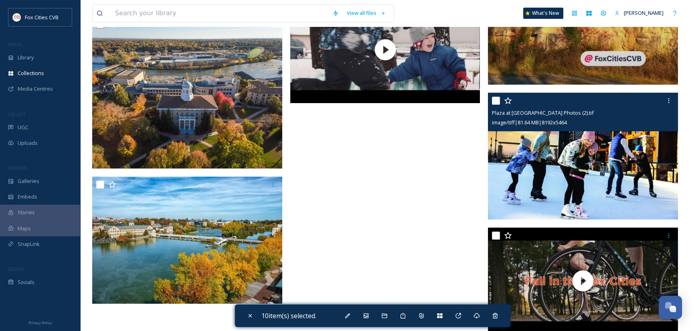
scroll to position [796, 0]
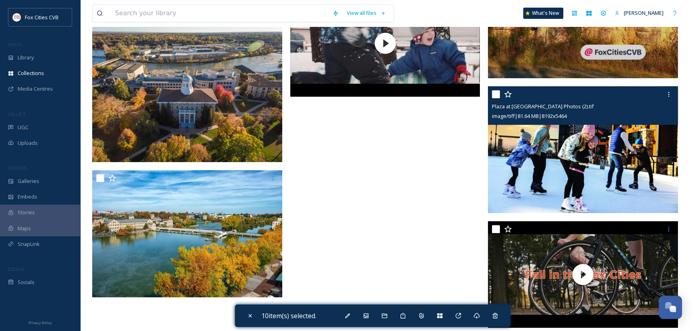
click at [493, 93] on input "checkbox" at bounding box center [496, 94] width 8 height 8
checkbox input "true"
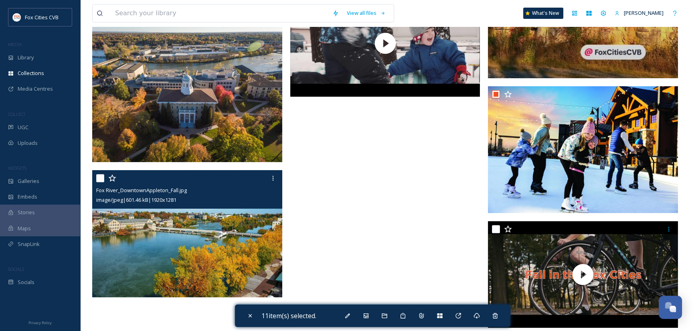
click at [99, 176] on input "checkbox" at bounding box center [100, 178] width 8 height 8
checkbox input "true"
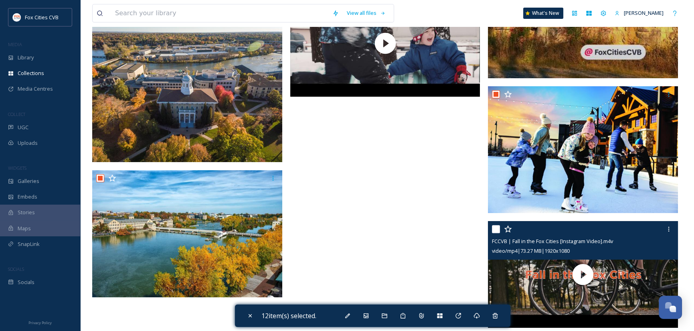
click at [496, 225] on input "checkbox" at bounding box center [496, 229] width 8 height 8
checkbox input "true"
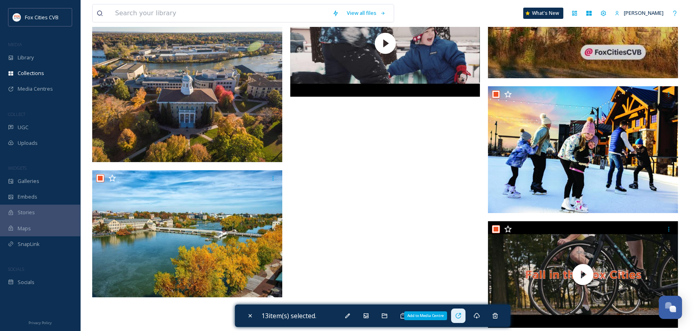
click at [461, 315] on icon at bounding box center [457, 315] width 5 height 5
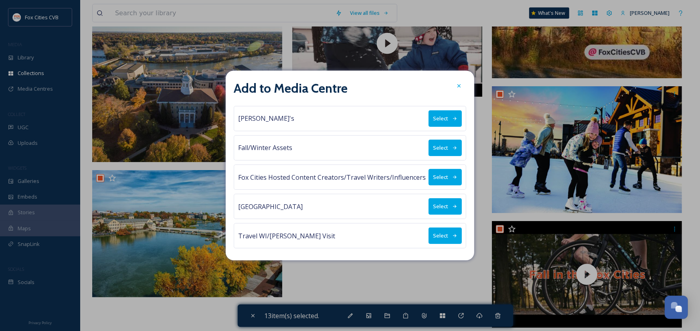
click at [442, 147] on button "Select" at bounding box center [445, 148] width 33 height 16
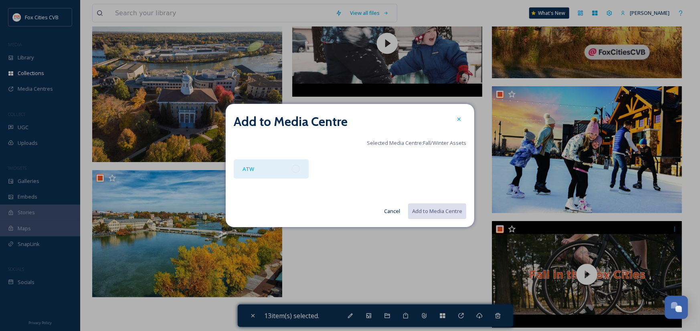
click at [299, 170] on div "ATW" at bounding box center [271, 168] width 75 height 19
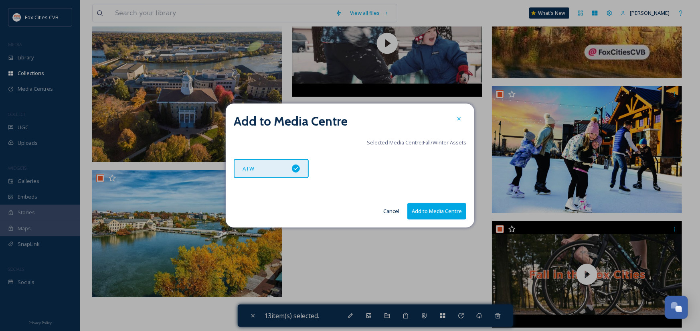
click at [426, 208] on button "Add to Media Centre" at bounding box center [436, 211] width 59 height 16
checkbox input "false"
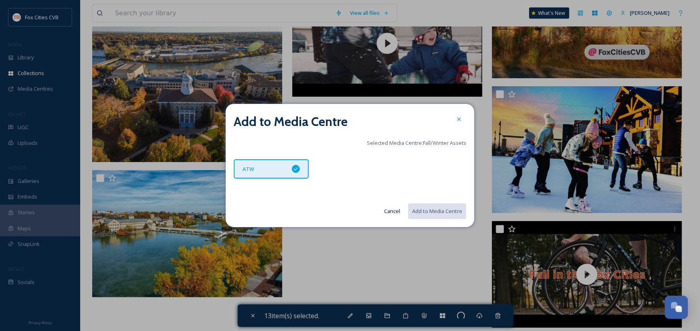
checkbox input "false"
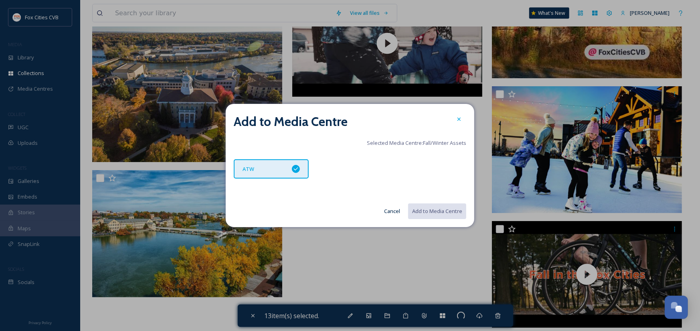
checkbox input "false"
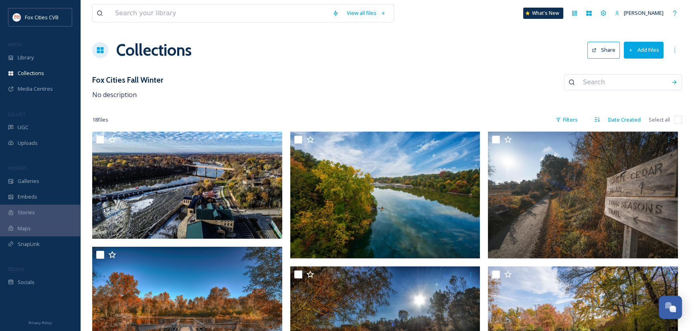
scroll to position [0, 0]
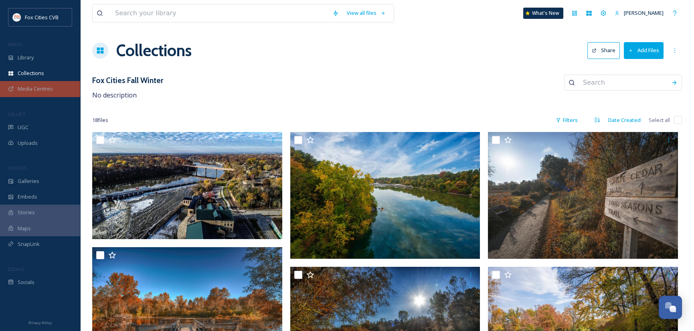
click at [24, 85] on span "Media Centres" at bounding box center [35, 89] width 35 height 8
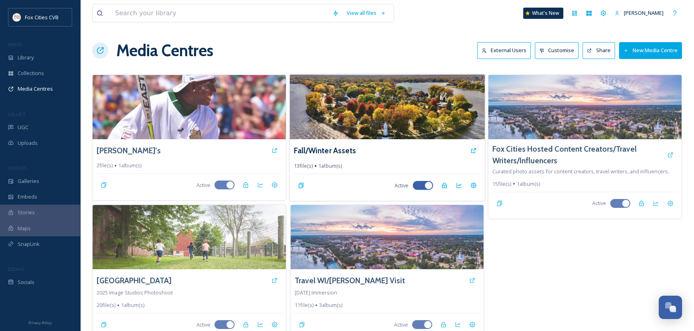
click at [389, 112] on img at bounding box center [386, 106] width 195 height 65
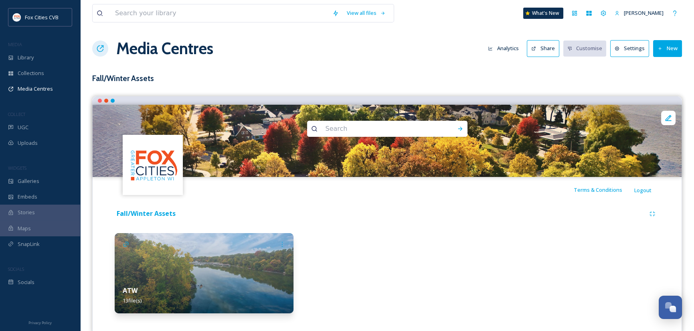
scroll to position [16, 0]
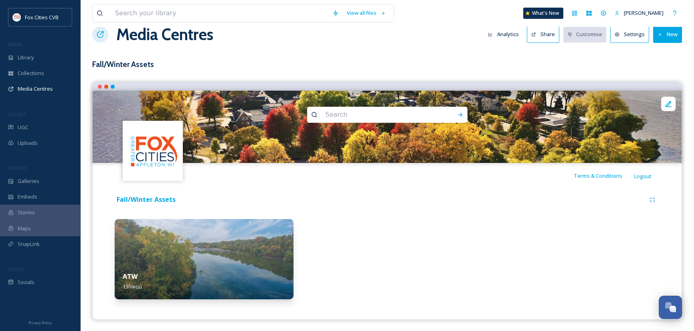
click at [231, 250] on img at bounding box center [204, 259] width 179 height 80
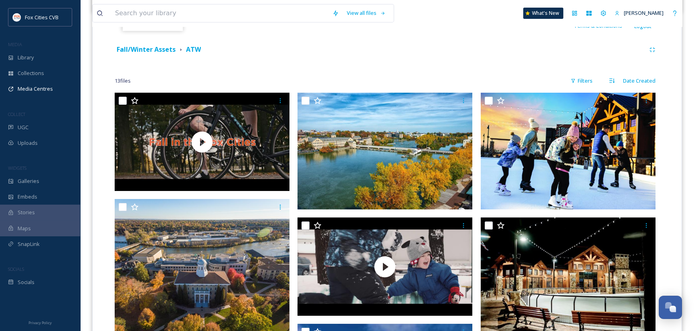
scroll to position [120, 0]
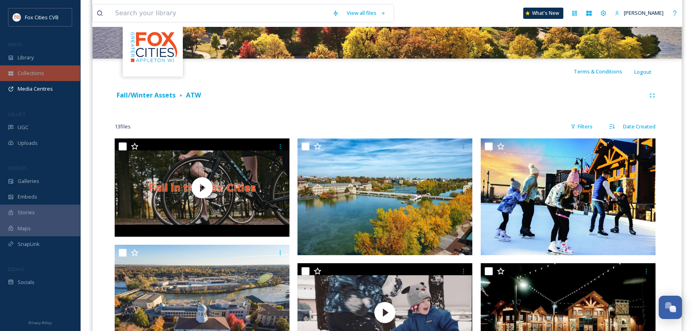
click at [24, 77] on div "Collections" at bounding box center [40, 73] width 80 height 16
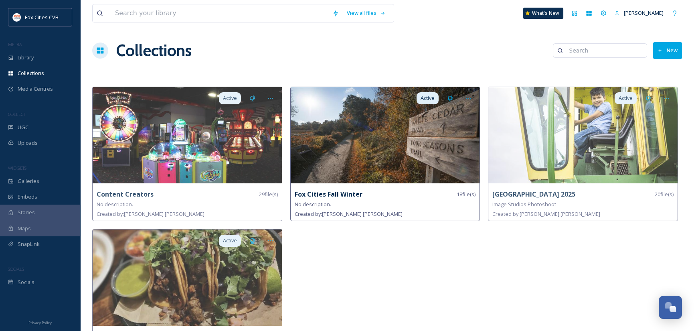
click at [375, 154] on img at bounding box center [385, 135] width 189 height 96
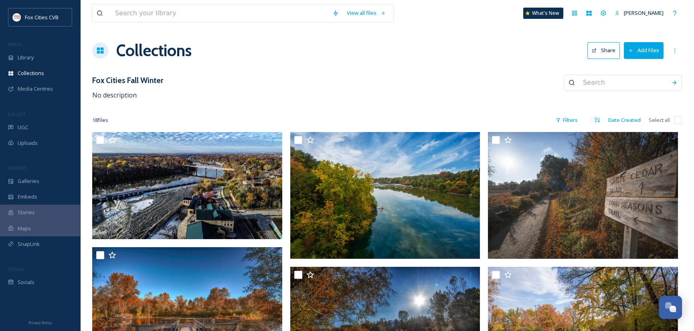
click at [647, 44] on button "Add Files" at bounding box center [644, 50] width 40 height 16
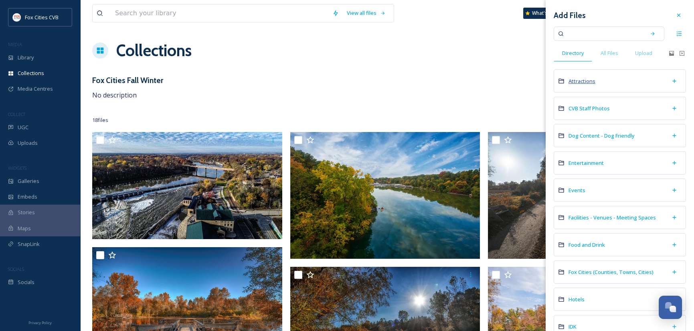
click at [593, 78] on span "Attractions" at bounding box center [581, 80] width 27 height 7
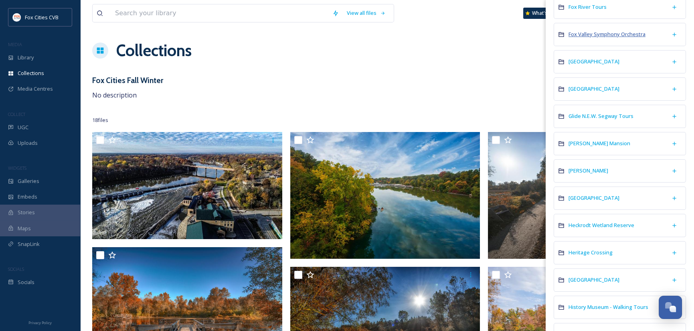
scroll to position [601, 0]
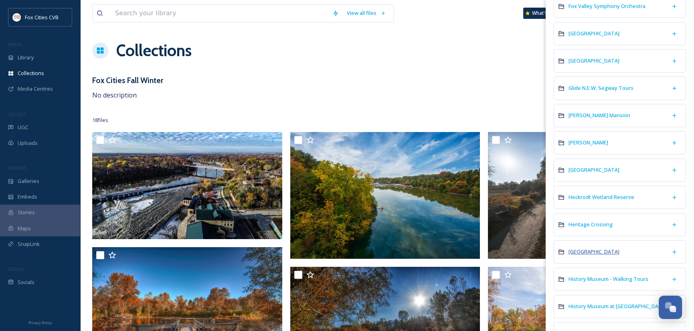
click at [599, 248] on span "High Cliff State Park" at bounding box center [593, 251] width 51 height 7
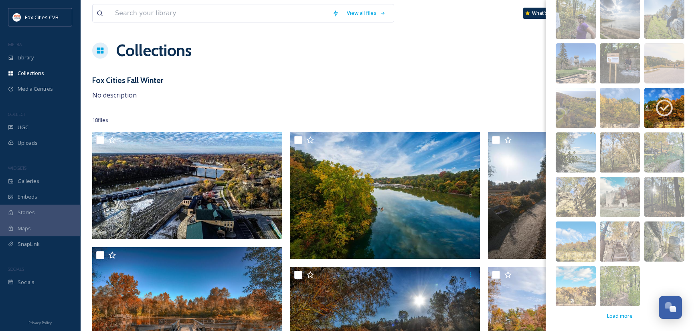
scroll to position [81, 0]
click at [585, 104] on img at bounding box center [576, 107] width 40 height 40
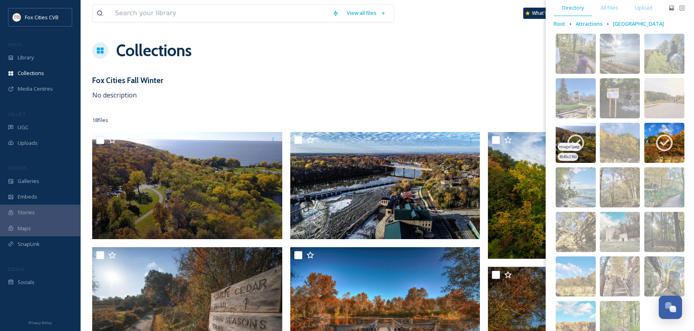
scroll to position [0, 0]
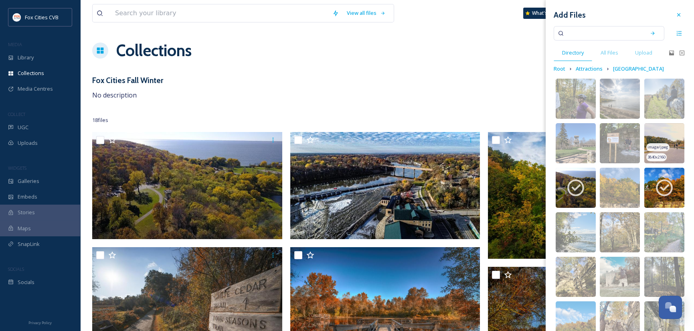
click at [654, 132] on img at bounding box center [664, 143] width 40 height 40
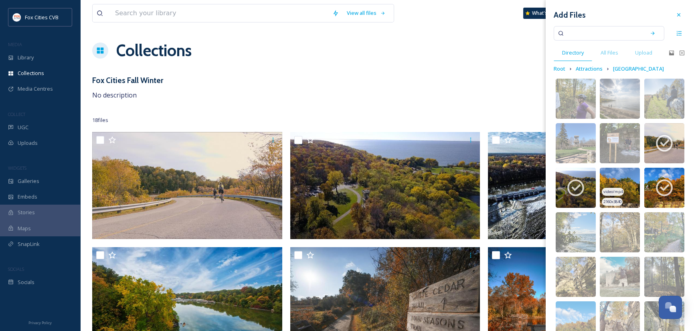
click at [631, 185] on img at bounding box center [620, 188] width 40 height 40
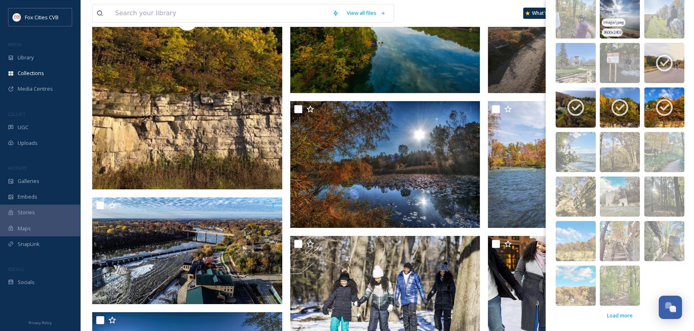
scroll to position [0, 0]
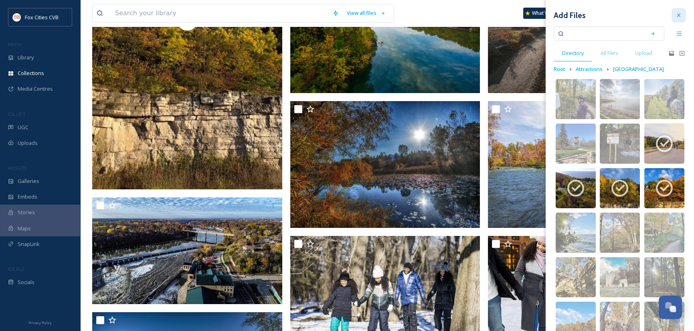
click at [675, 12] on icon at bounding box center [678, 15] width 6 height 6
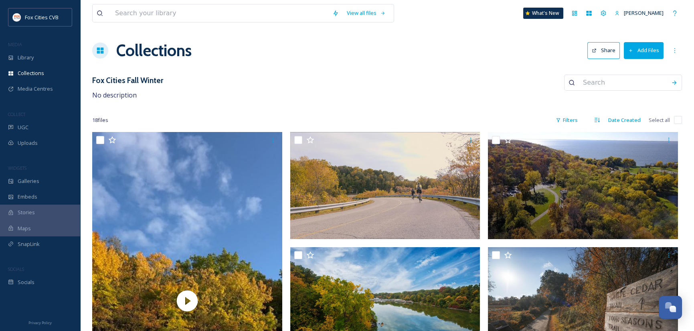
click at [636, 83] on input at bounding box center [623, 83] width 88 height 18
click at [647, 49] on button "Add Files" at bounding box center [644, 50] width 40 height 16
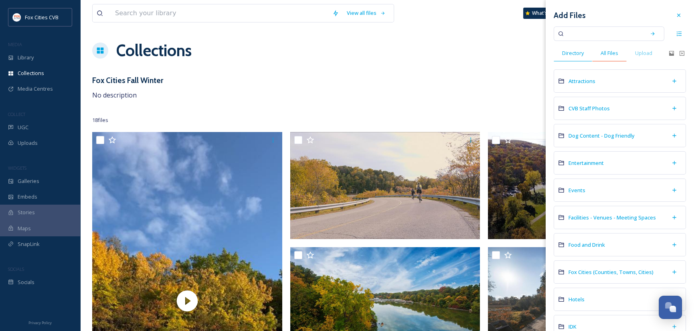
click at [613, 55] on span "All Files" at bounding box center [610, 53] width 18 height 8
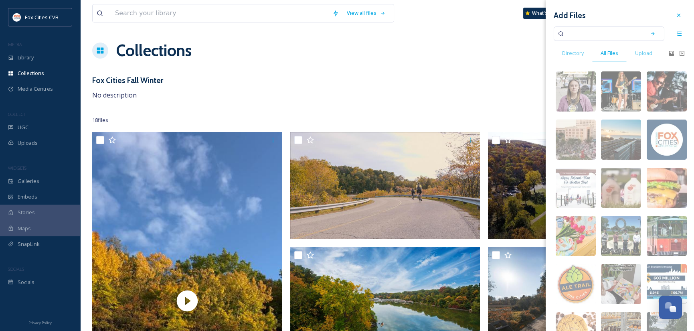
click at [615, 34] on input at bounding box center [604, 34] width 76 height 18
type input "family"
click at [650, 32] on icon at bounding box center [653, 34] width 6 height 6
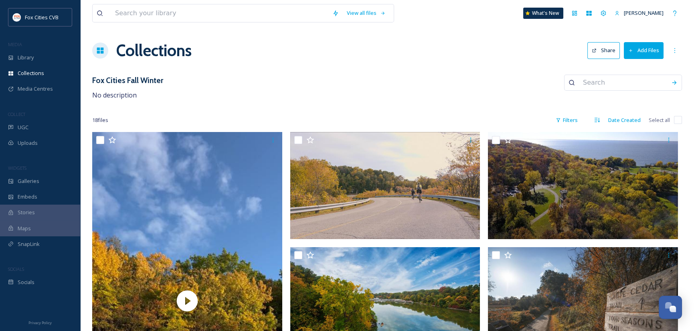
click at [631, 46] on button "Add Files" at bounding box center [644, 50] width 40 height 16
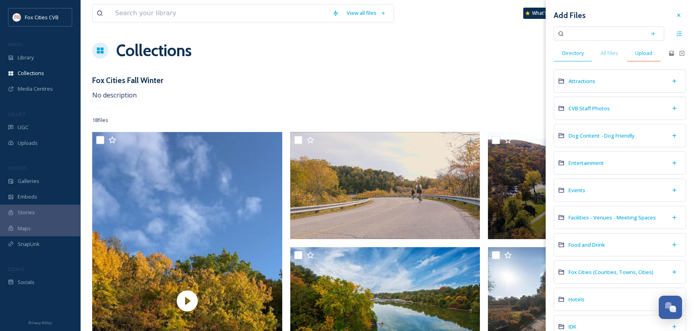
click at [644, 51] on span "Upload" at bounding box center [643, 53] width 17 height 8
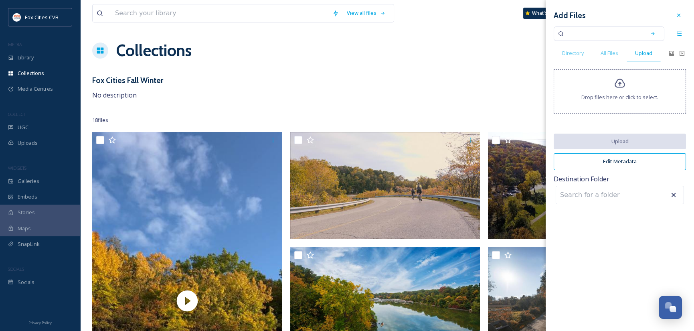
click at [632, 95] on span "Drop files here or click to select." at bounding box center [619, 97] width 77 height 8
click at [39, 84] on div "Media Centres" at bounding box center [40, 89] width 80 height 16
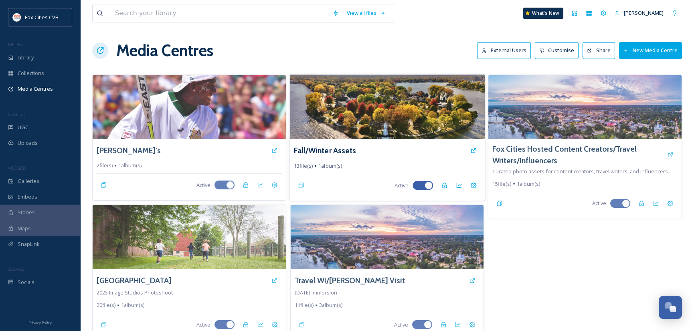
click at [421, 114] on img at bounding box center [386, 106] width 195 height 65
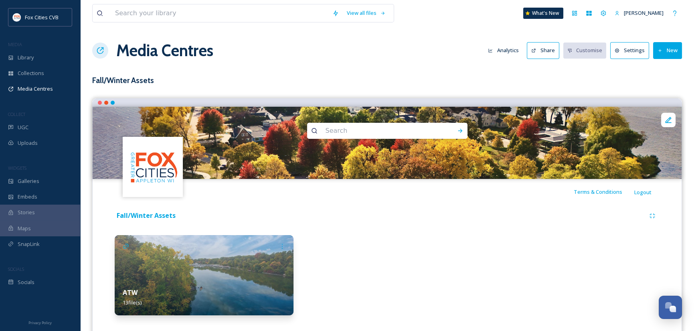
scroll to position [16, 0]
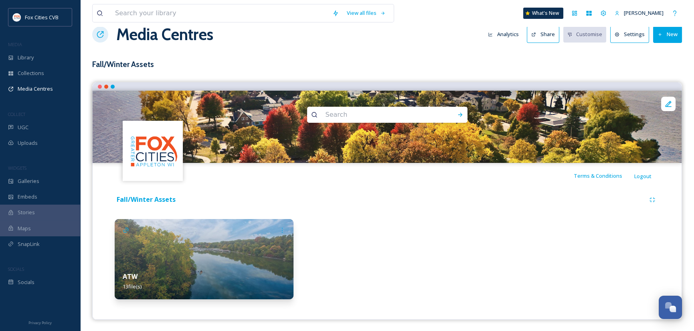
click at [273, 262] on img at bounding box center [204, 259] width 179 height 80
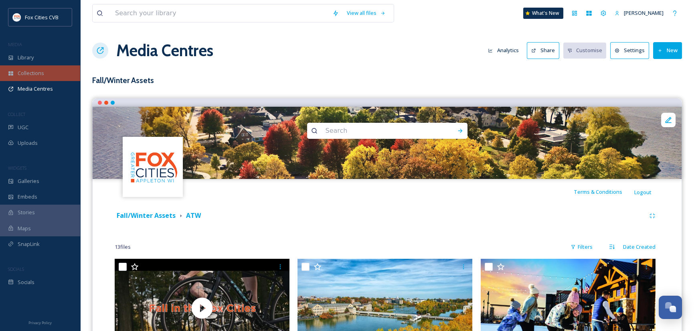
click at [38, 76] on span "Collections" at bounding box center [31, 73] width 26 height 8
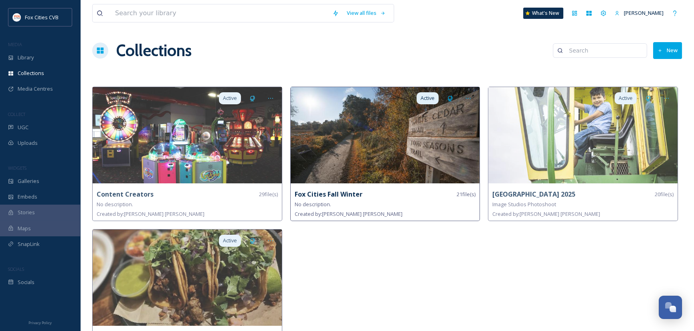
click at [409, 163] on img at bounding box center [385, 135] width 189 height 96
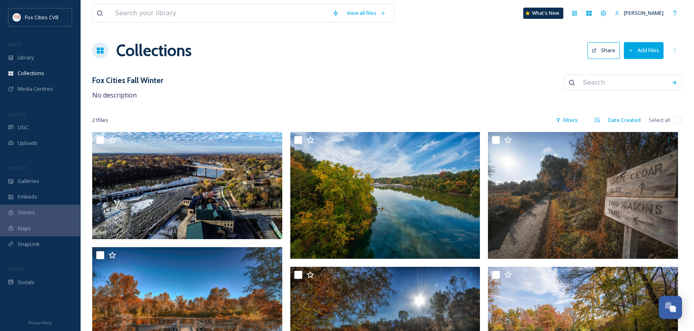
click at [646, 50] on button "Add Files" at bounding box center [644, 50] width 40 height 16
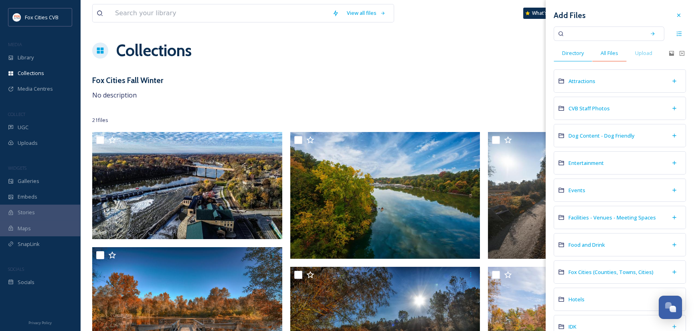
click at [615, 51] on span "All Files" at bounding box center [610, 53] width 18 height 8
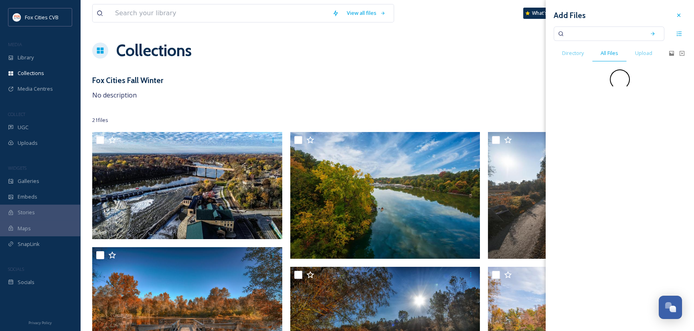
click at [601, 36] on input at bounding box center [604, 34] width 76 height 18
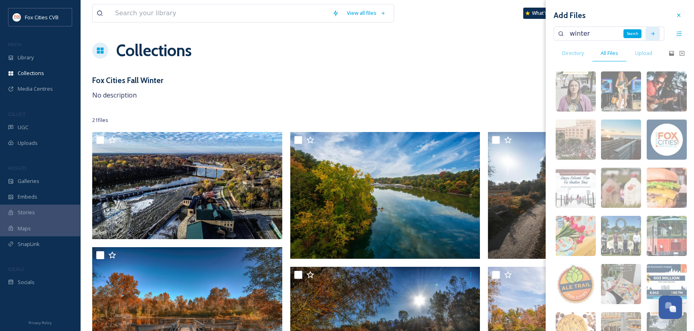
type input "winter"
click at [650, 31] on icon at bounding box center [653, 34] width 6 height 6
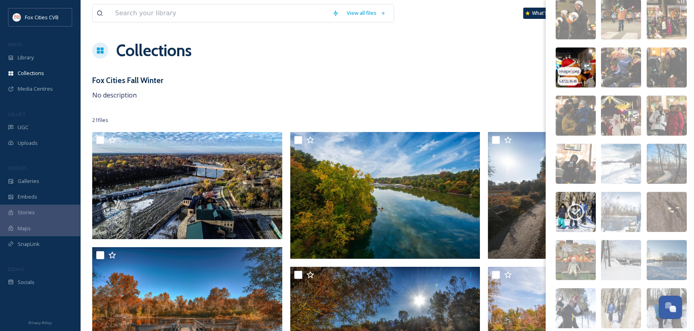
scroll to position [1844, 0]
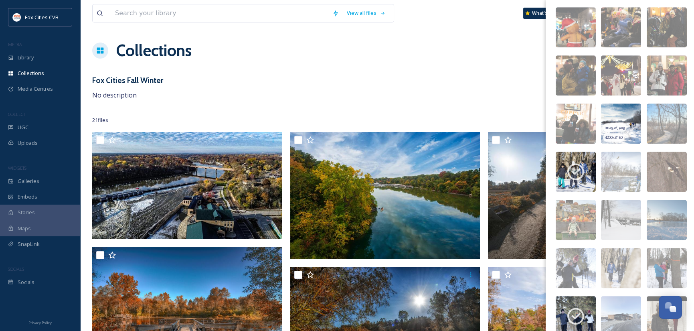
click at [619, 113] on img at bounding box center [621, 123] width 40 height 40
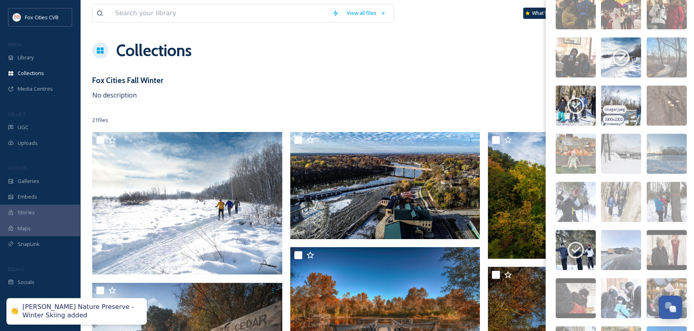
scroll to position [1924, 0]
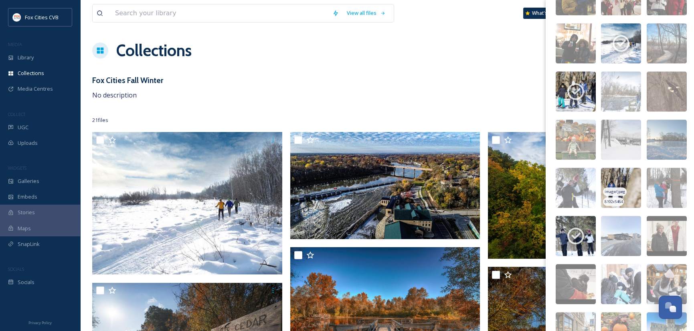
click at [631, 184] on img at bounding box center [621, 188] width 40 height 40
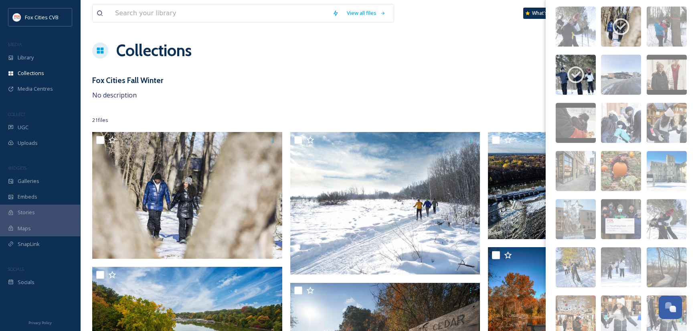
scroll to position [2125, 0]
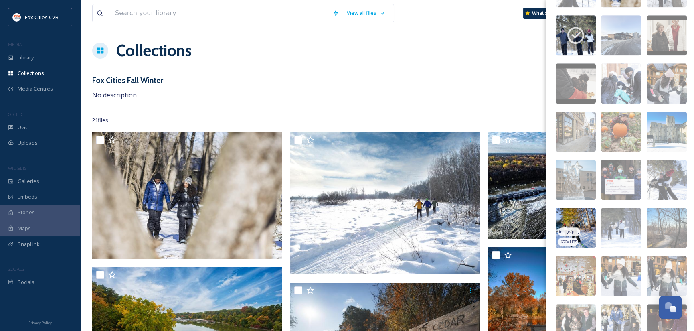
click at [573, 224] on img at bounding box center [576, 228] width 40 height 40
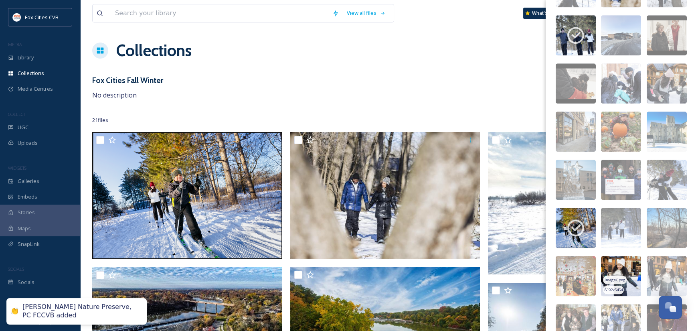
scroll to position [2205, 0]
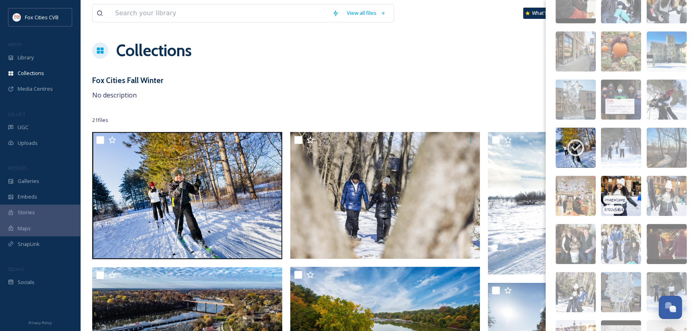
click at [628, 186] on img at bounding box center [621, 196] width 40 height 40
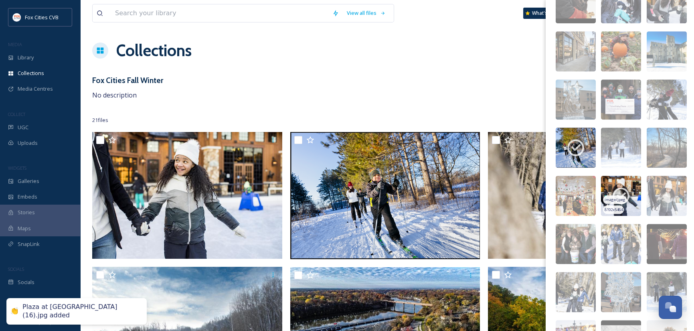
scroll to position [2325, 0]
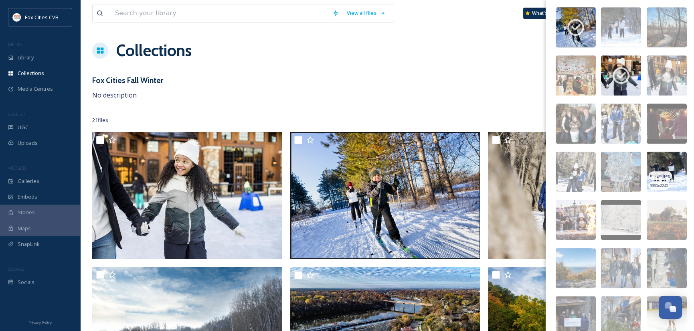
click at [675, 161] on img at bounding box center [667, 172] width 40 height 40
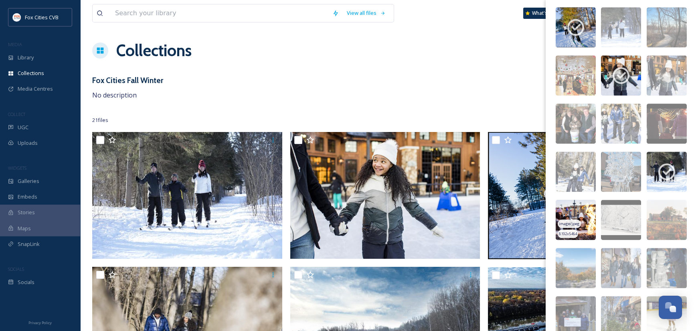
click at [577, 209] on img at bounding box center [576, 220] width 40 height 40
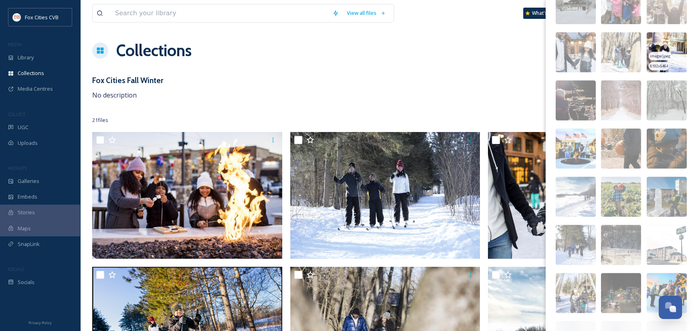
scroll to position [2686, 0]
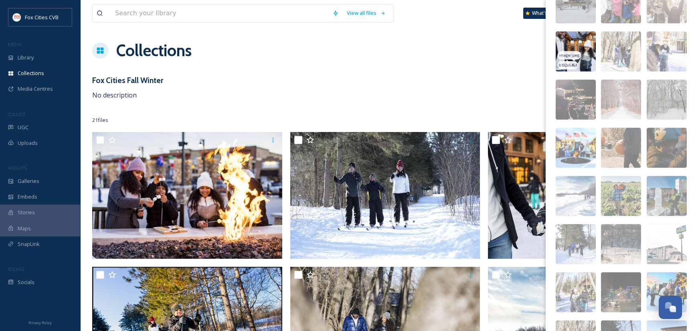
click at [577, 42] on img at bounding box center [576, 51] width 40 height 40
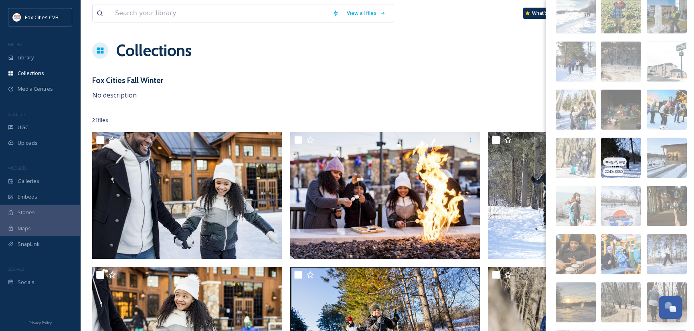
scroll to position [2967, 0]
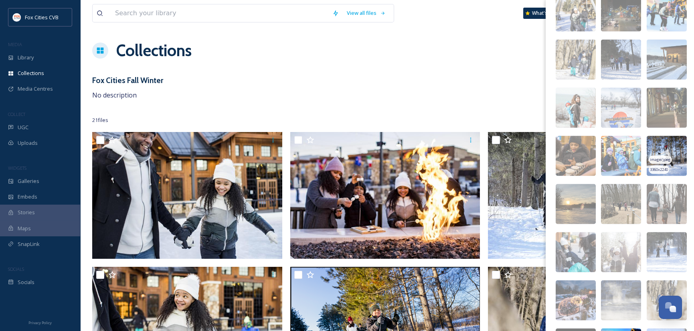
click at [671, 142] on img at bounding box center [667, 155] width 40 height 40
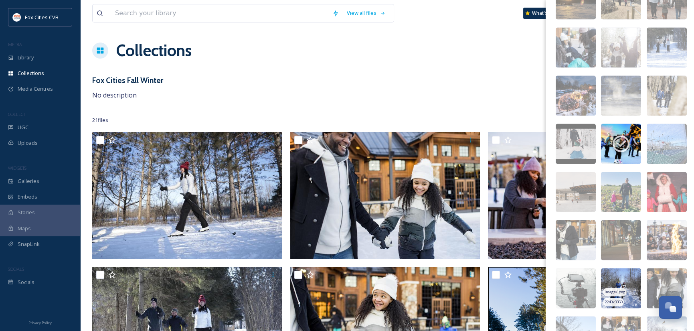
scroll to position [3167, 0]
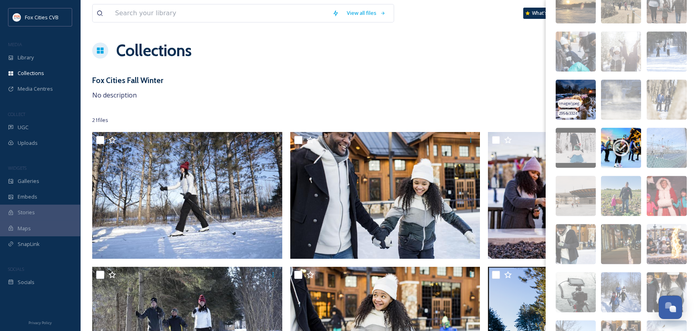
click at [570, 81] on img at bounding box center [576, 99] width 40 height 40
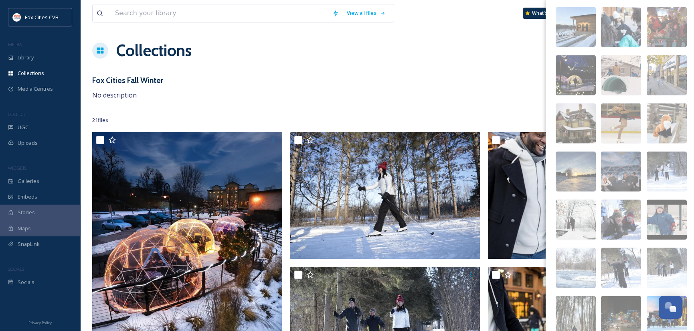
scroll to position [4209, 0]
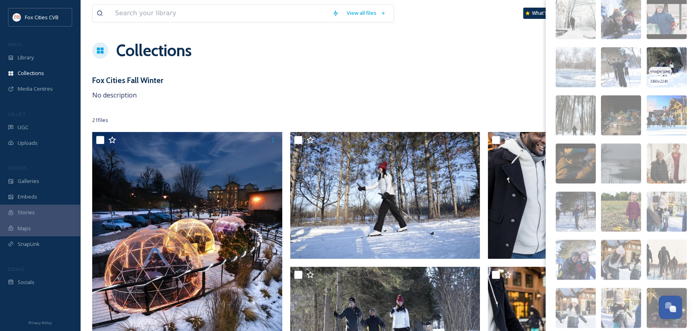
click at [673, 76] on img at bounding box center [667, 67] width 40 height 40
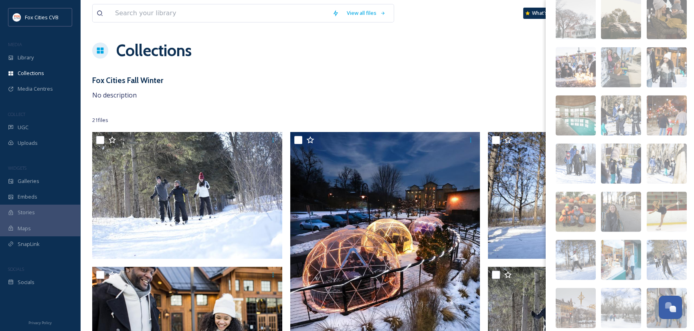
scroll to position [5131, 0]
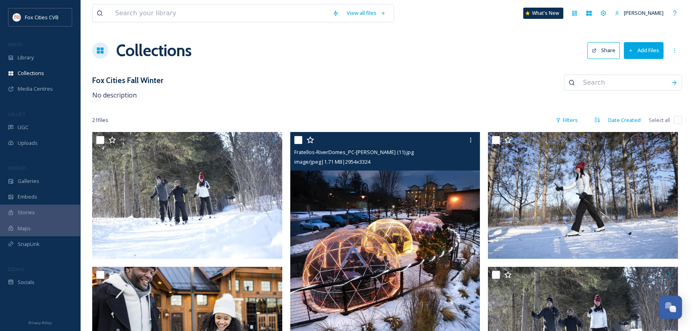
click at [300, 140] on input "checkbox" at bounding box center [298, 140] width 8 height 8
checkbox input "true"
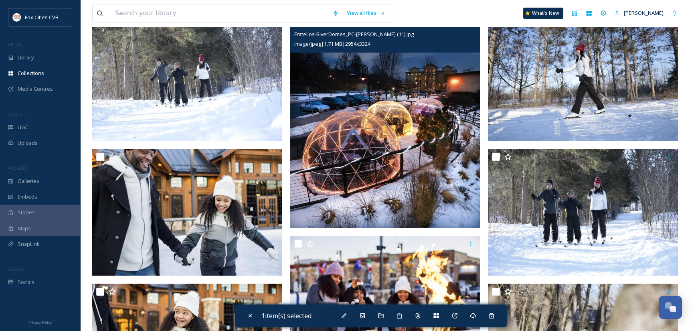
scroll to position [120, 0]
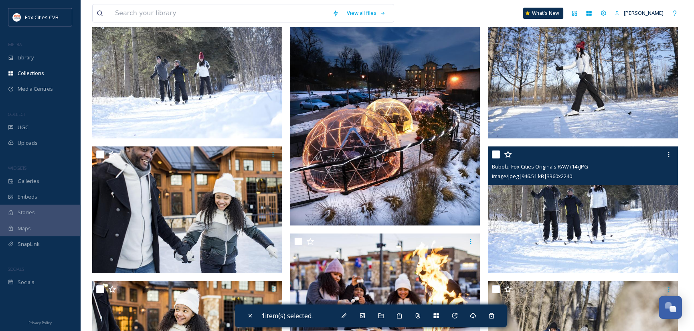
click at [497, 154] on input "checkbox" at bounding box center [496, 154] width 8 height 8
checkbox input "true"
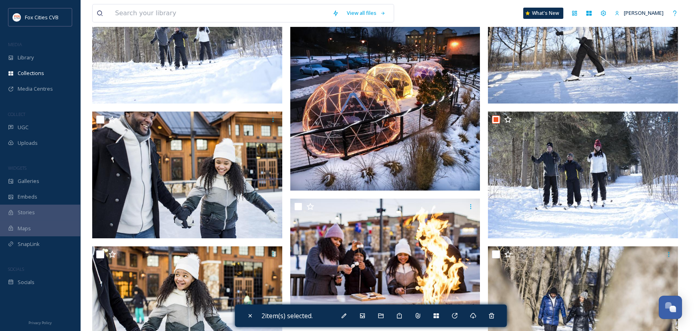
scroll to position [200, 0]
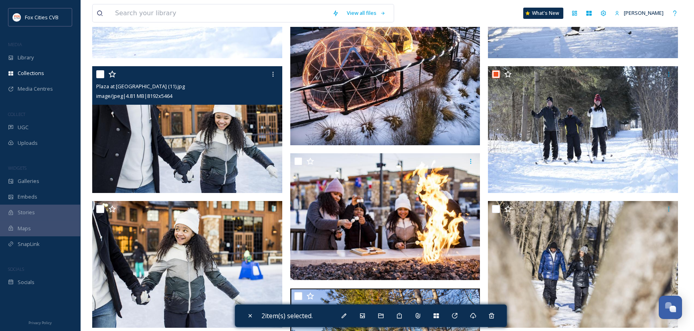
click at [101, 71] on input "checkbox" at bounding box center [100, 74] width 8 height 8
checkbox input "true"
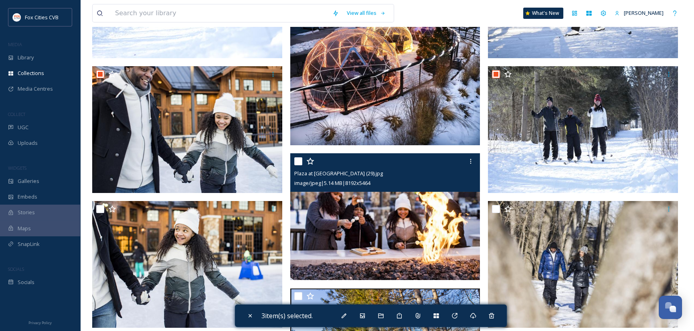
click at [298, 161] on input "checkbox" at bounding box center [298, 161] width 8 height 8
checkbox input "true"
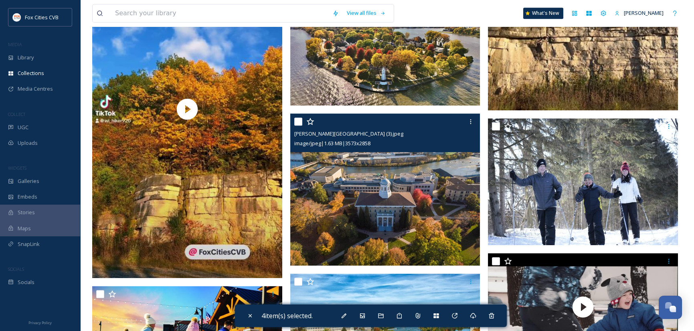
scroll to position [1483, 0]
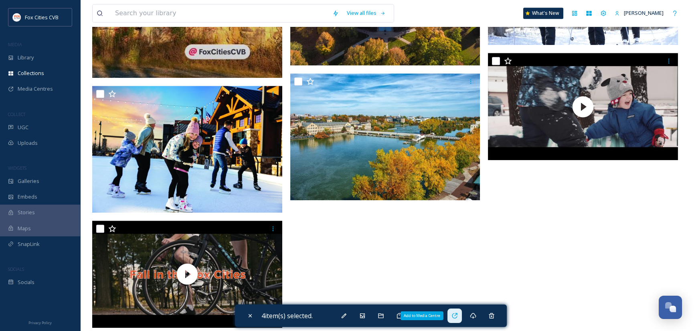
click at [454, 316] on icon at bounding box center [454, 315] width 6 height 6
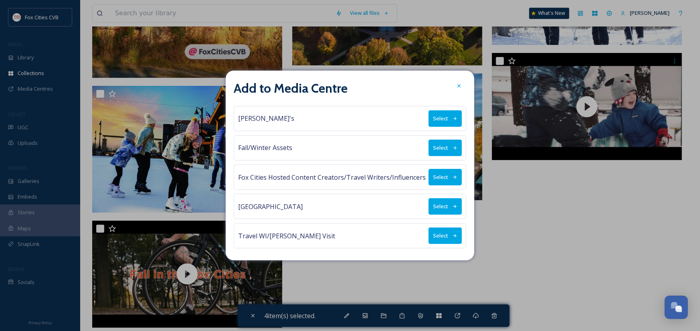
click at [450, 152] on button "Select" at bounding box center [445, 148] width 33 height 16
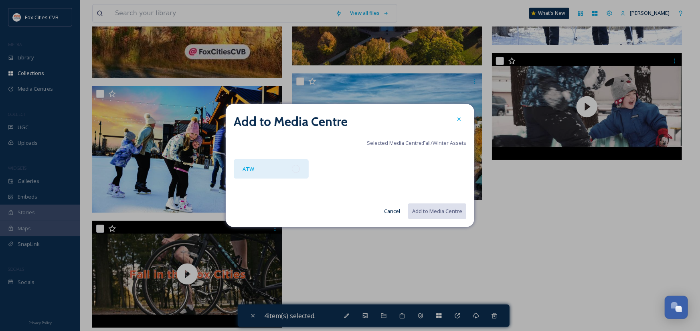
click at [280, 169] on div "ATW" at bounding box center [271, 168] width 75 height 19
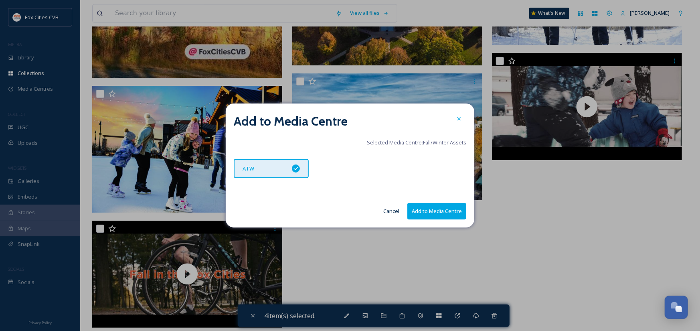
click at [420, 210] on button "Add to Media Centre" at bounding box center [436, 211] width 59 height 16
checkbox input "false"
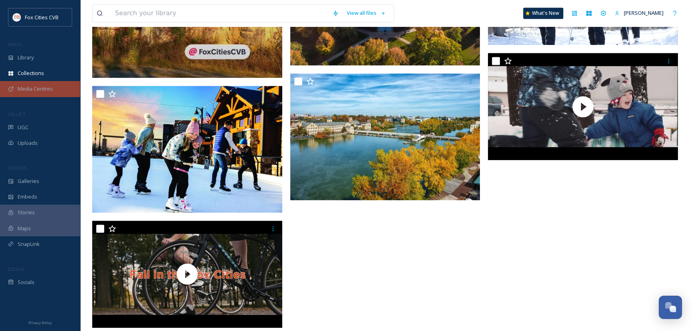
click at [46, 92] on span "Media Centres" at bounding box center [35, 89] width 35 height 8
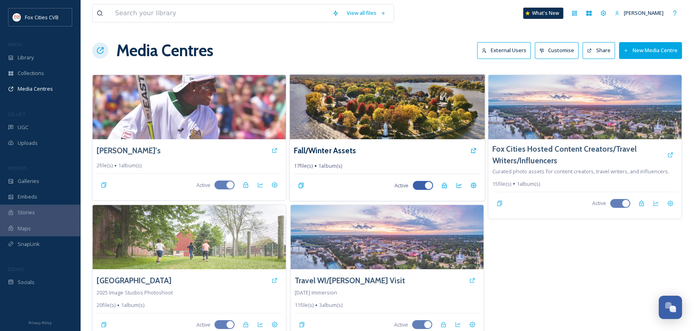
click at [344, 110] on img at bounding box center [386, 106] width 195 height 65
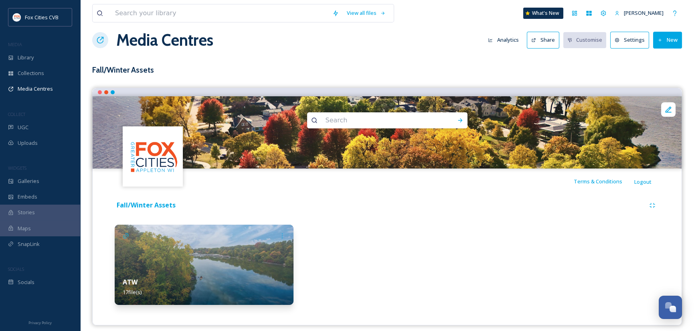
scroll to position [16, 0]
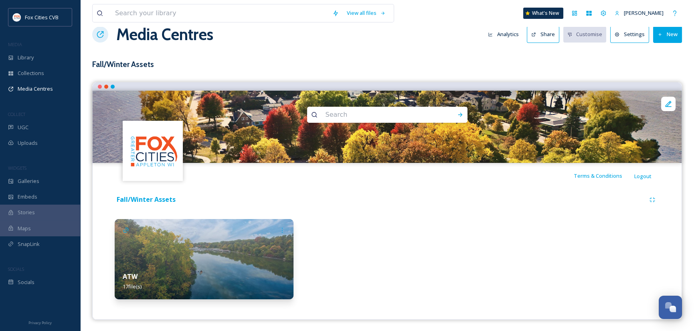
click at [243, 248] on img at bounding box center [204, 259] width 179 height 80
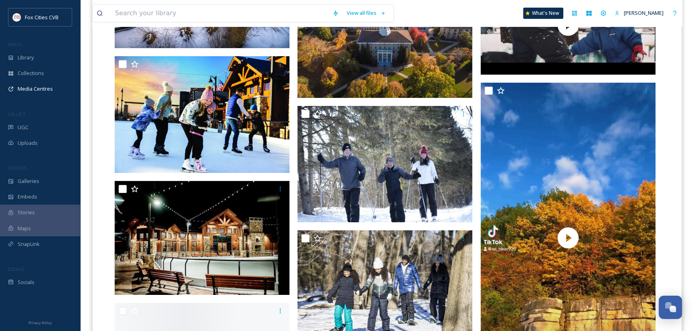
scroll to position [561, 0]
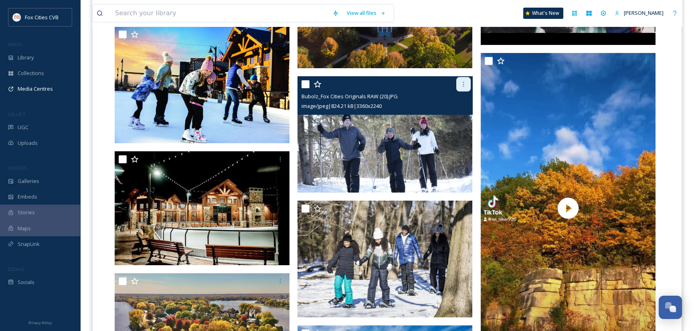
click at [461, 81] on icon at bounding box center [463, 84] width 6 height 6
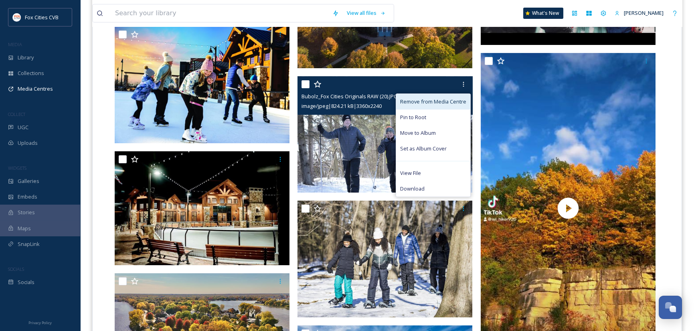
click at [447, 99] on span "Remove from Media Centre" at bounding box center [433, 102] width 66 height 8
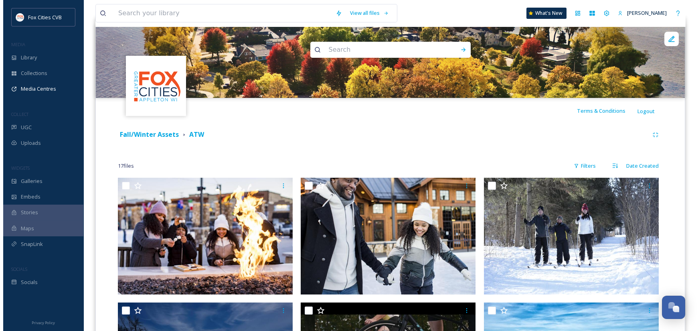
scroll to position [0, 0]
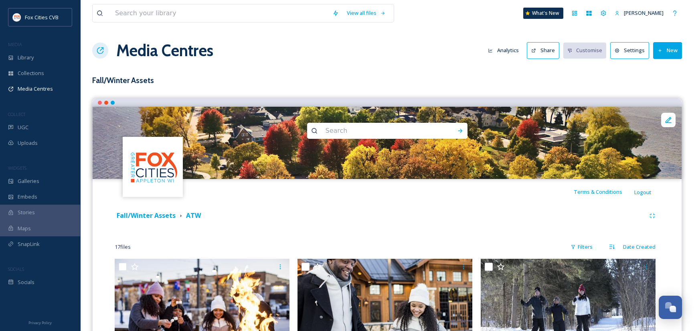
click at [547, 51] on button "Share" at bounding box center [543, 50] width 32 height 16
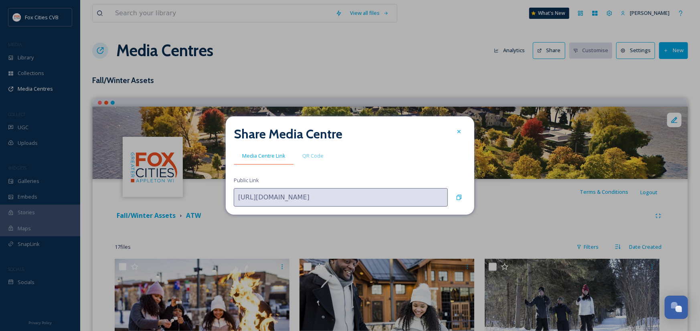
click at [274, 156] on span "Media Centre Link" at bounding box center [263, 156] width 43 height 8
click at [461, 196] on icon at bounding box center [459, 196] width 5 height 5
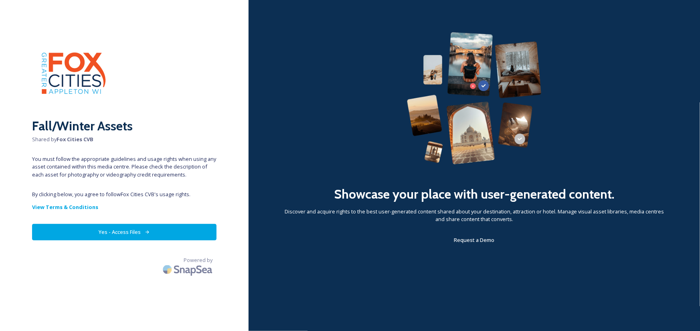
click at [115, 233] on button "Yes - Access Files" at bounding box center [124, 232] width 184 height 16
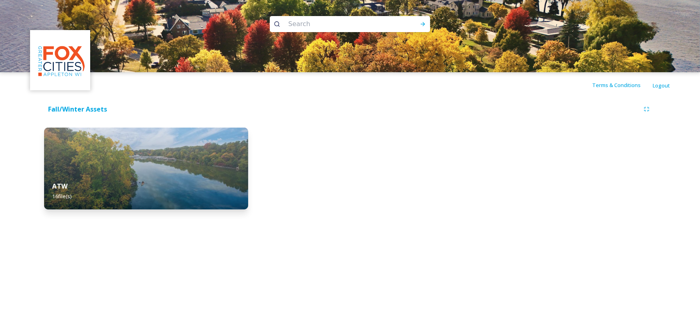
click at [138, 171] on img at bounding box center [146, 168] width 204 height 82
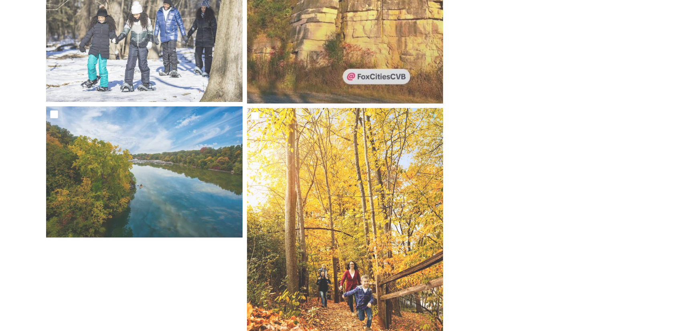
scroll to position [898, 0]
